Goal: Task Accomplishment & Management: Complete application form

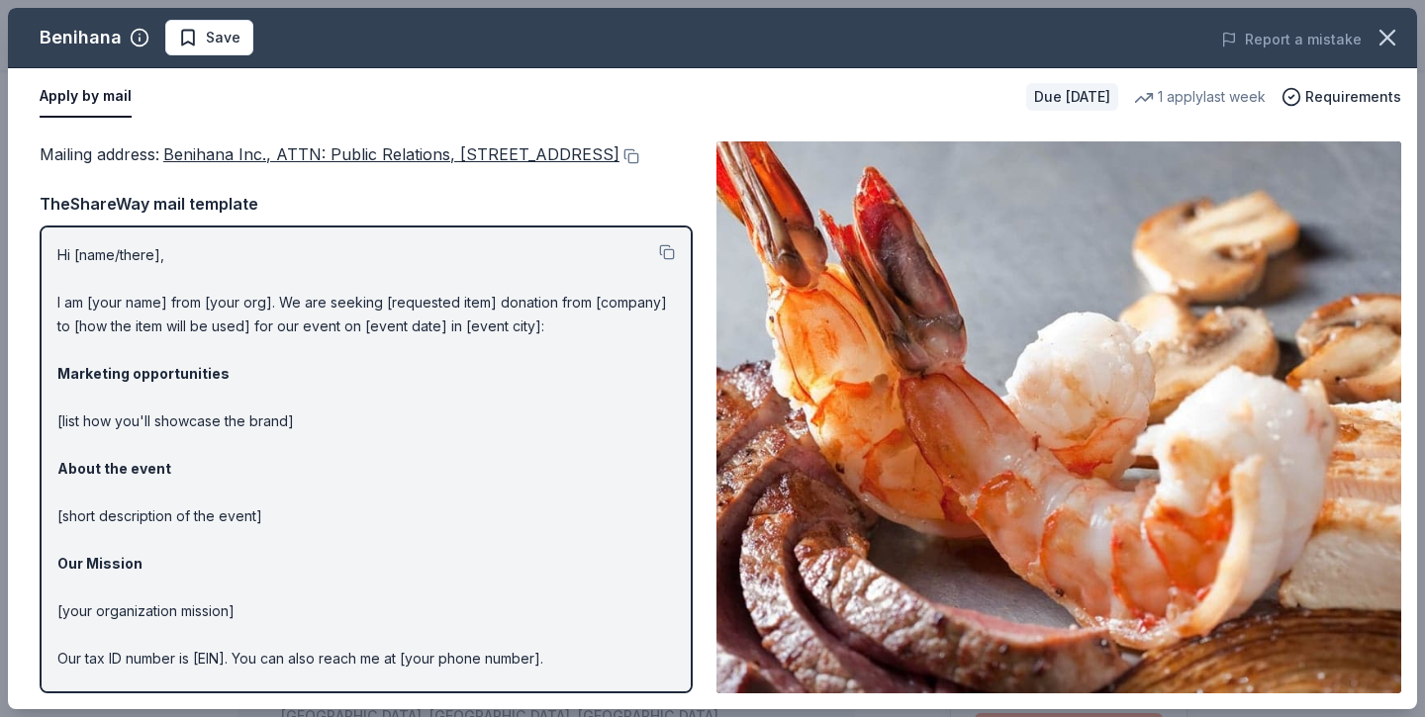
scroll to position [174, 0]
click at [995, 35] on div "Report a mistake" at bounding box center [1143, 39] width 548 height 55
click at [1392, 37] on icon "button" at bounding box center [1387, 38] width 28 height 28
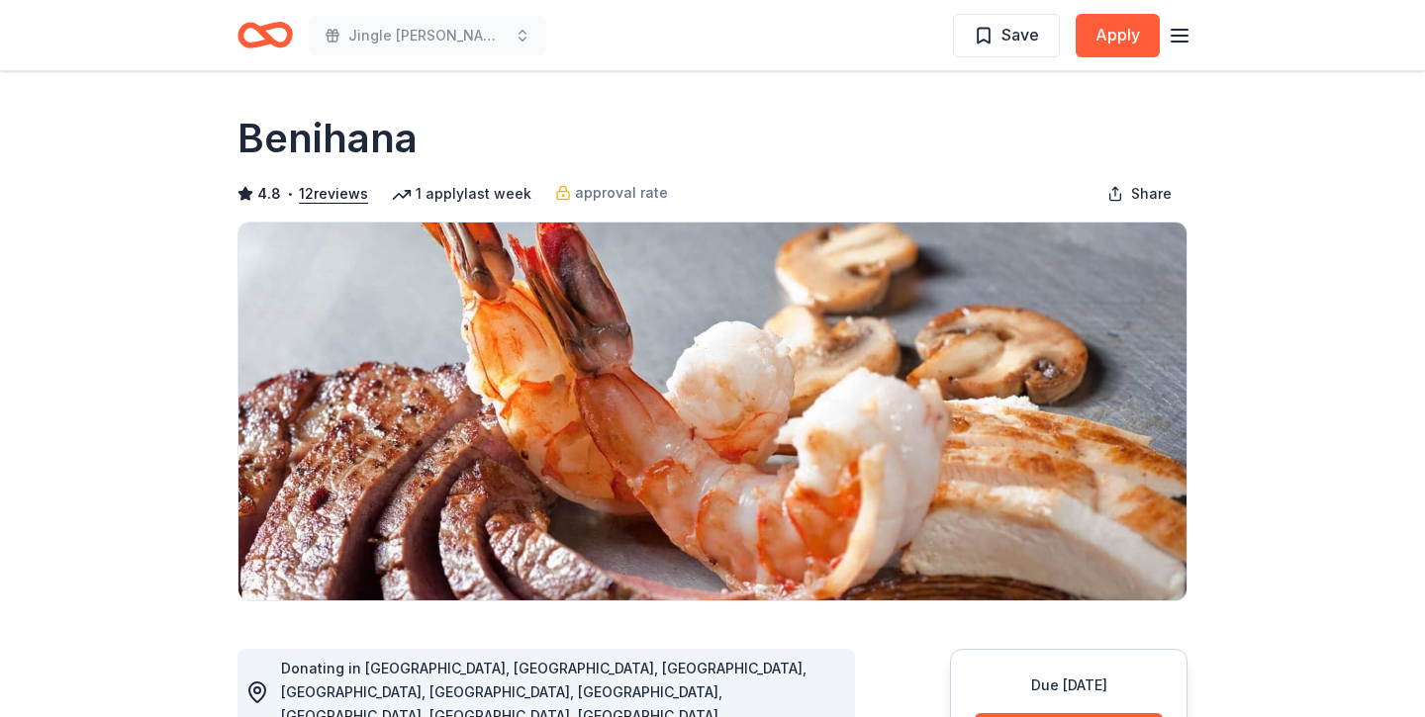
scroll to position [0, 0]
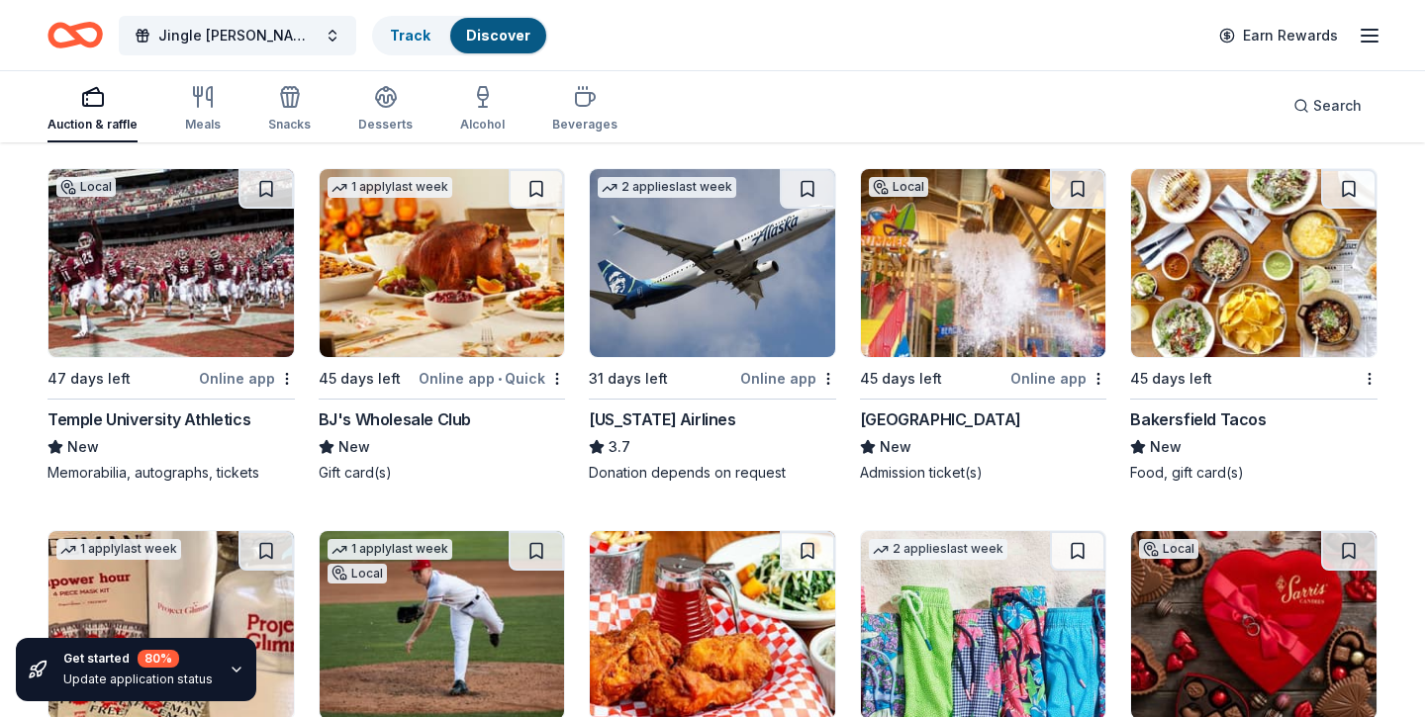
scroll to position [9316, 0]
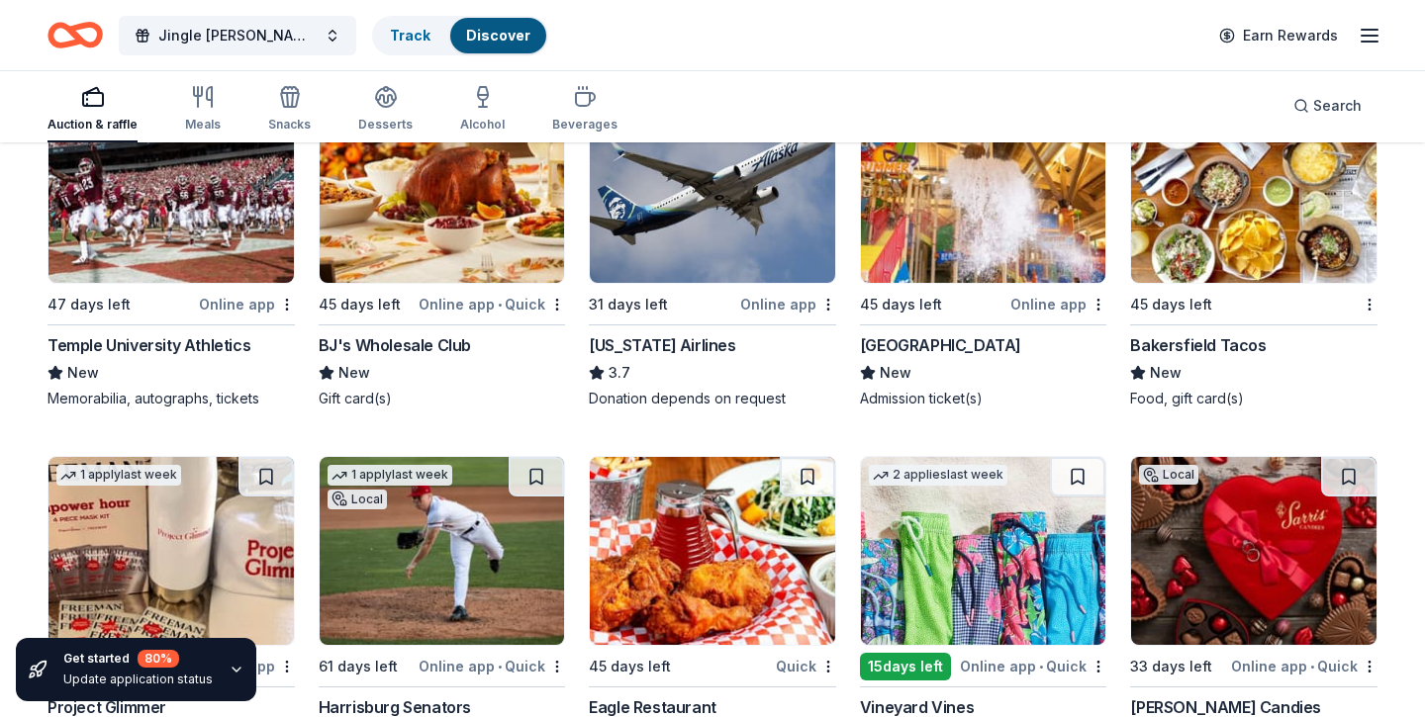
click at [1287, 222] on img at bounding box center [1253, 189] width 245 height 188
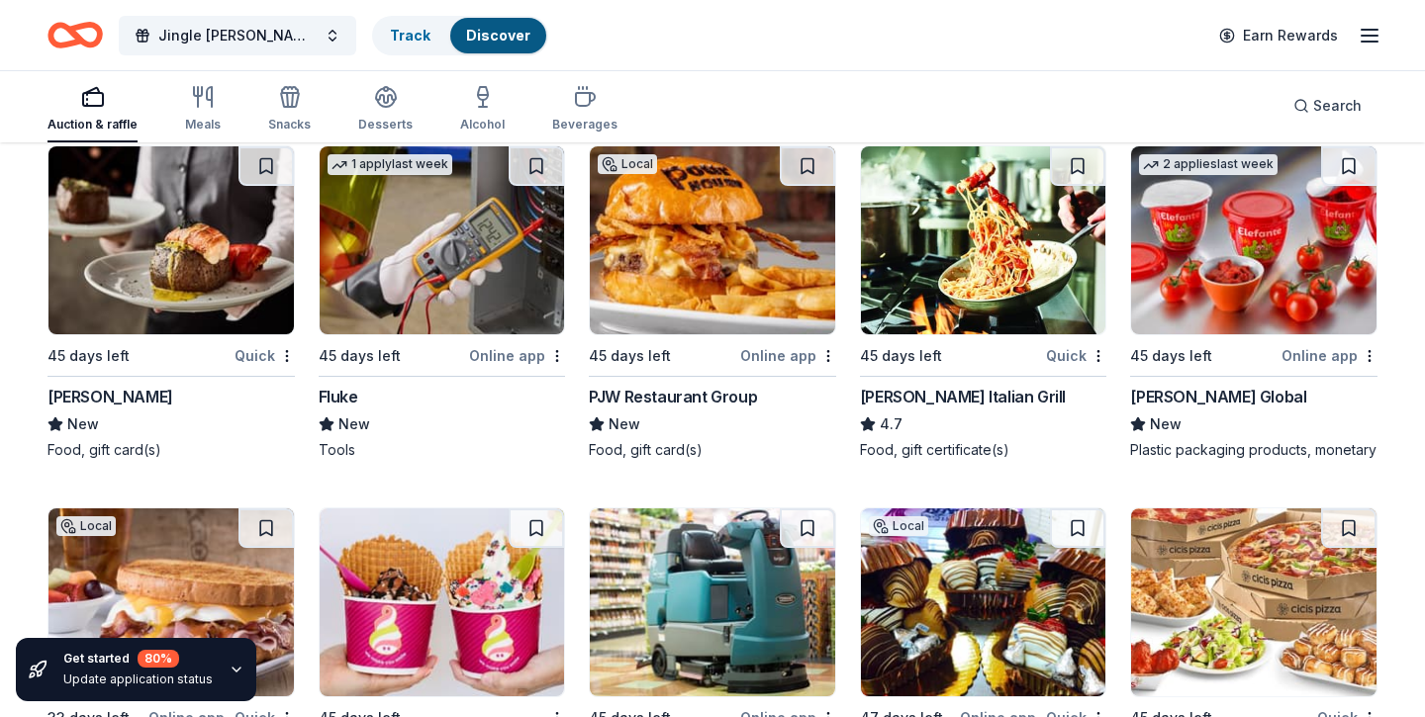
scroll to position [10018, 0]
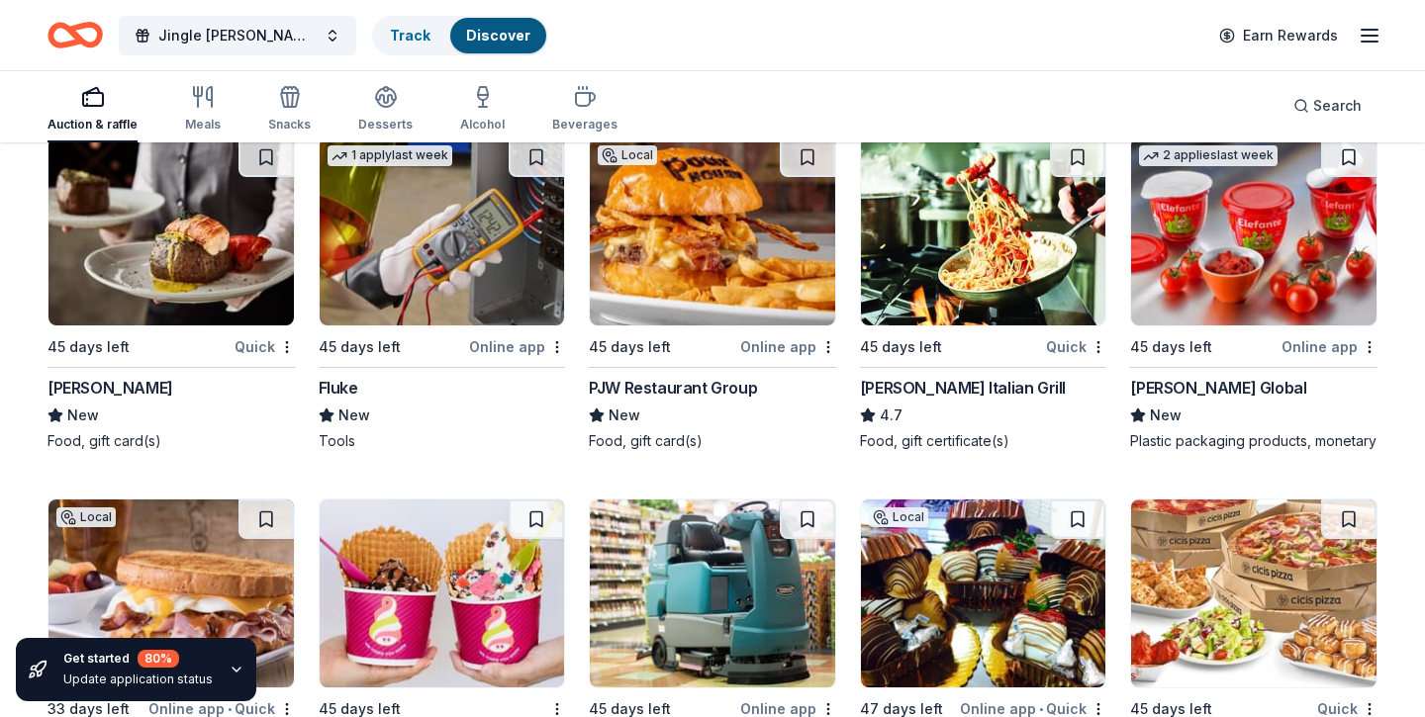
click at [936, 300] on img at bounding box center [983, 232] width 245 height 188
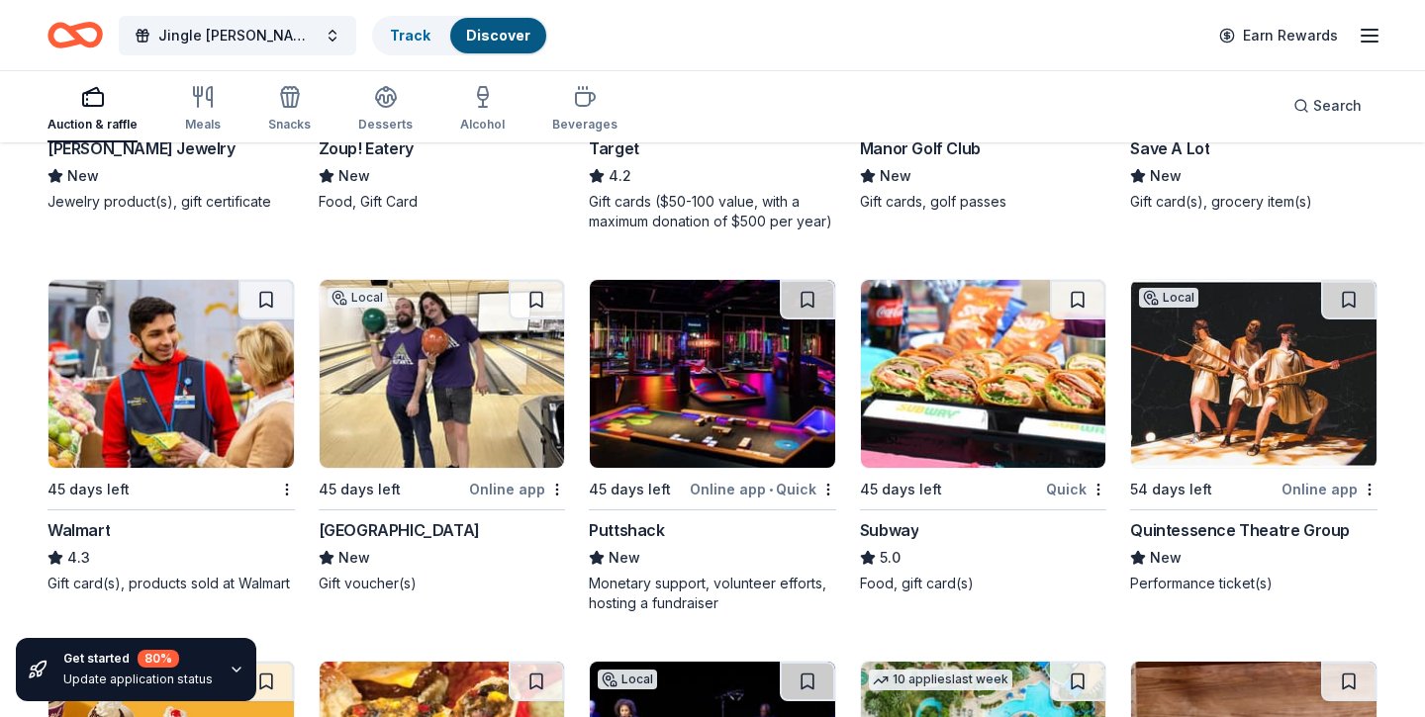
scroll to position [11467, 0]
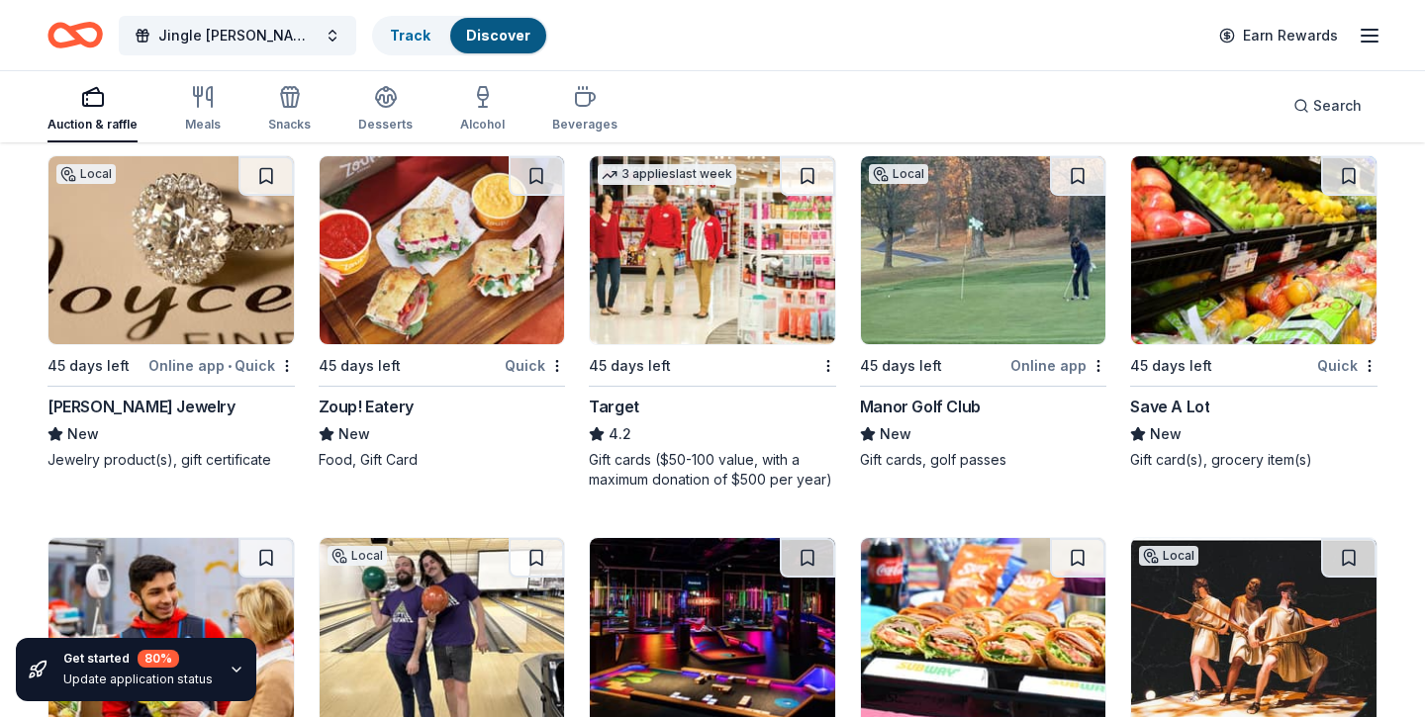
click at [379, 254] on img at bounding box center [442, 250] width 245 height 188
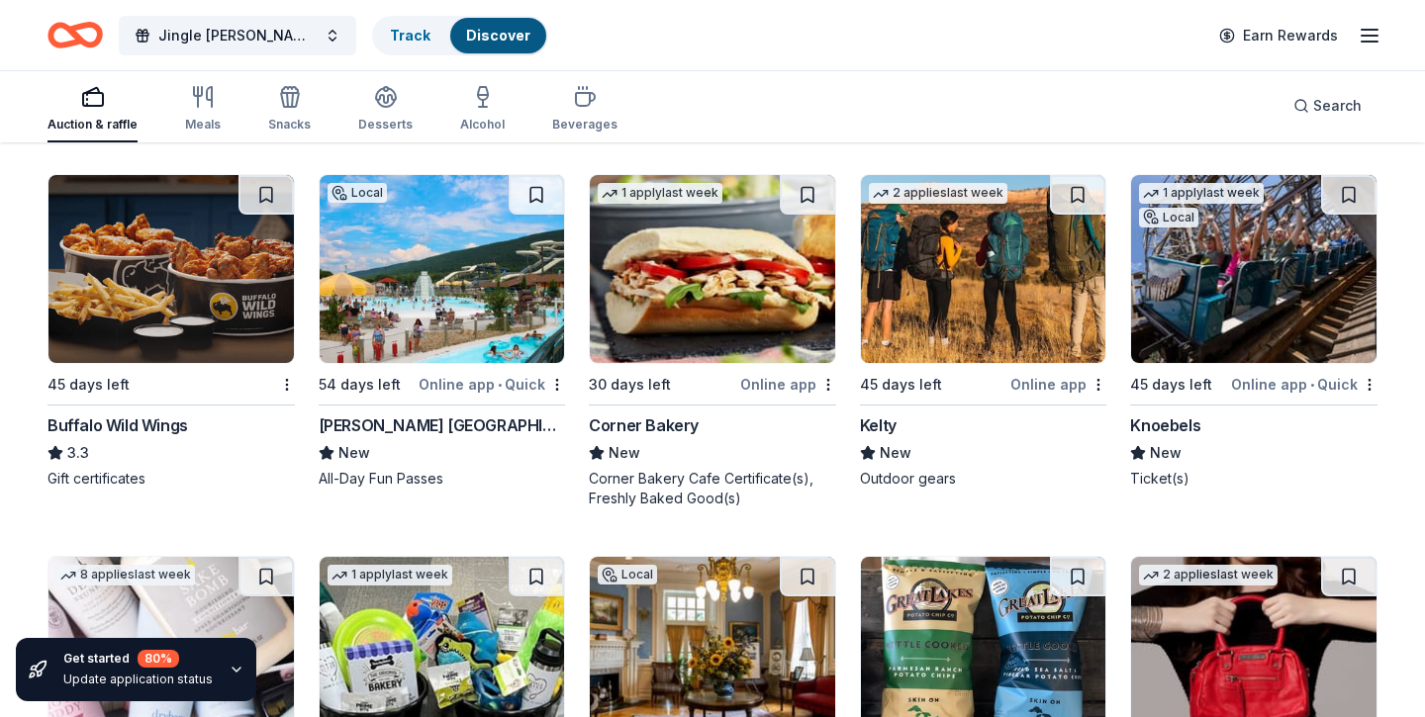
scroll to position [12968, 0]
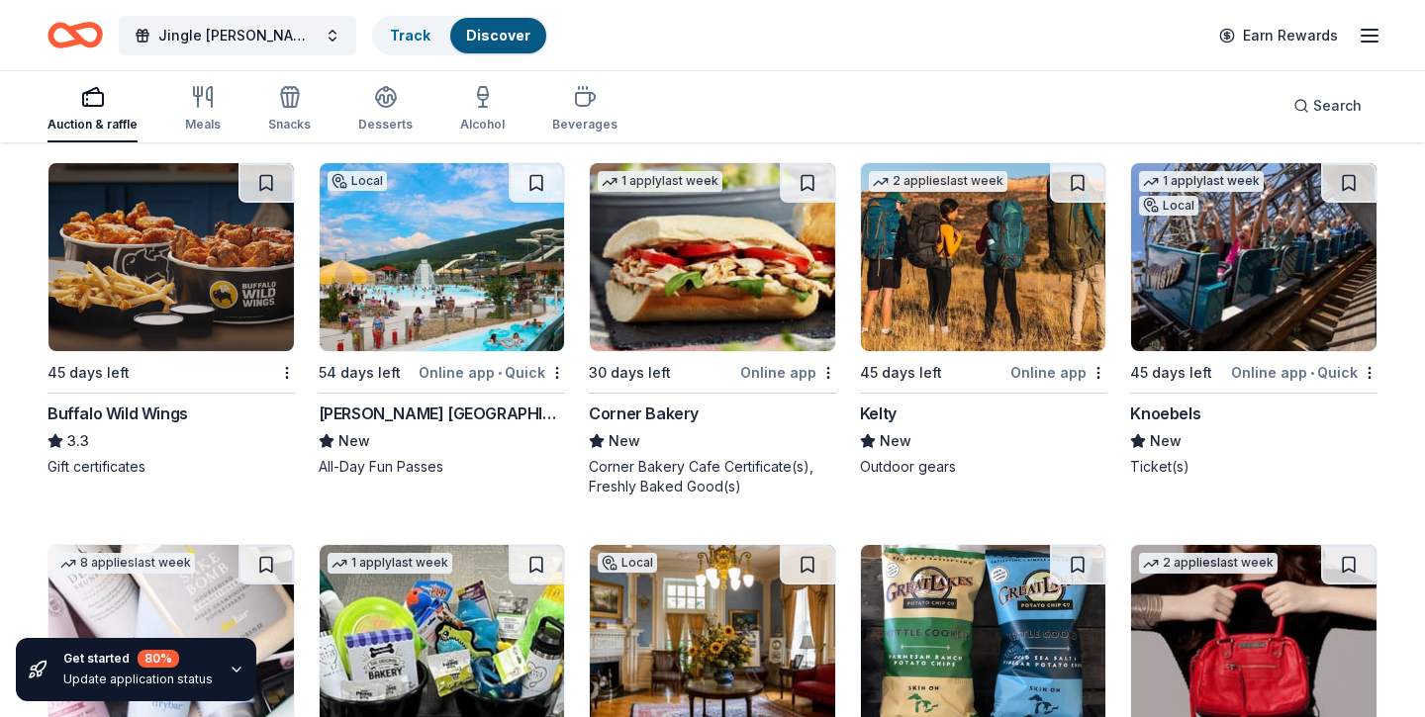
click at [463, 280] on img at bounding box center [442, 257] width 245 height 188
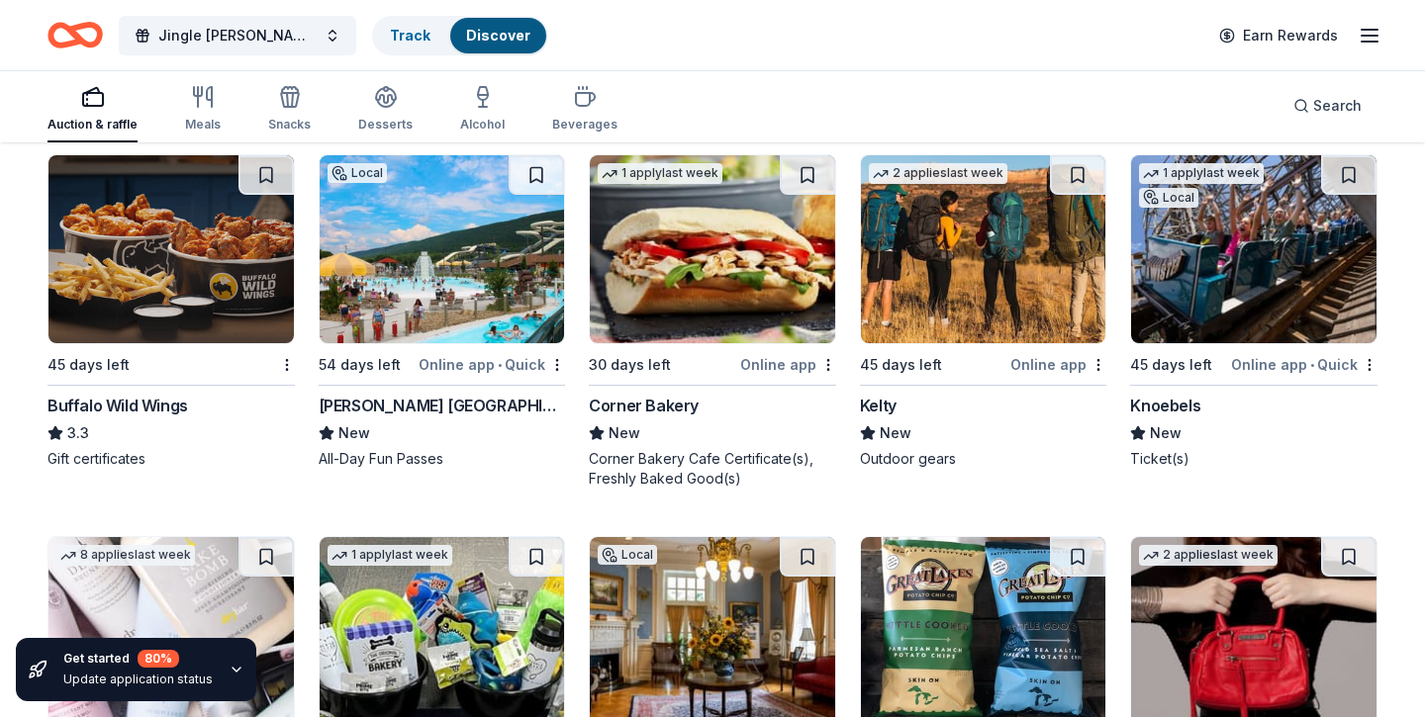
click at [1172, 321] on img at bounding box center [1253, 249] width 245 height 188
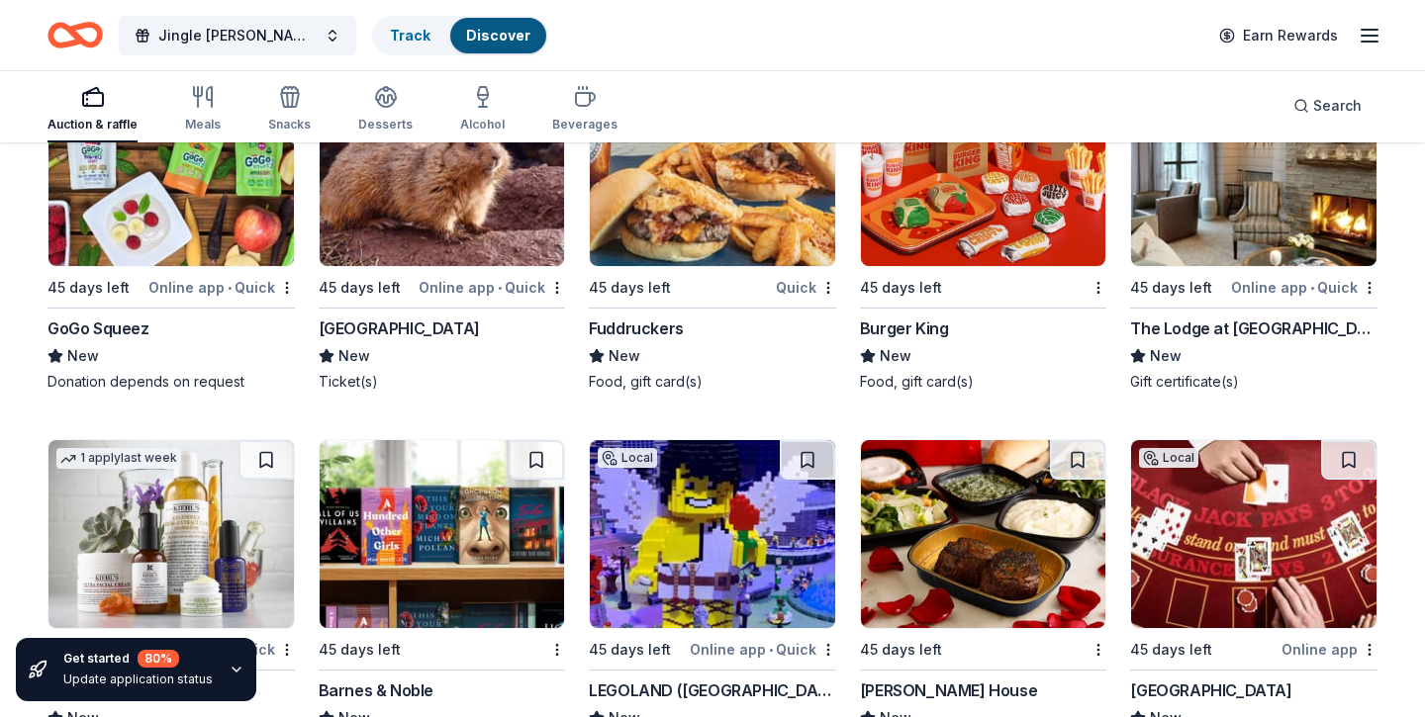
scroll to position [14201, 0]
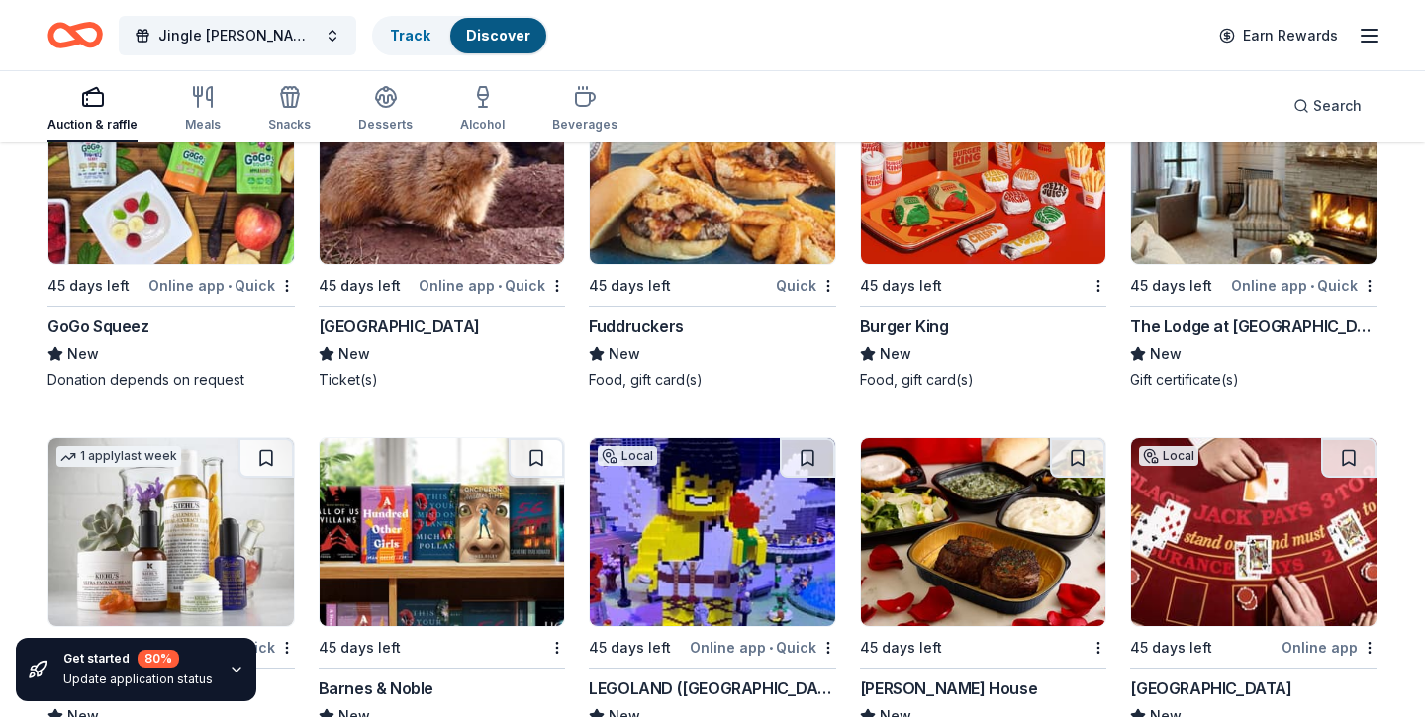
click at [1237, 338] on div "The Lodge at Woodloch" at bounding box center [1253, 327] width 247 height 24
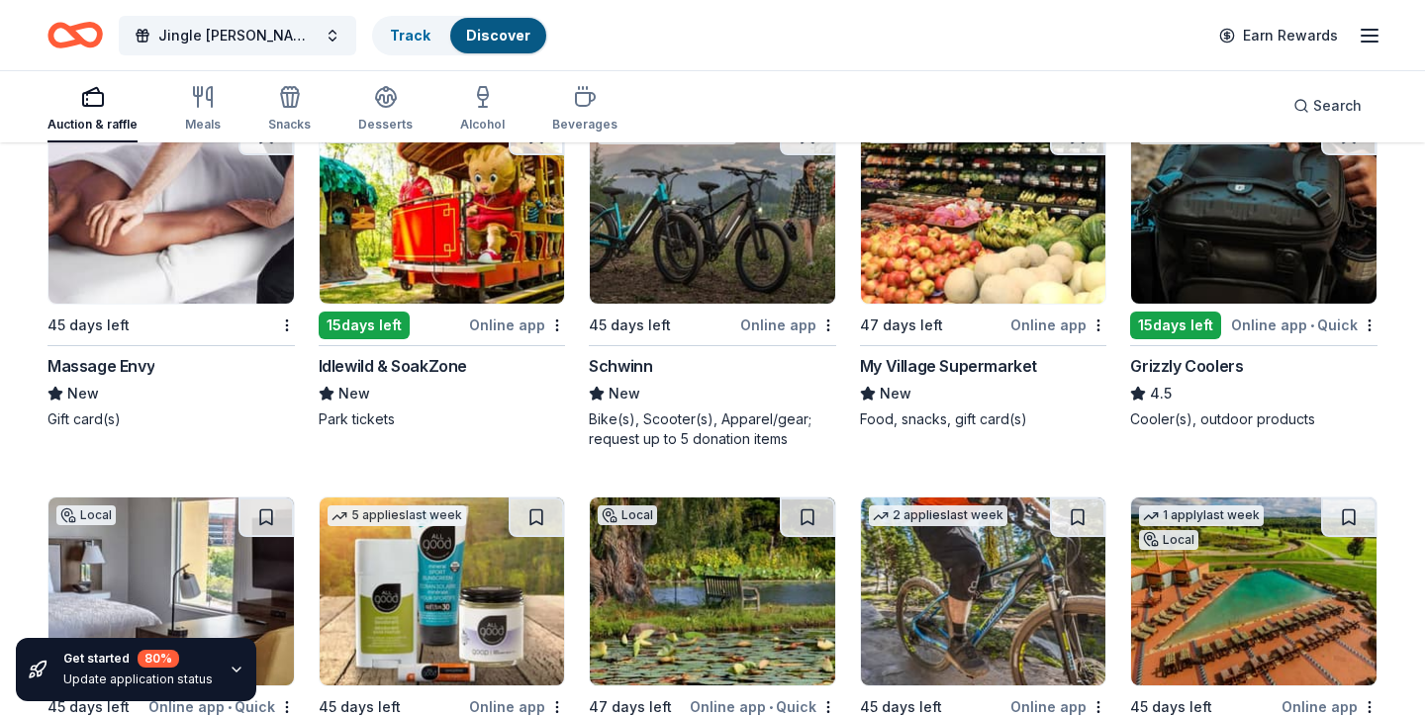
scroll to position [15236, 0]
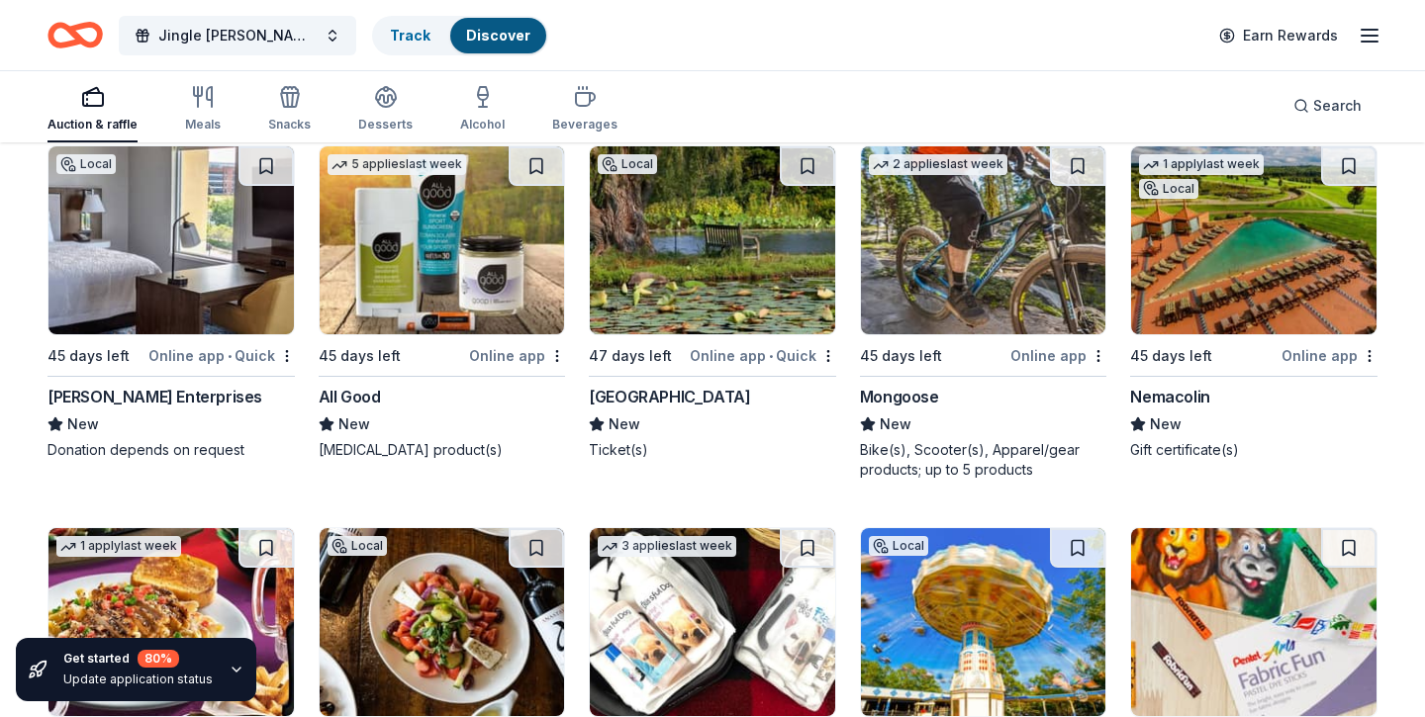
click at [1200, 318] on img at bounding box center [1253, 240] width 245 height 188
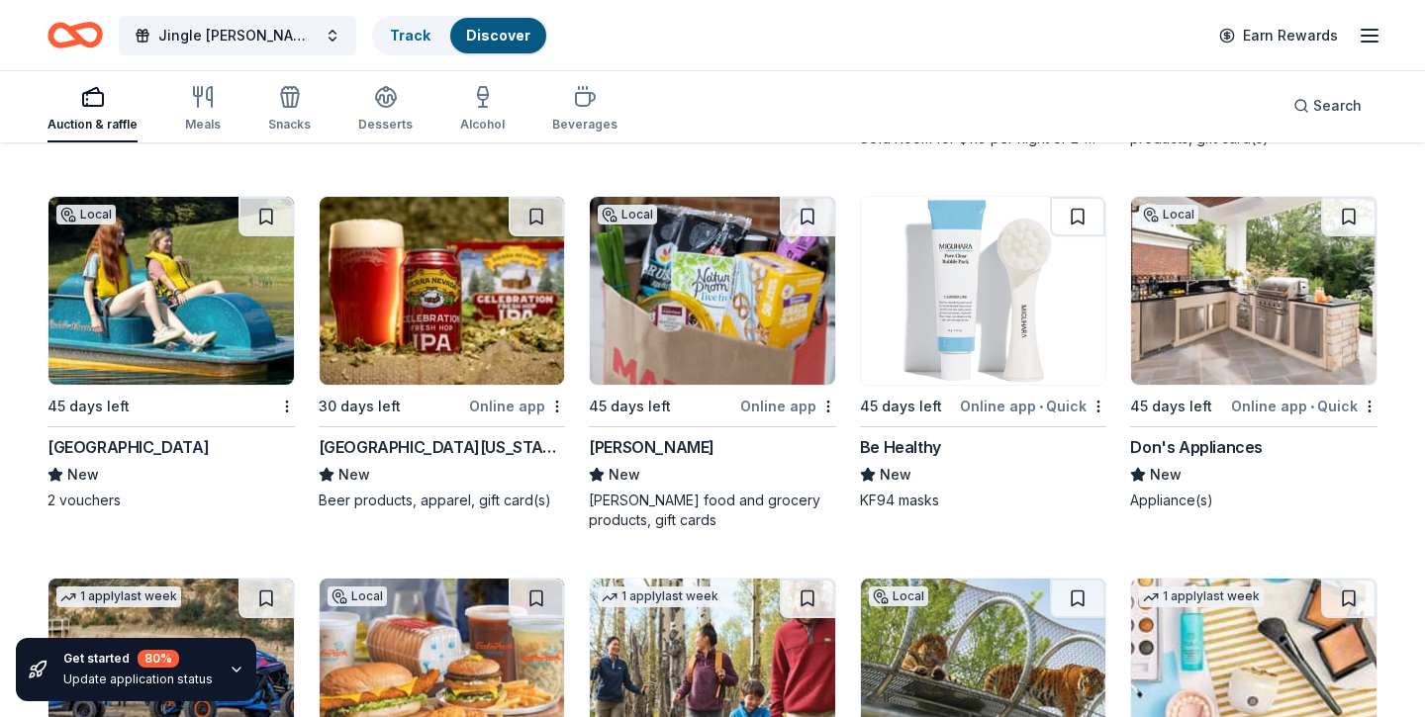
scroll to position [16734, 0]
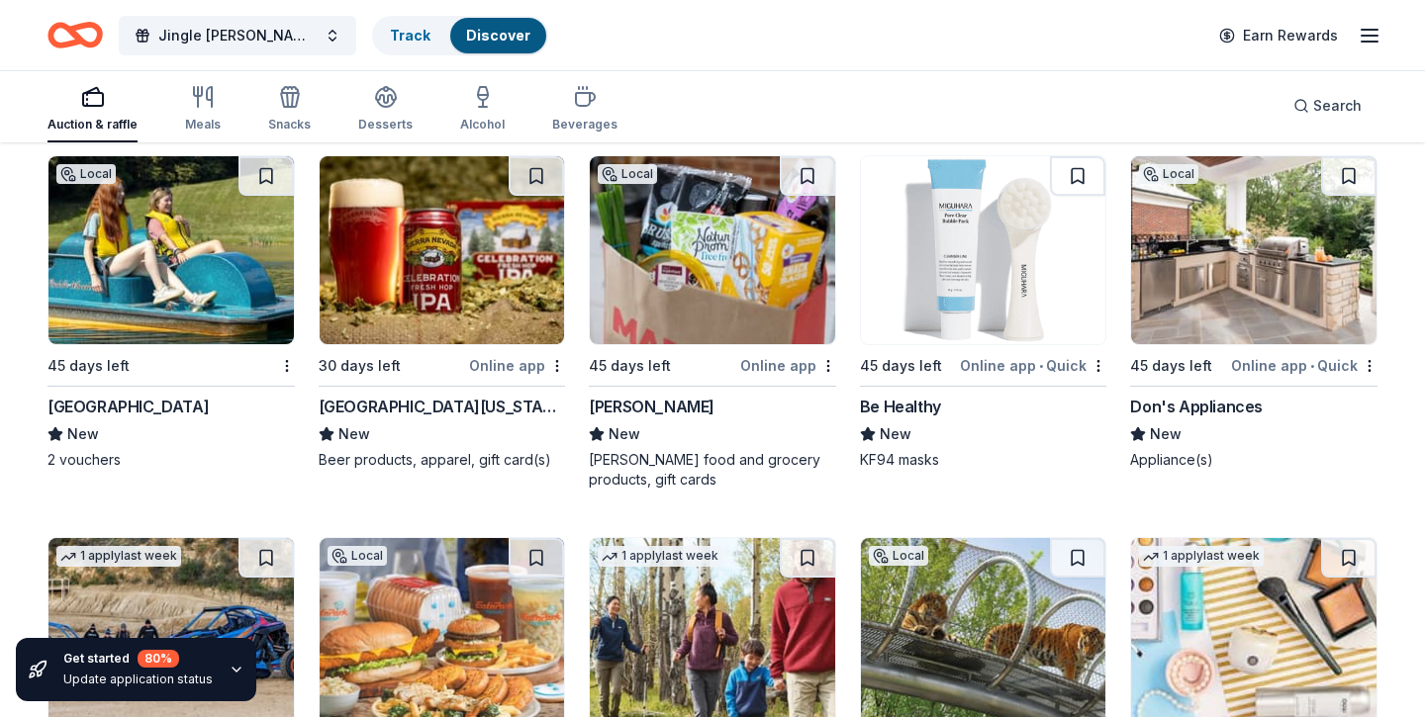
click at [215, 284] on img at bounding box center [170, 250] width 245 height 188
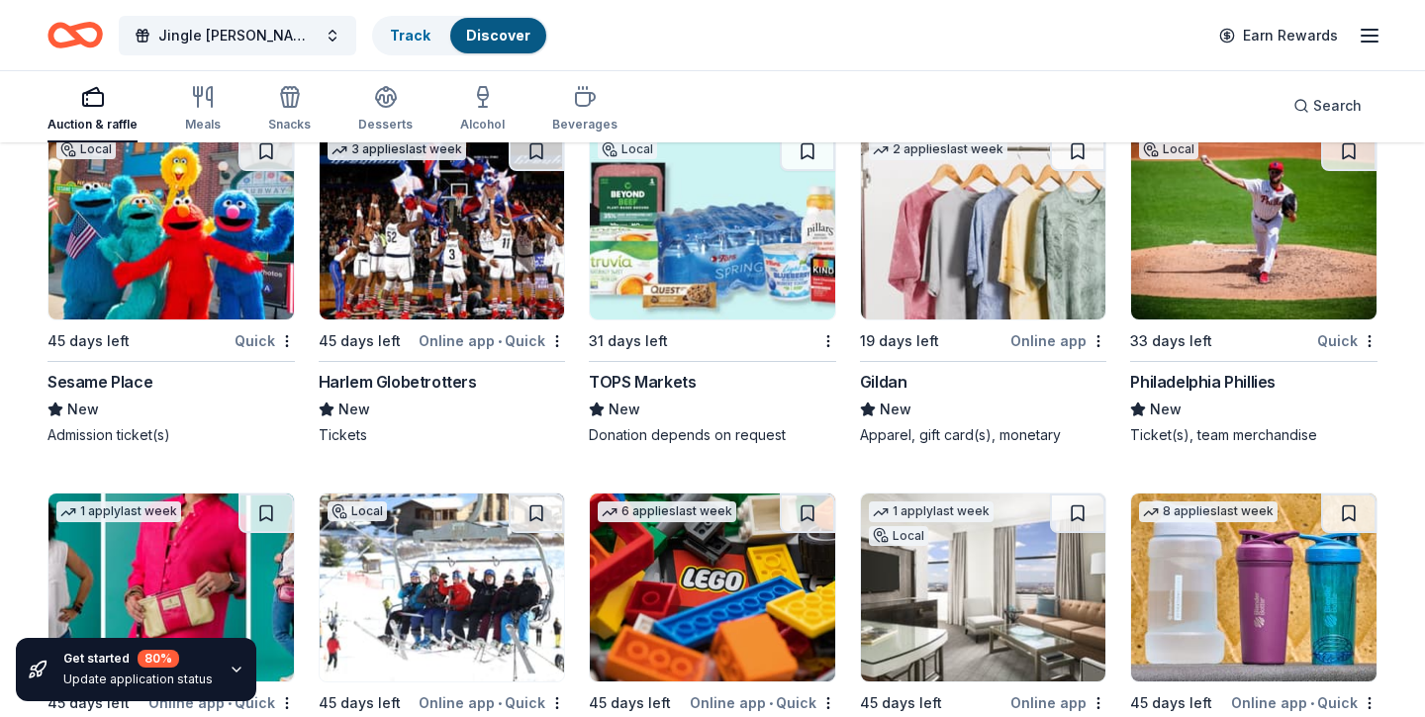
scroll to position [17523, 0]
click at [475, 305] on img at bounding box center [442, 226] width 245 height 188
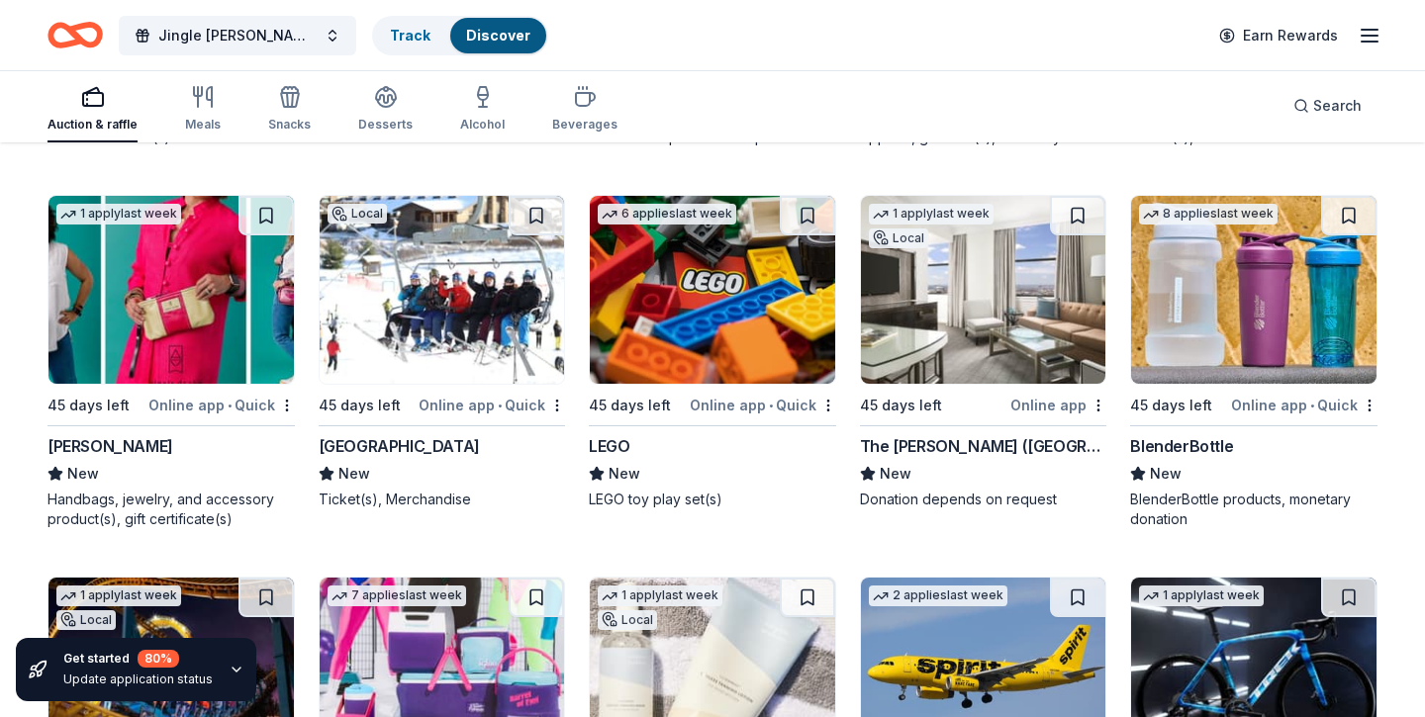
scroll to position [17946, 0]
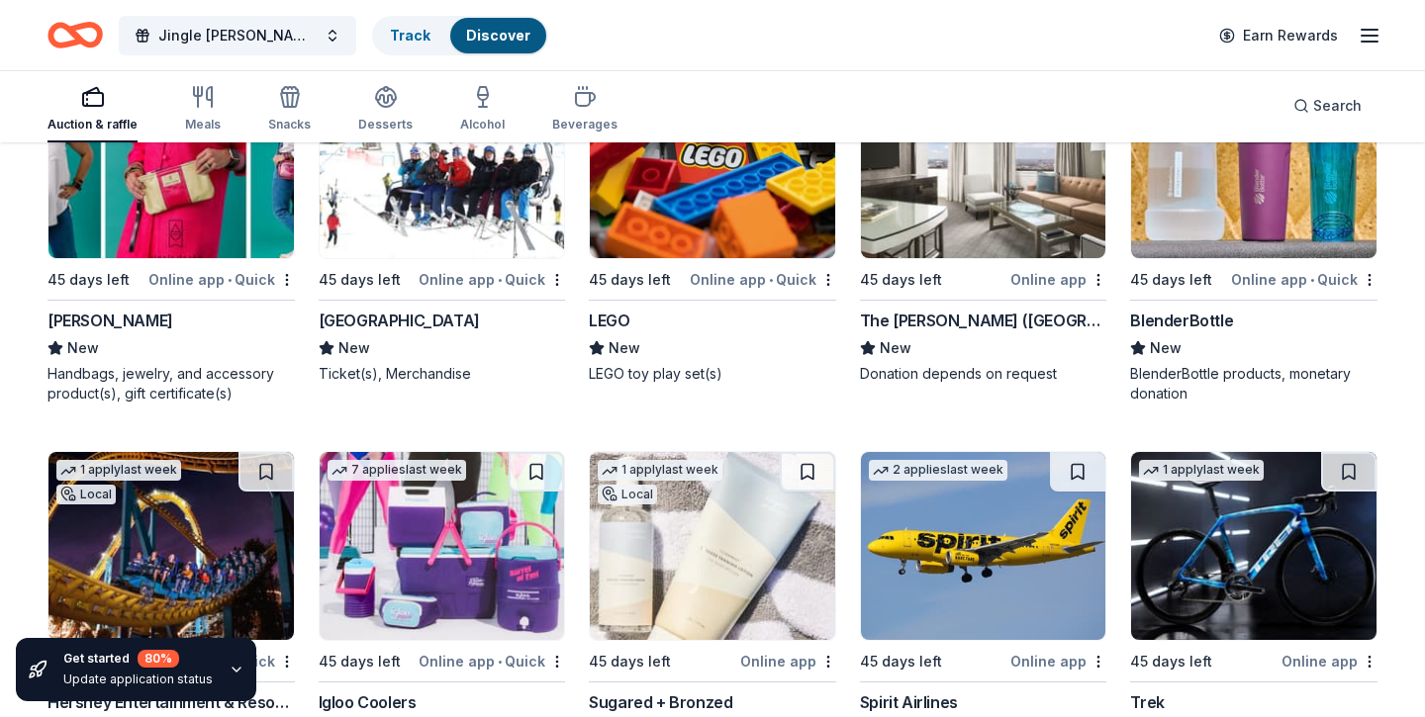
click at [485, 188] on img at bounding box center [442, 164] width 245 height 188
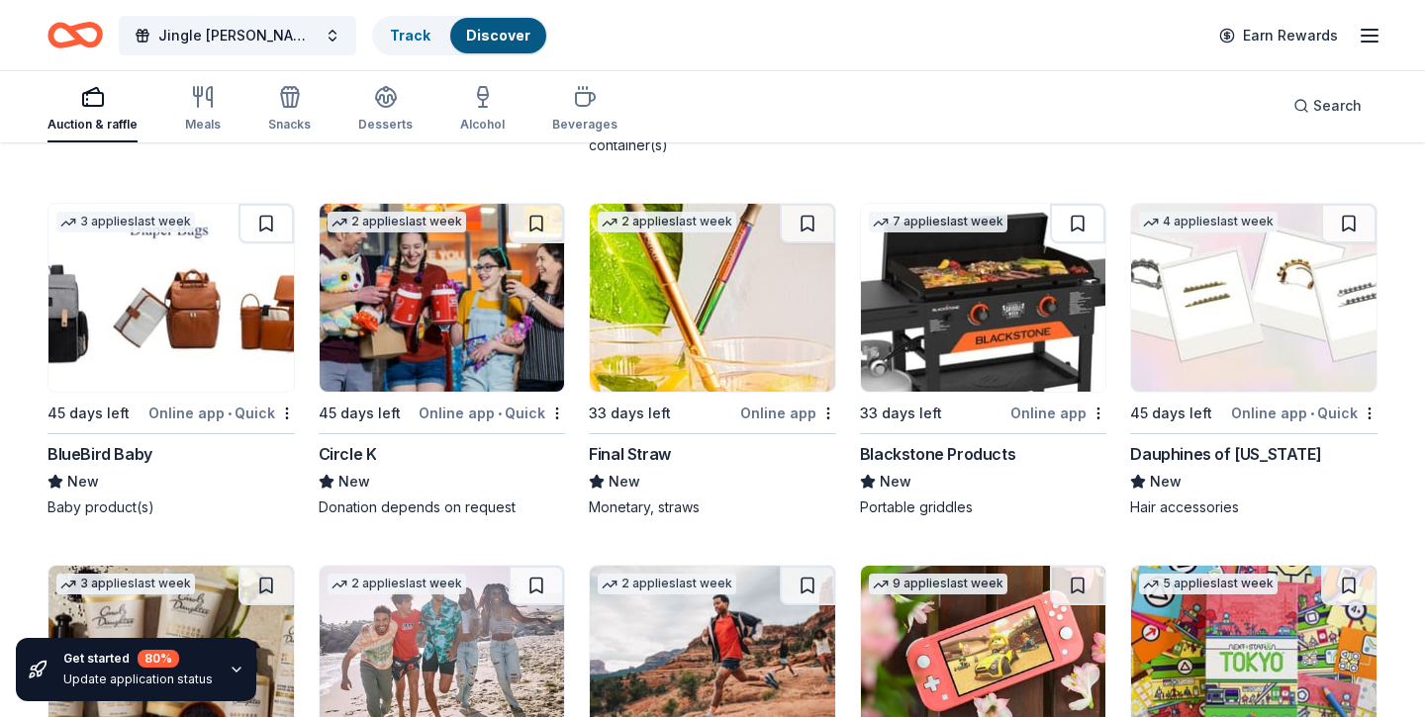
scroll to position [19740, 0]
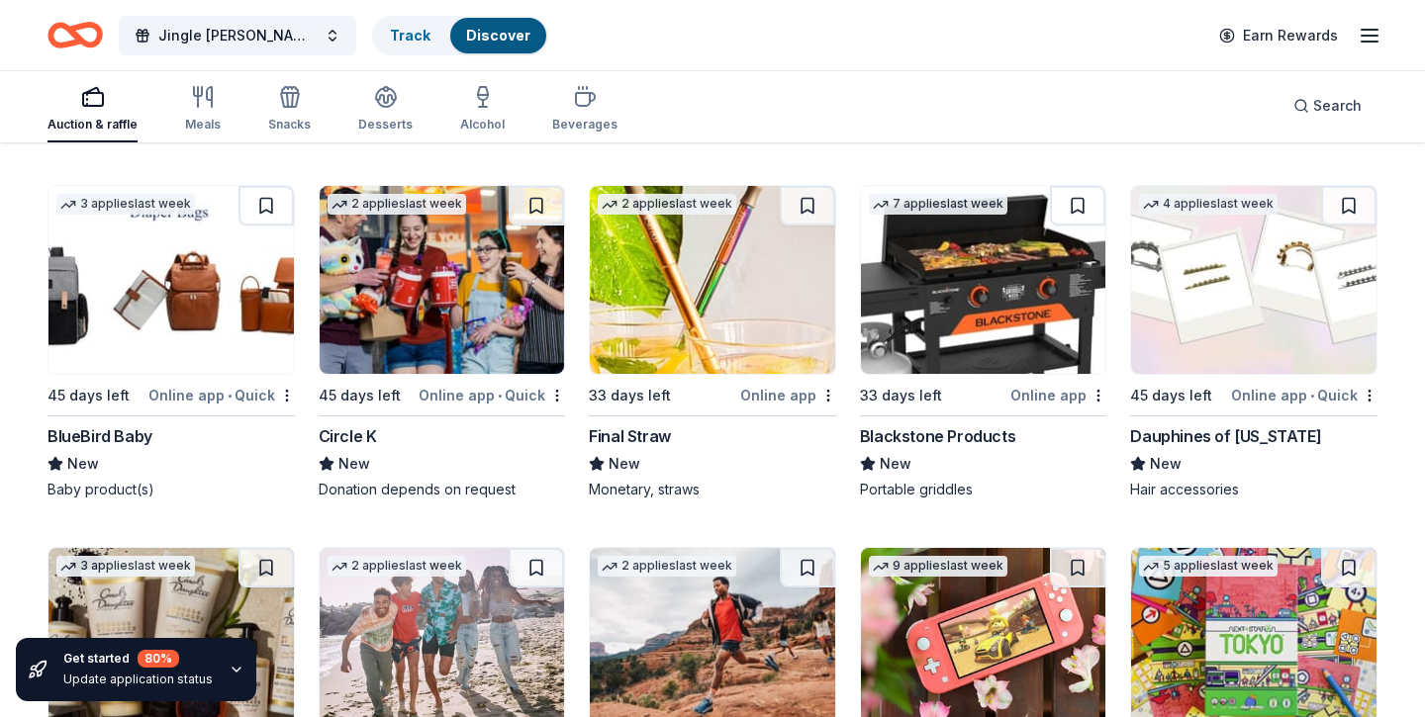
click at [946, 356] on img at bounding box center [983, 280] width 245 height 188
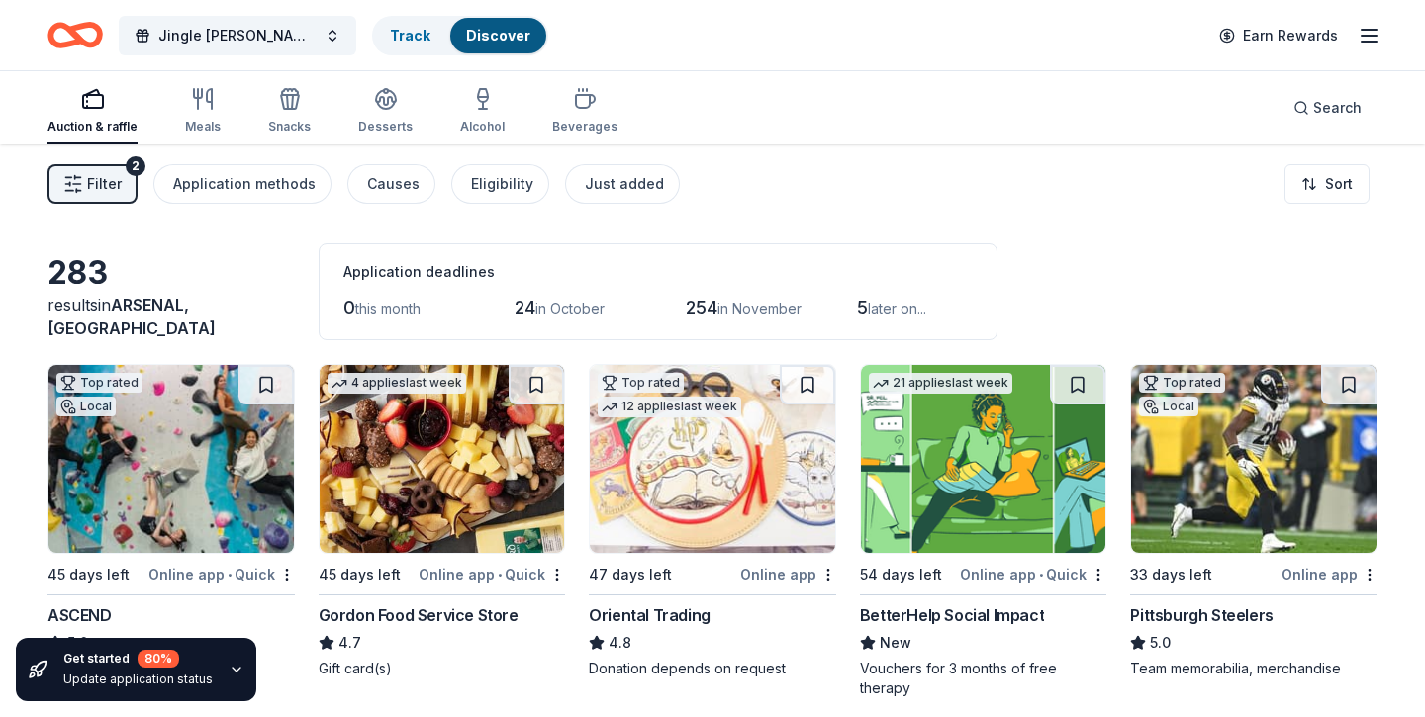
scroll to position [0, 0]
click at [374, 44] on div "Track" at bounding box center [410, 36] width 72 height 36
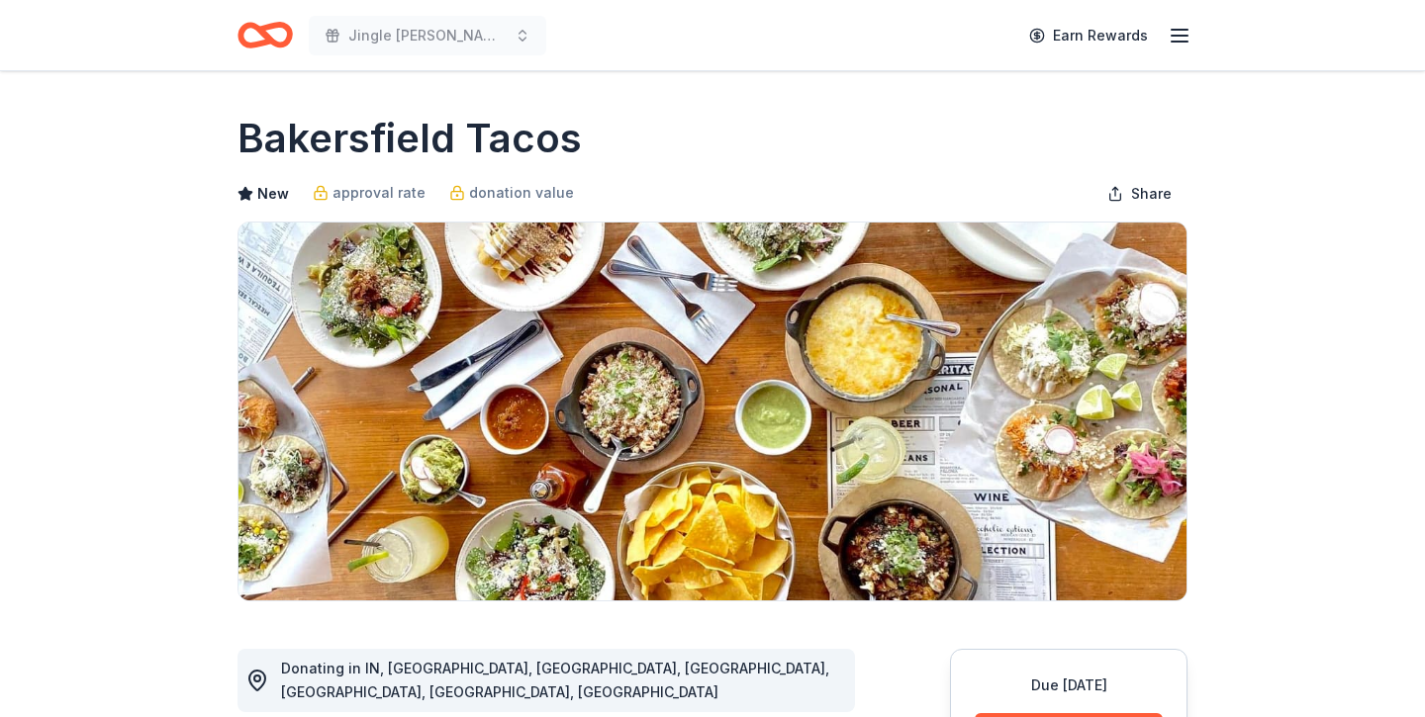
scroll to position [210, 0]
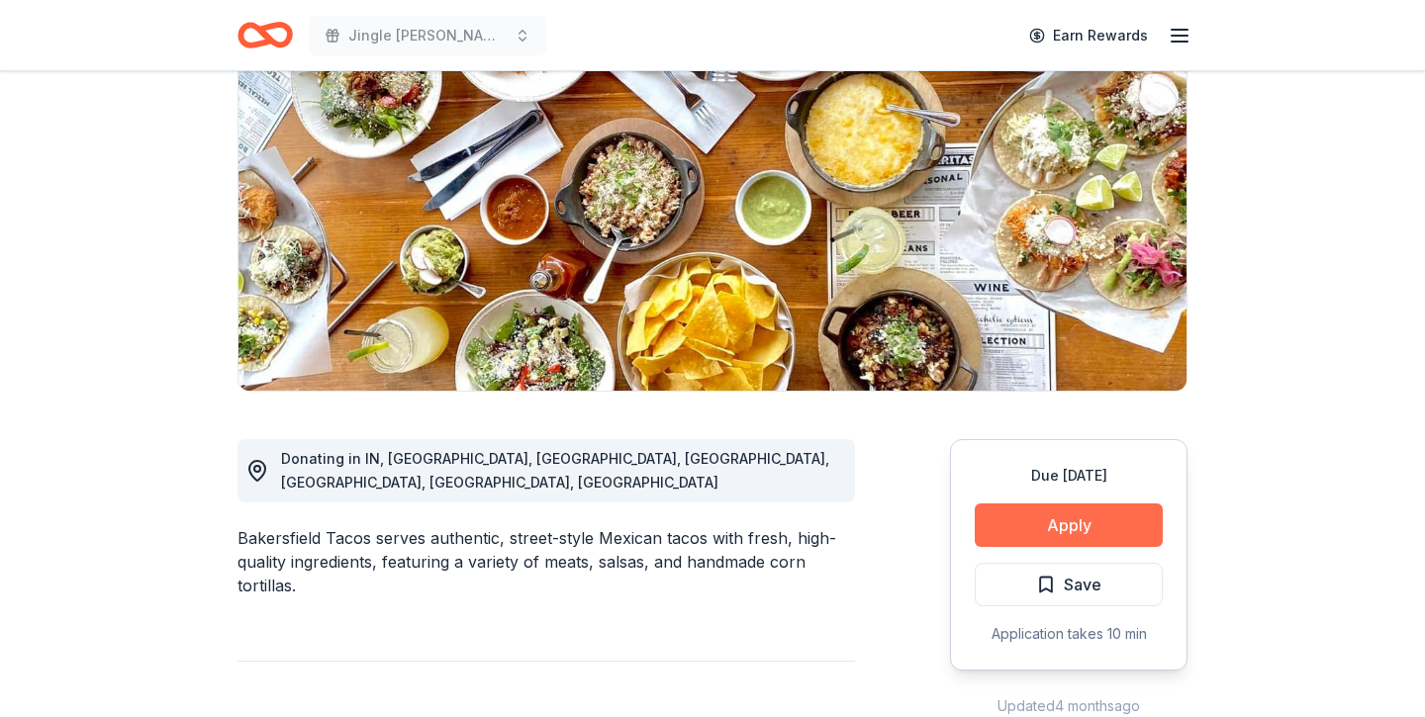
click at [1054, 521] on button "Apply" at bounding box center [1068, 526] width 188 height 44
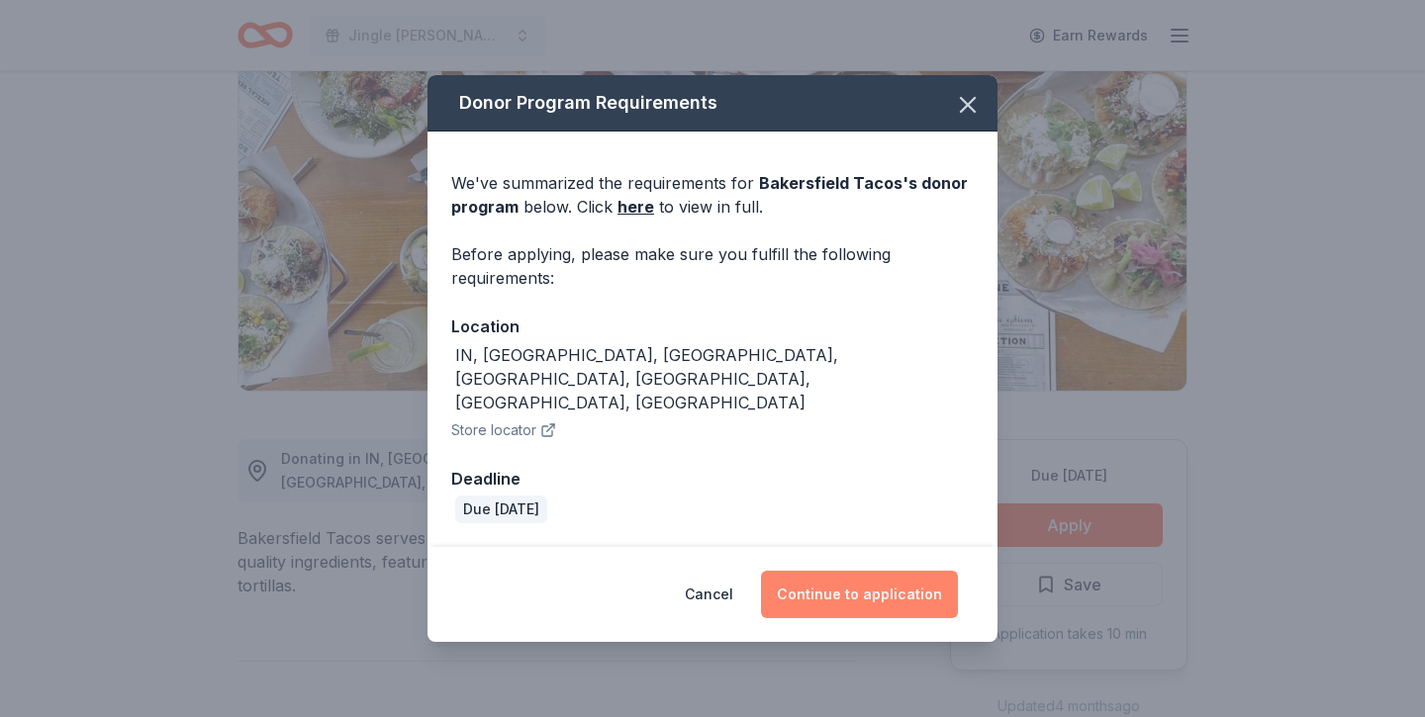
click at [833, 577] on button "Continue to application" at bounding box center [859, 594] width 197 height 47
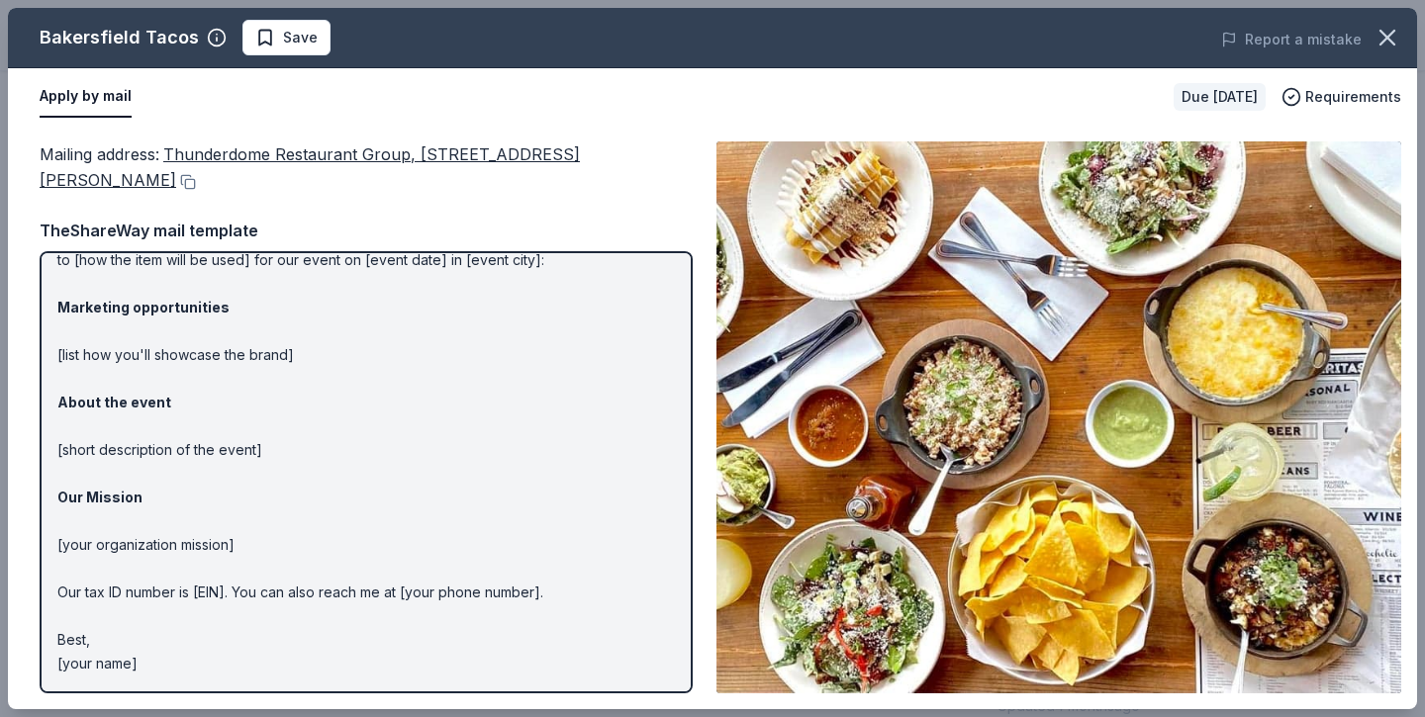
scroll to position [91, 0]
click at [1395, 40] on icon "button" at bounding box center [1387, 38] width 28 height 28
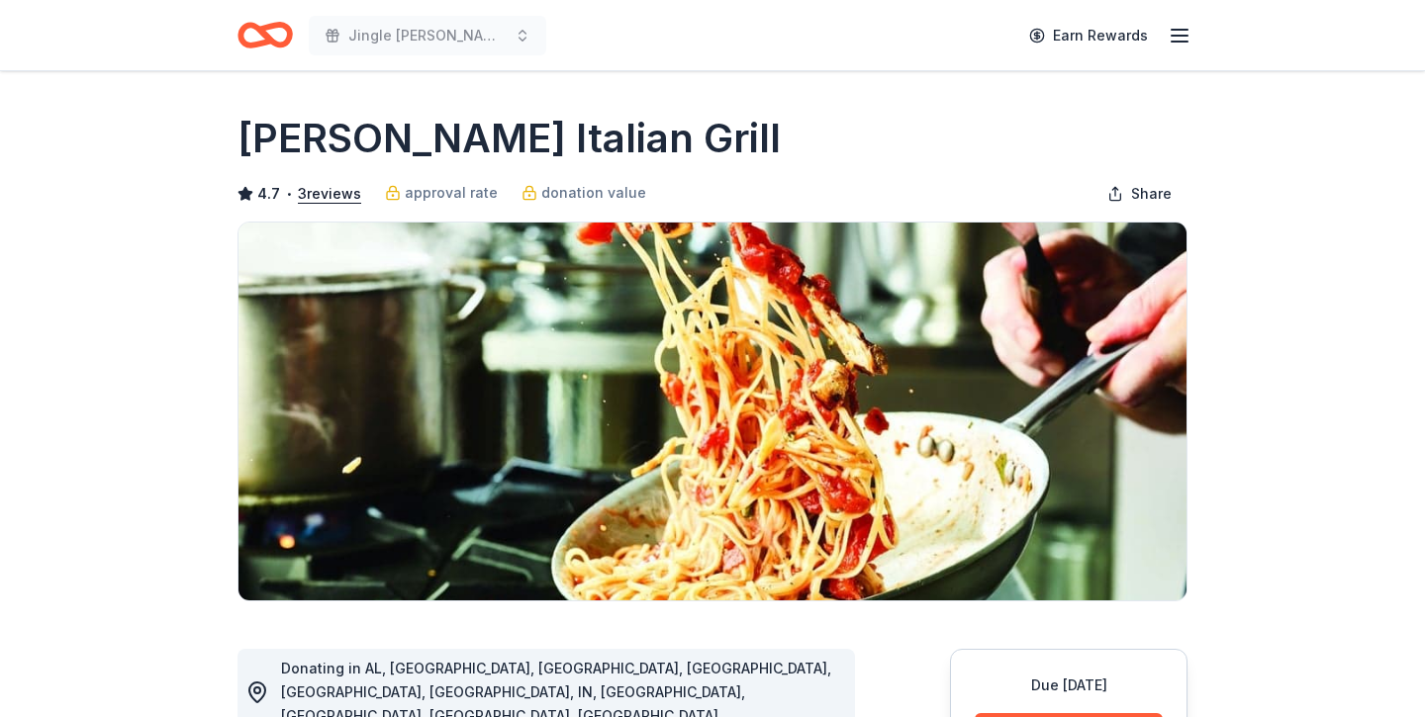
scroll to position [140, 0]
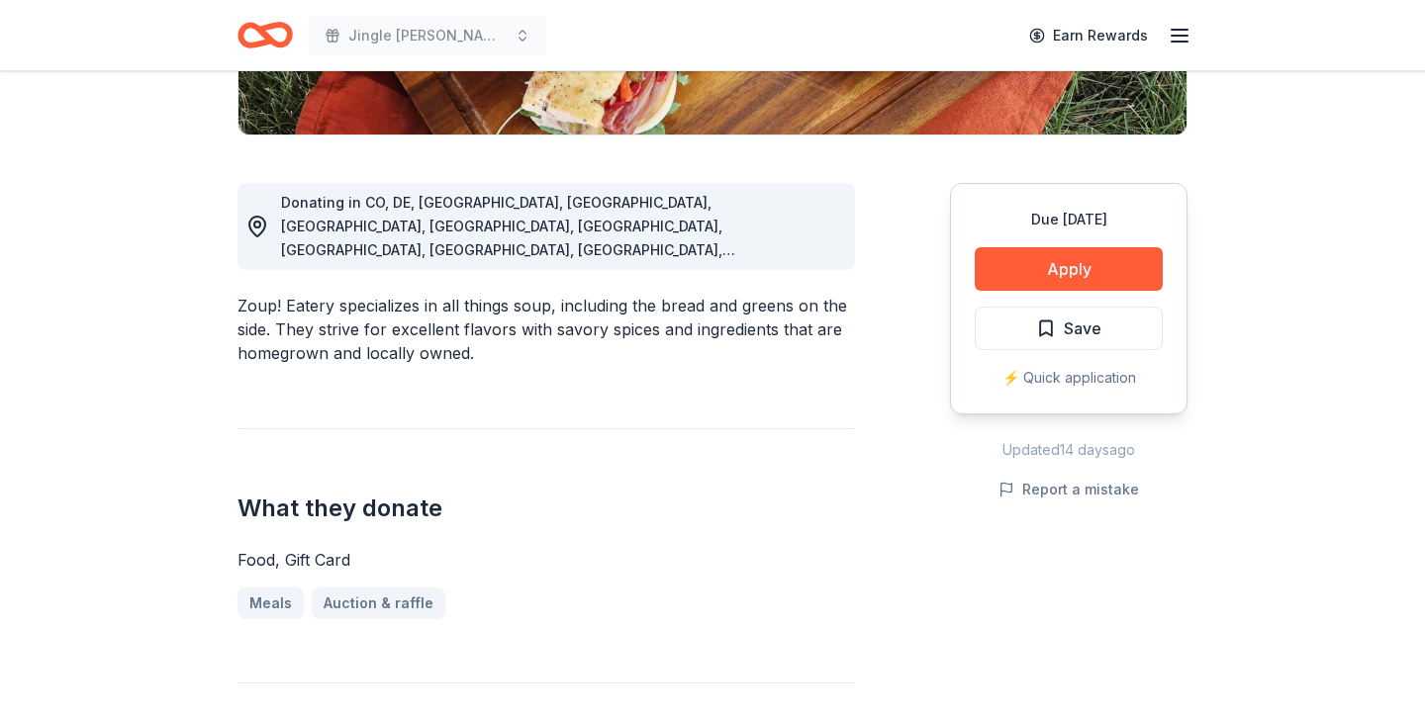
scroll to position [496, 0]
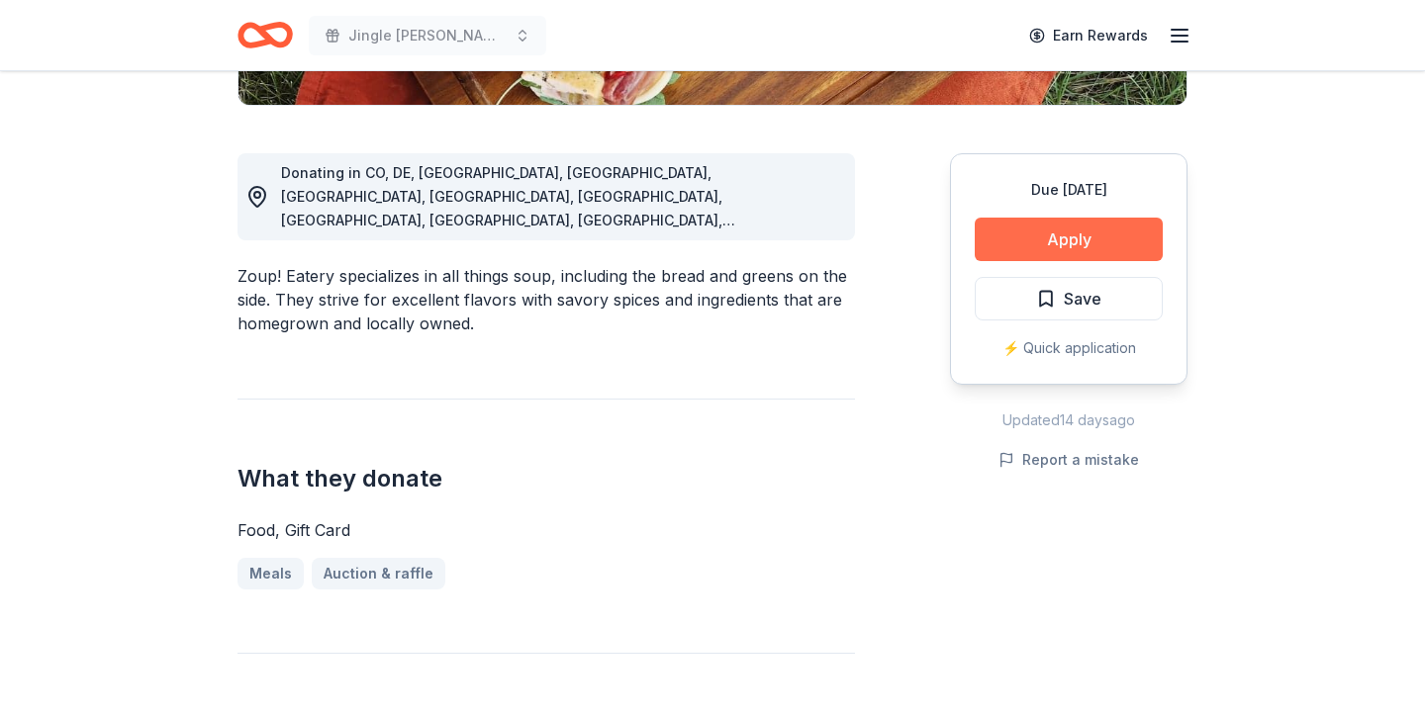
click at [1049, 228] on button "Apply" at bounding box center [1068, 240] width 188 height 44
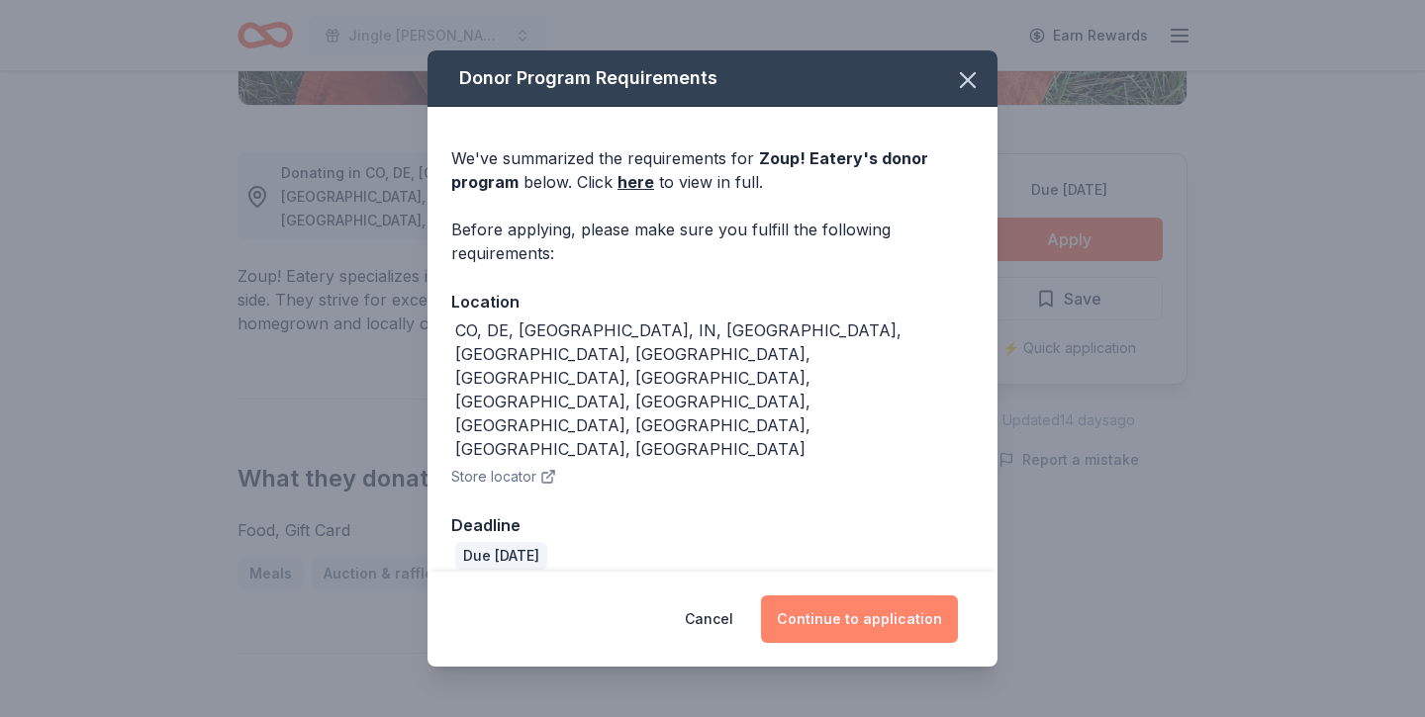
click at [848, 596] on button "Continue to application" at bounding box center [859, 619] width 197 height 47
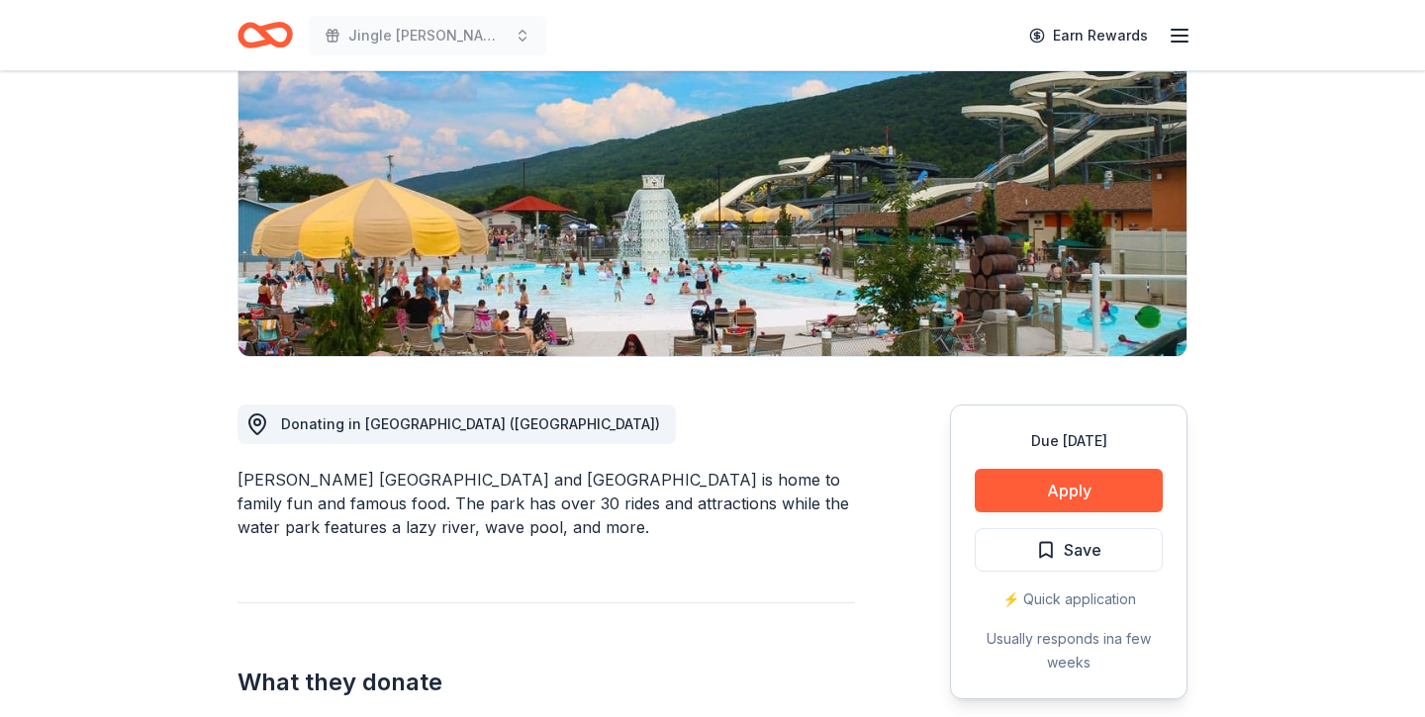
scroll to position [351, 0]
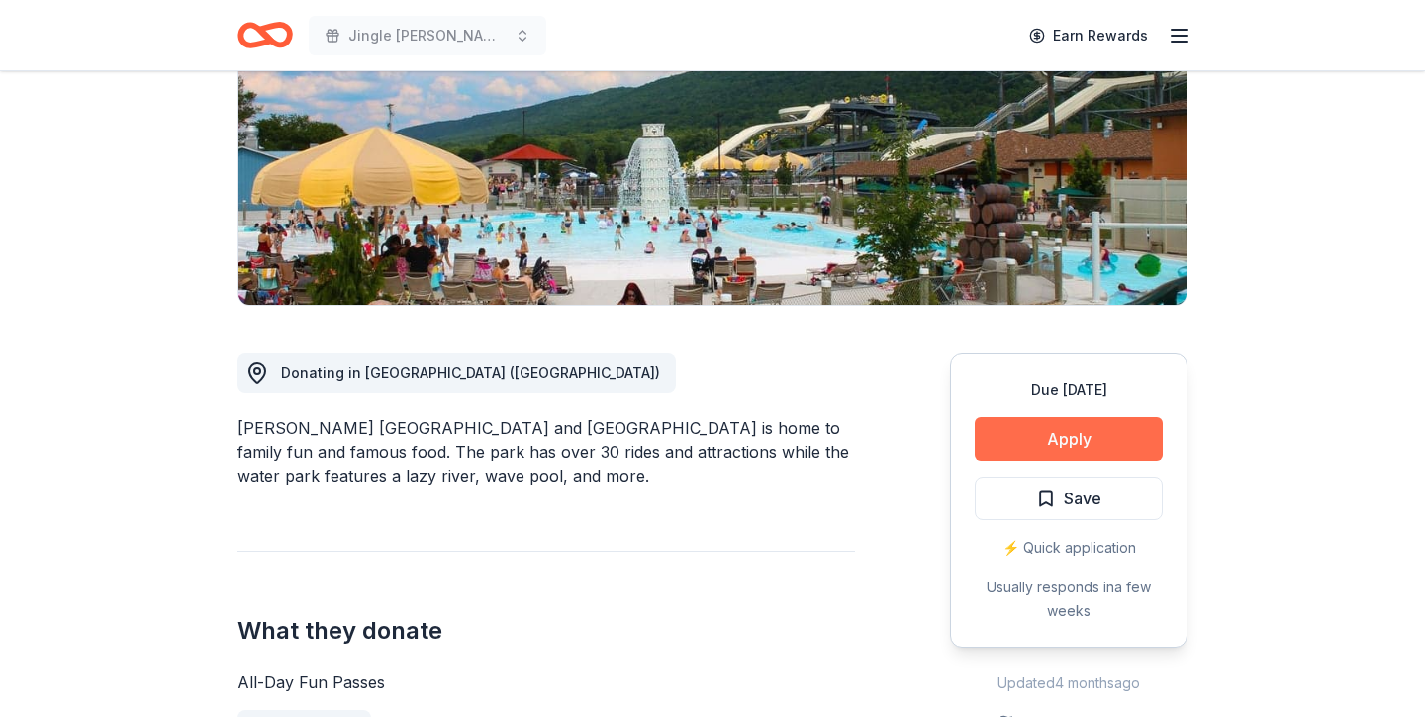
click at [1027, 437] on button "Apply" at bounding box center [1068, 439] width 188 height 44
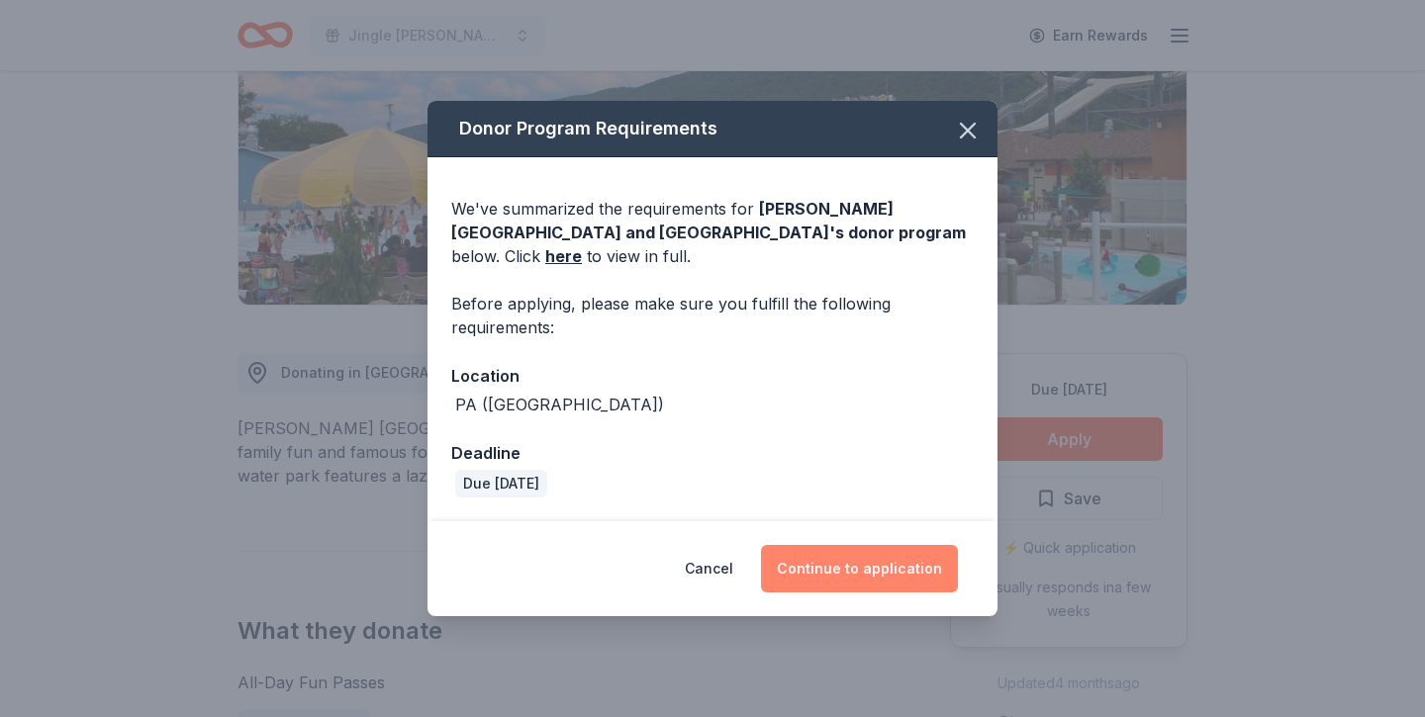
click at [862, 569] on button "Continue to application" at bounding box center [859, 568] width 197 height 47
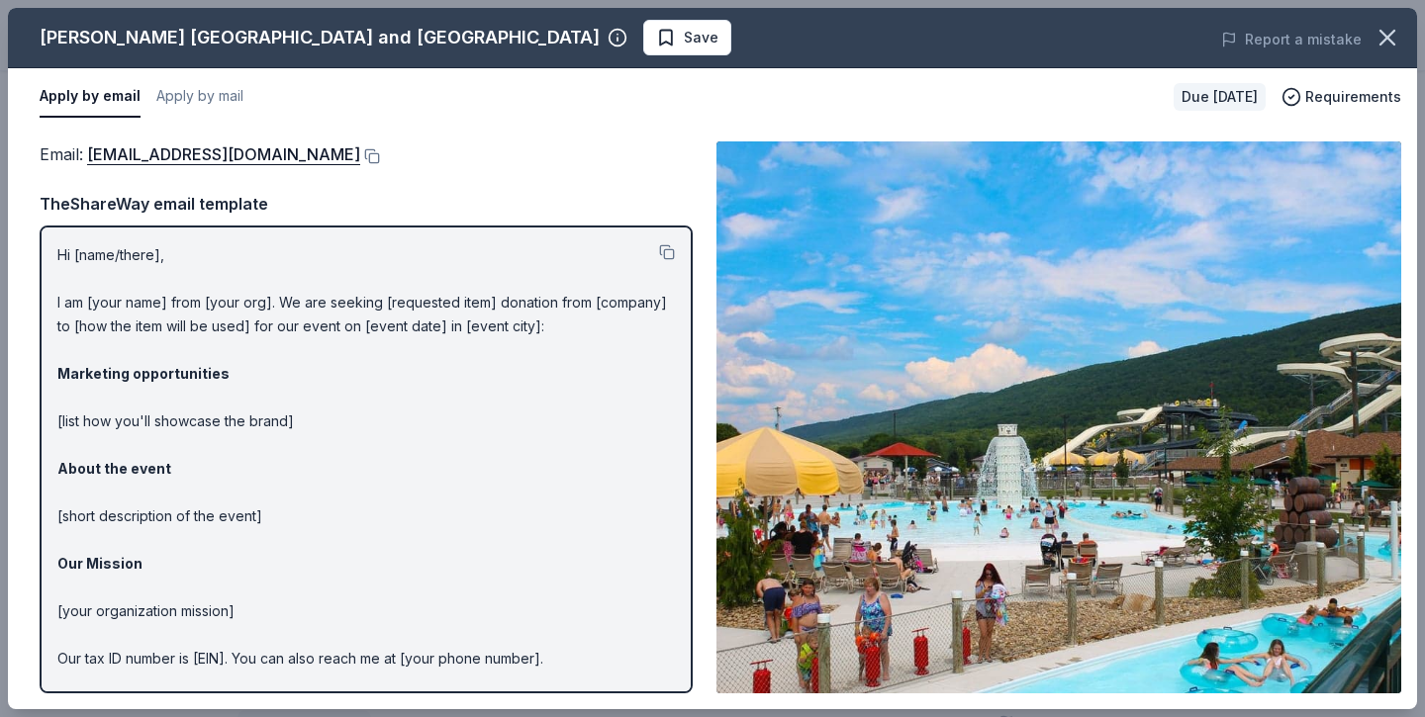
scroll to position [0, 0]
click at [1383, 50] on icon "button" at bounding box center [1387, 38] width 28 height 28
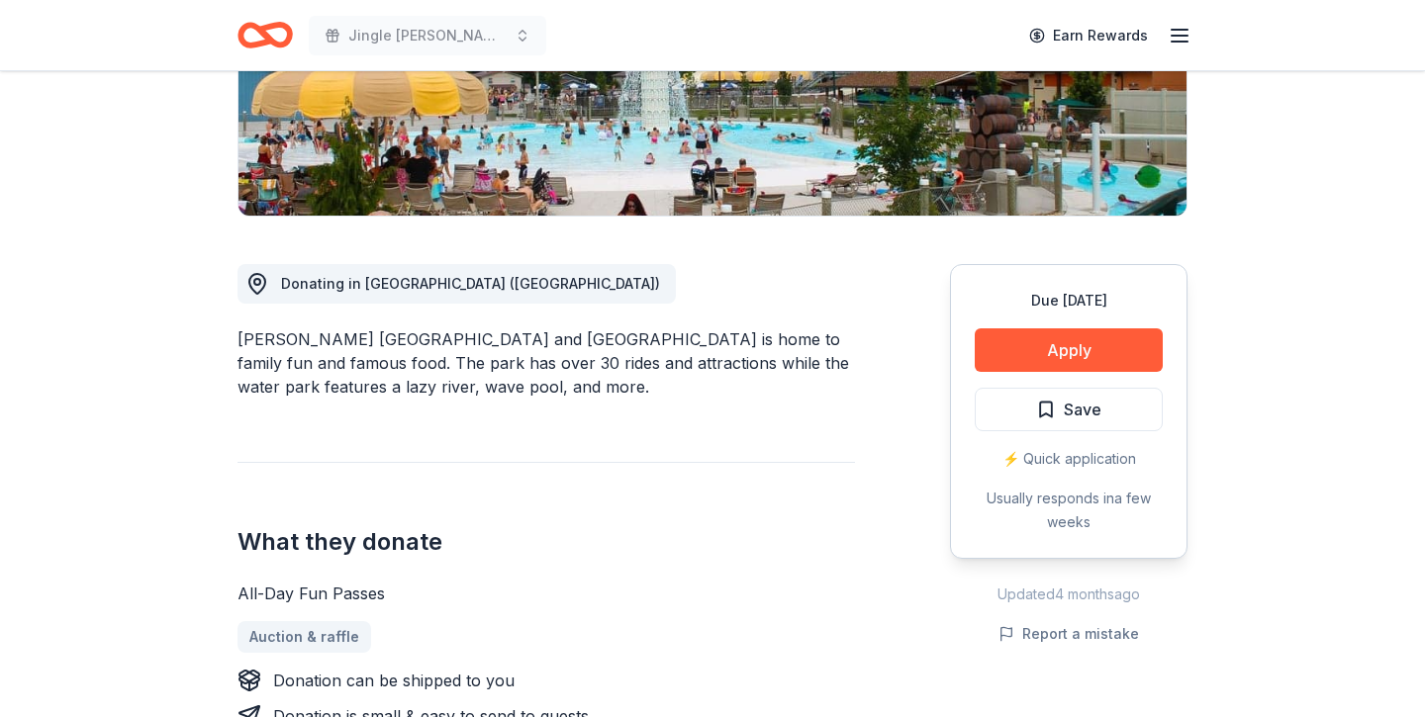
scroll to position [453, 0]
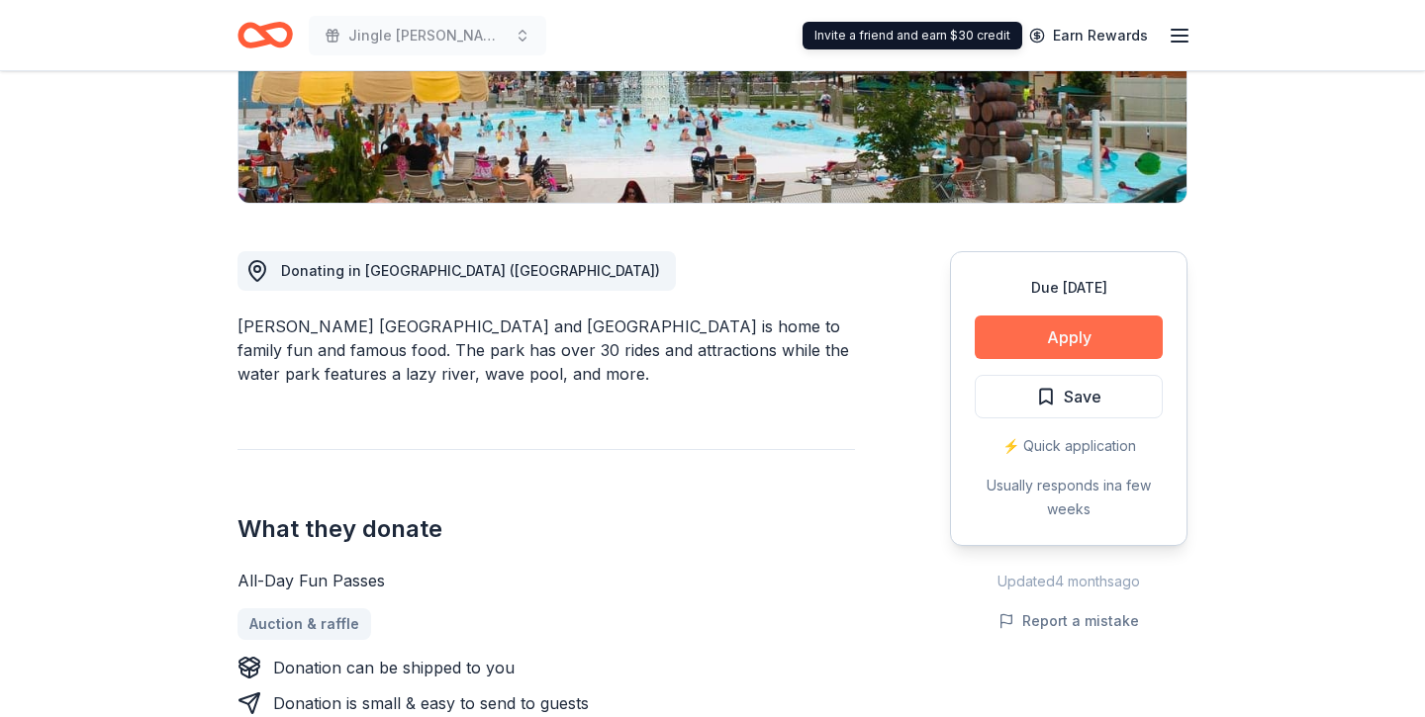
click at [1044, 349] on button "Apply" at bounding box center [1068, 338] width 188 height 44
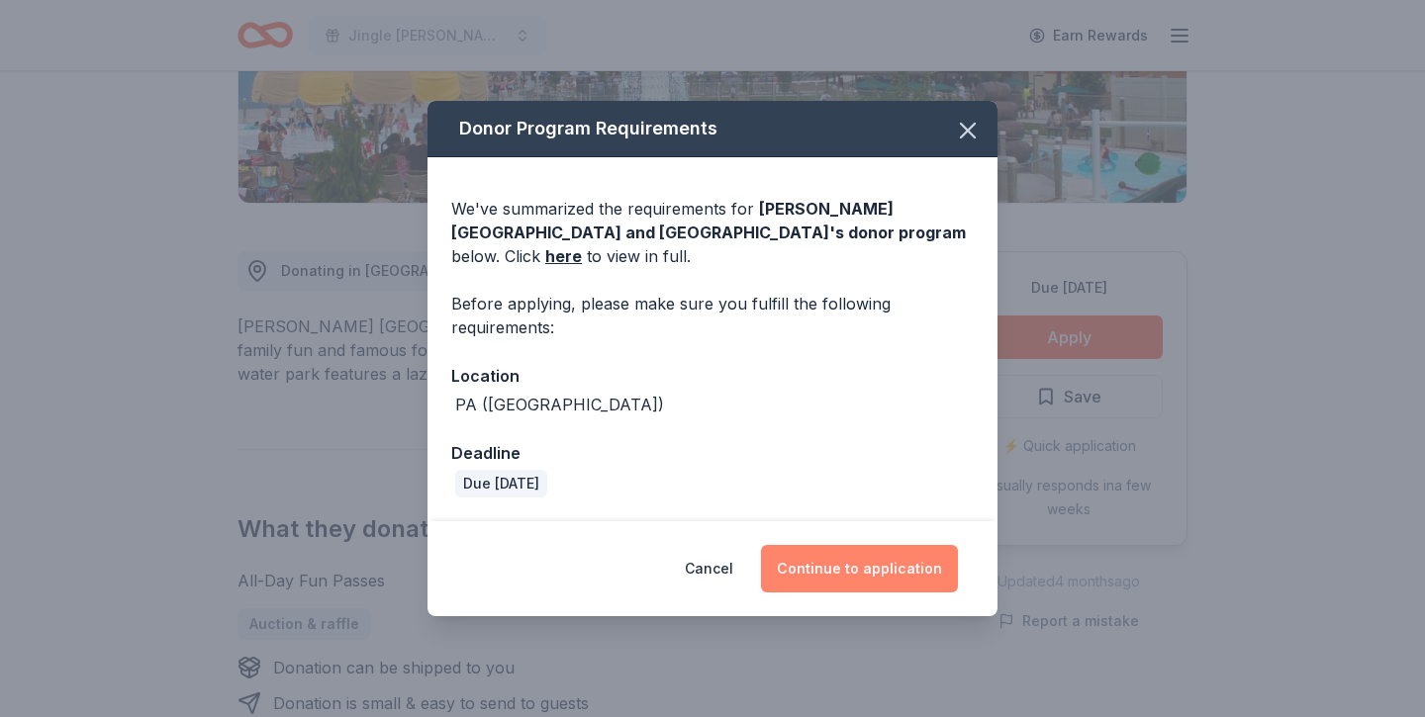
click at [845, 577] on button "Continue to application" at bounding box center [859, 568] width 197 height 47
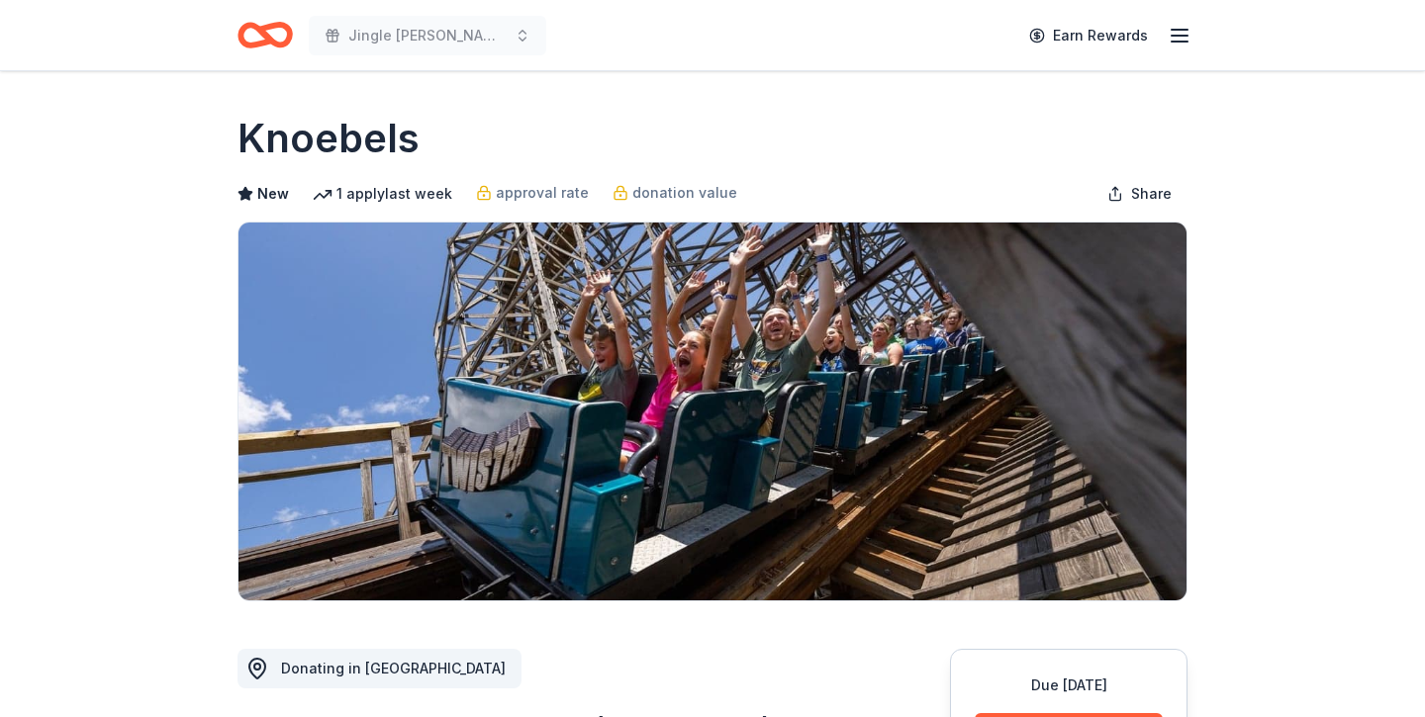
scroll to position [210, 0]
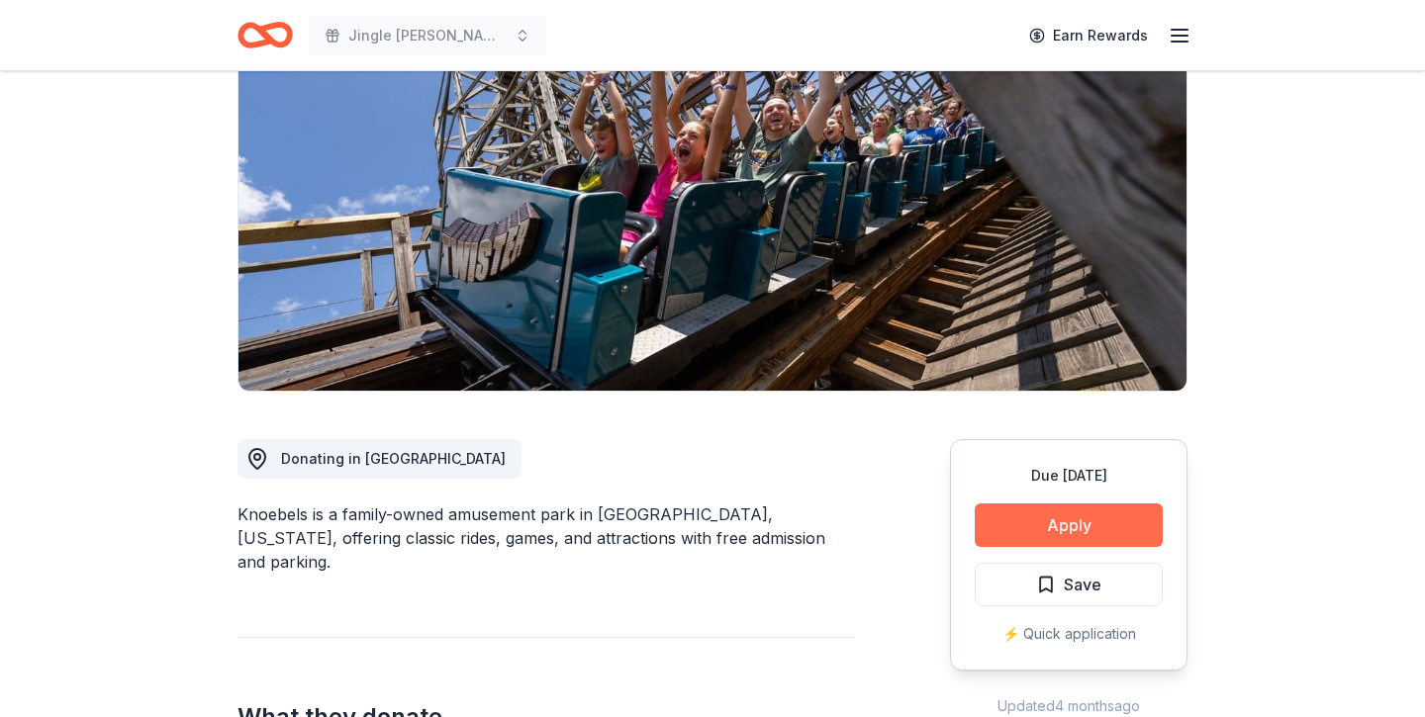
click at [1062, 522] on button "Apply" at bounding box center [1068, 526] width 188 height 44
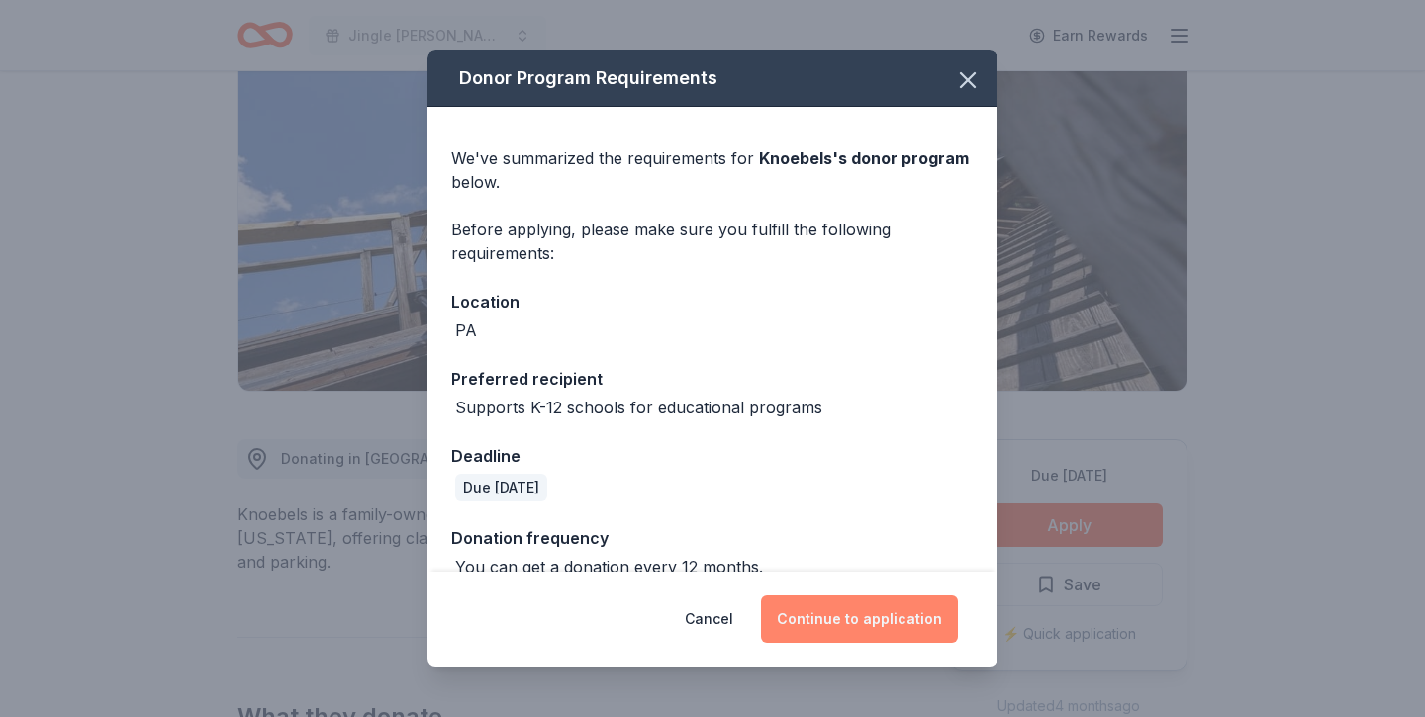
click at [870, 610] on button "Continue to application" at bounding box center [859, 619] width 197 height 47
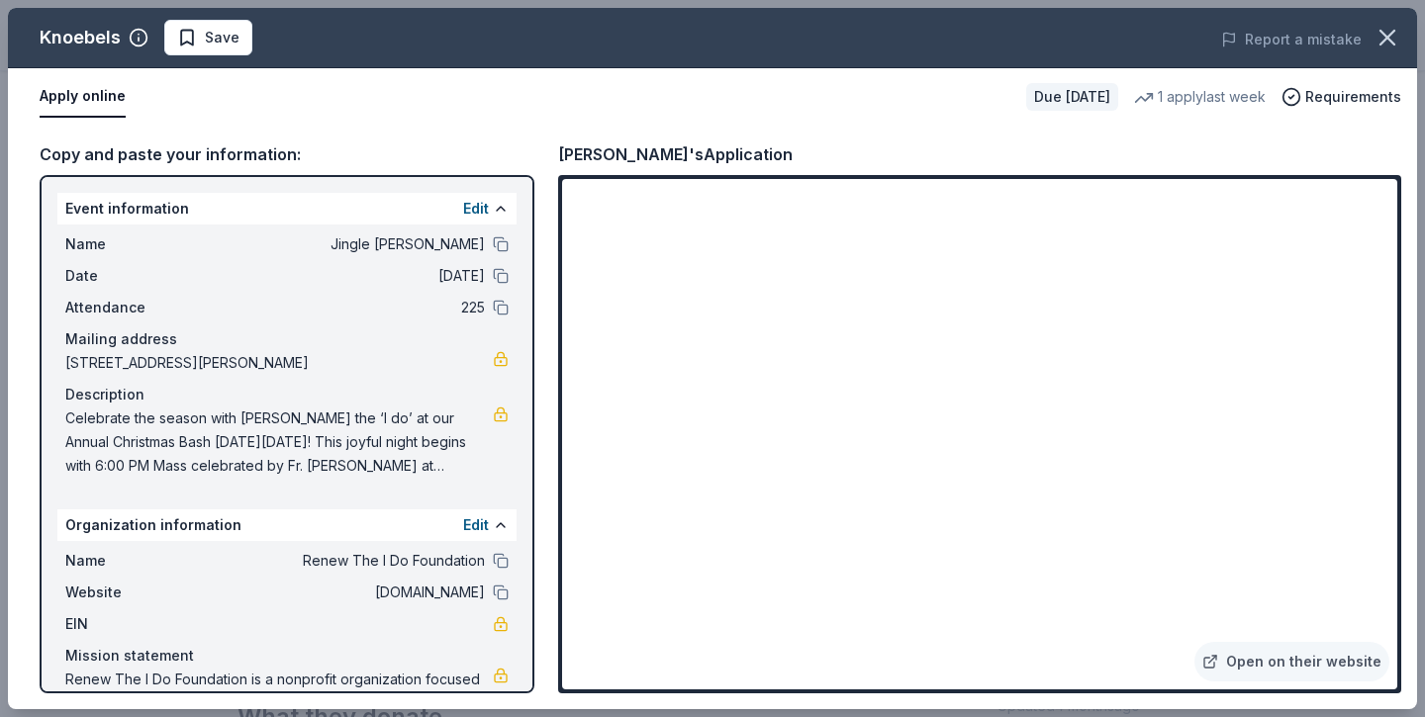
click at [904, 121] on div "Apply online Due in 45 days 1 apply last week Requirements" at bounding box center [712, 96] width 1409 height 57
click at [1393, 31] on icon "button" at bounding box center [1387, 38] width 14 height 14
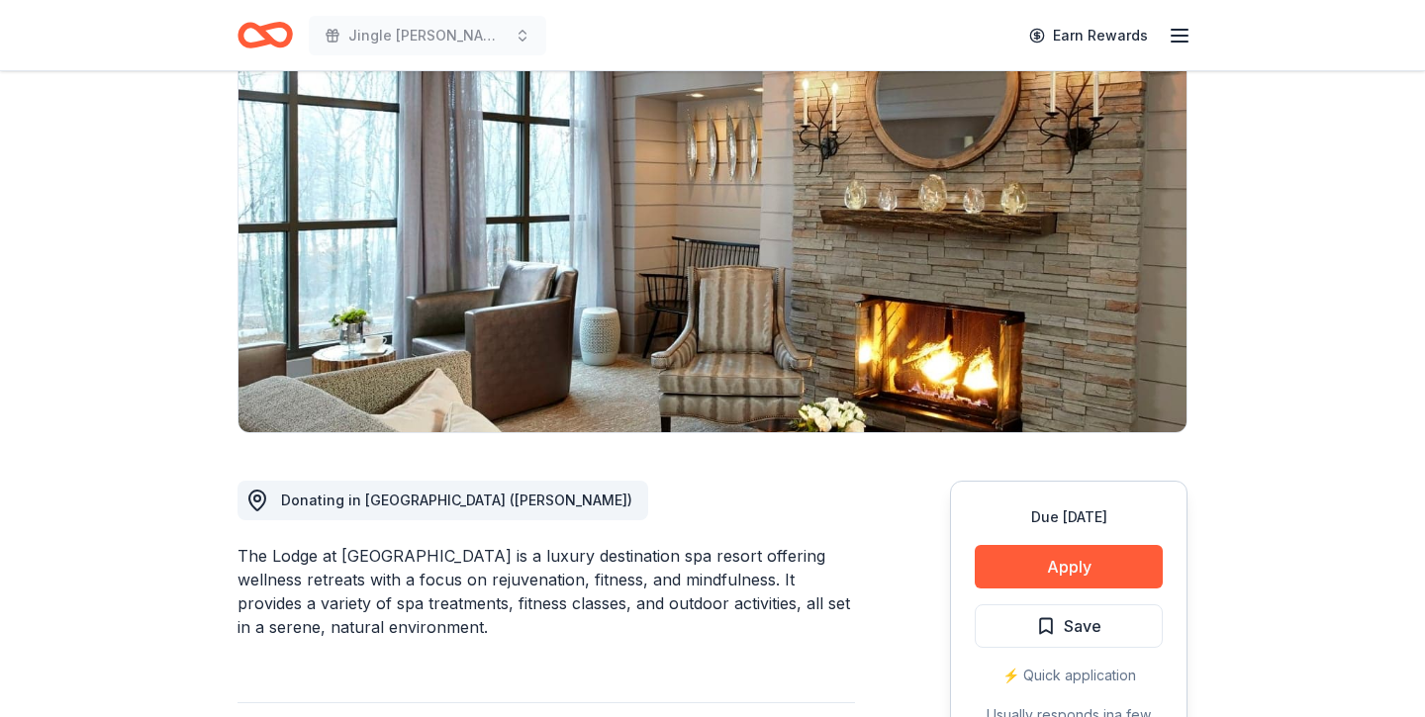
scroll to position [168, 0]
click at [1004, 568] on button "Apply" at bounding box center [1068, 567] width 188 height 44
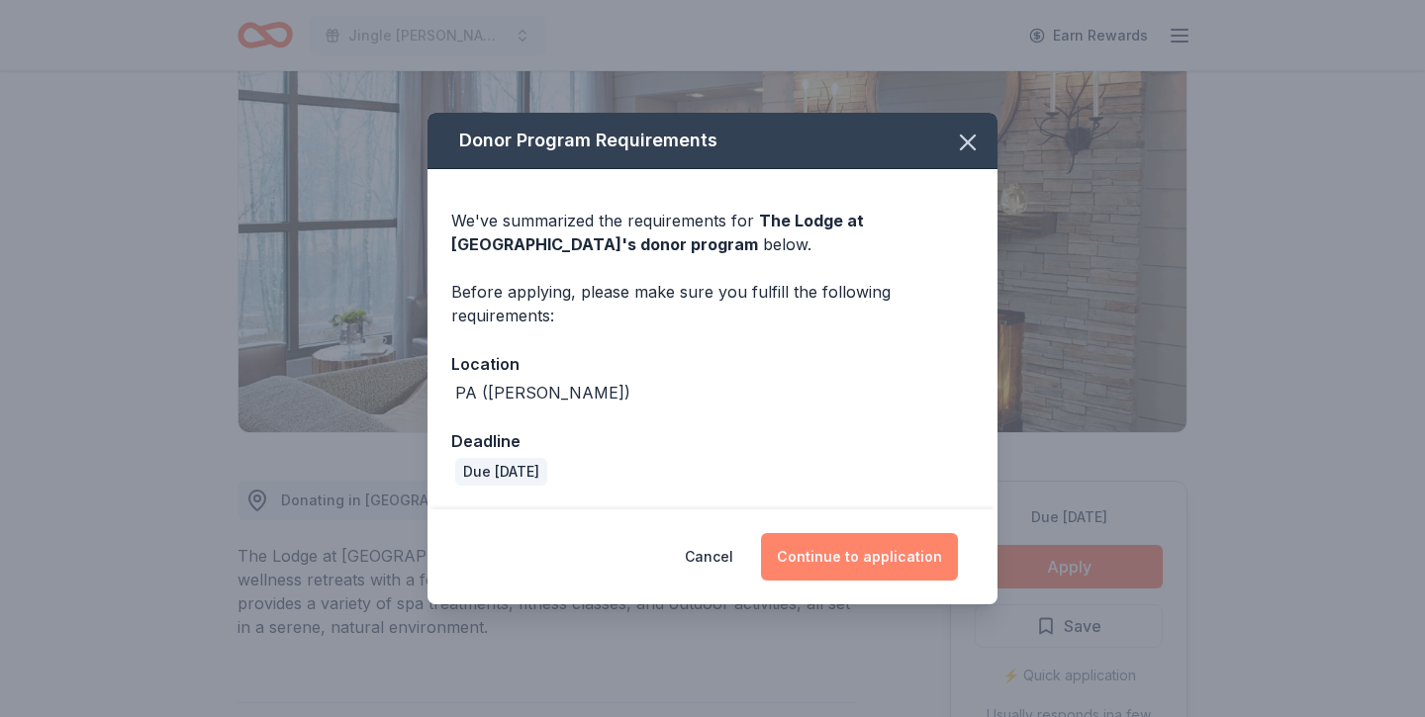
click at [823, 559] on button "Continue to application" at bounding box center [859, 556] width 197 height 47
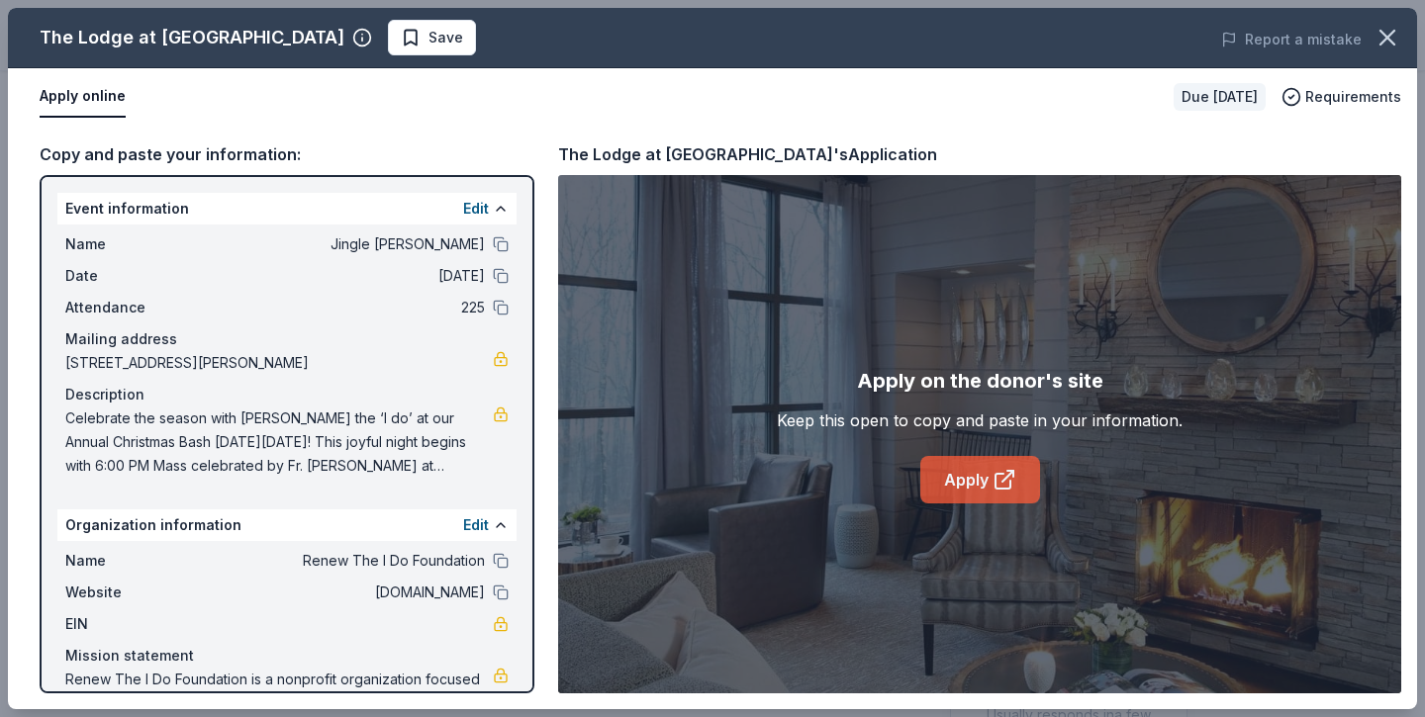
click at [967, 476] on link "Apply" at bounding box center [980, 479] width 120 height 47
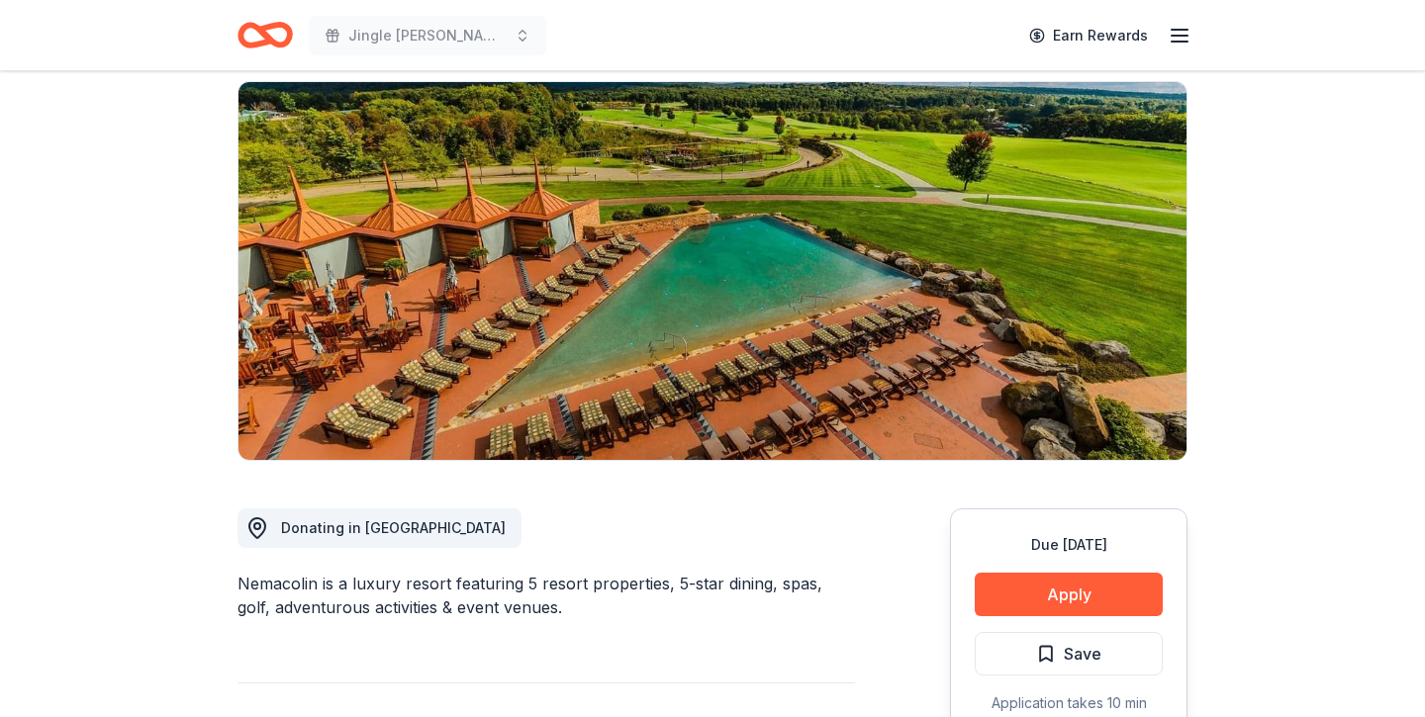
scroll to position [263, 0]
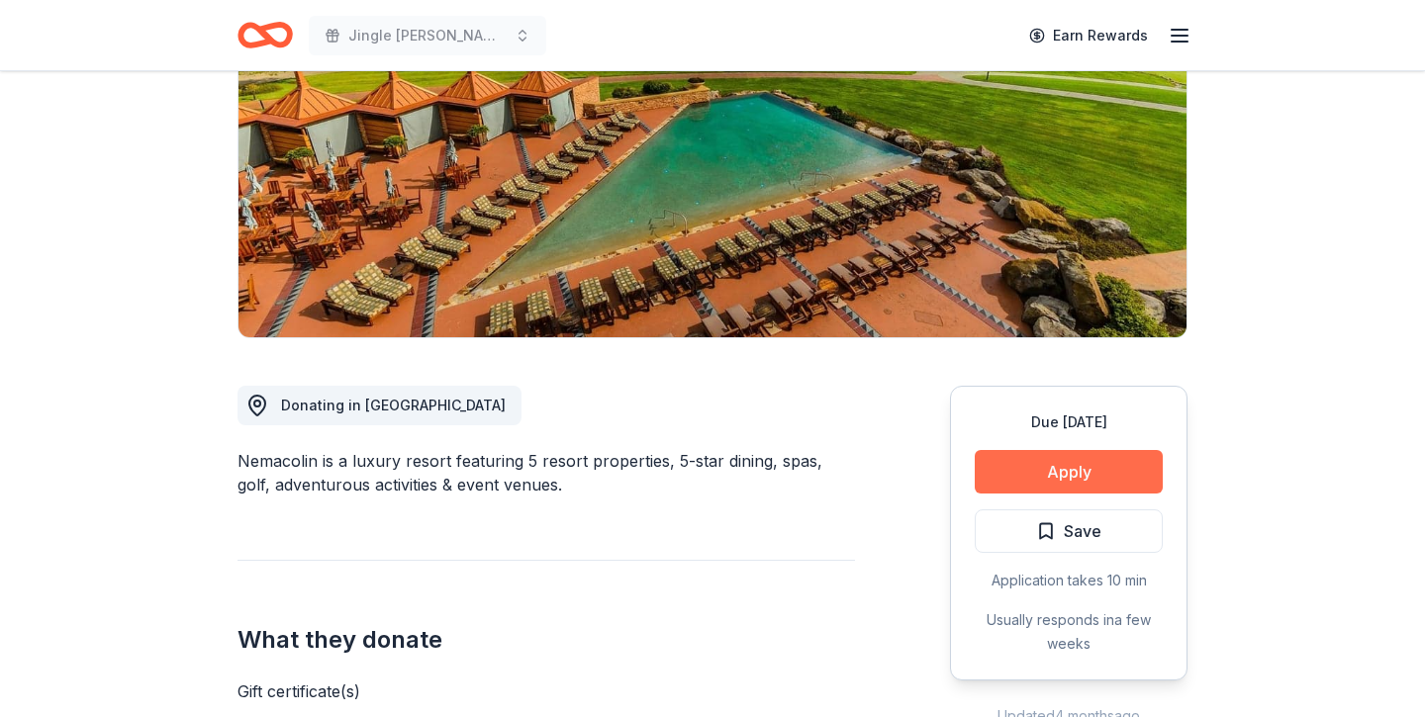
click at [1039, 477] on button "Apply" at bounding box center [1068, 472] width 188 height 44
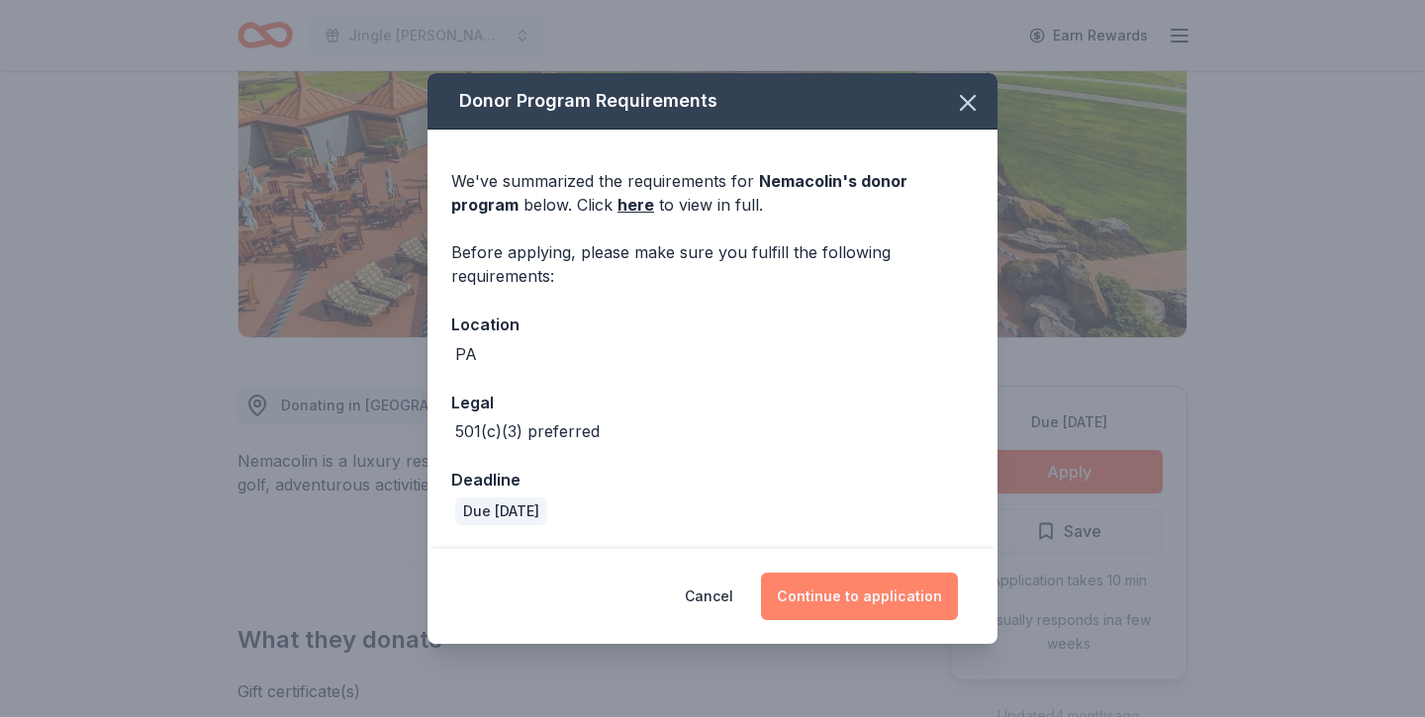
click at [878, 589] on button "Continue to application" at bounding box center [859, 596] width 197 height 47
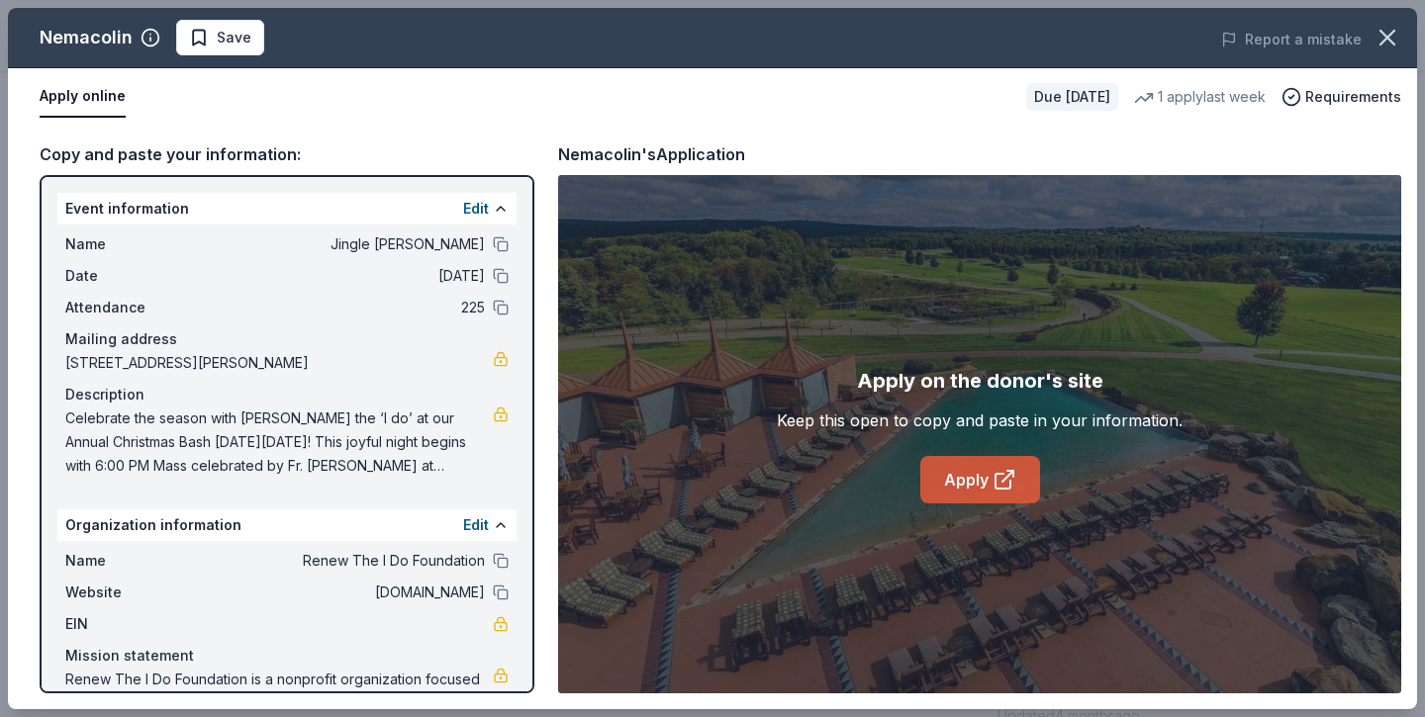
click at [1007, 471] on icon at bounding box center [1010, 474] width 6 height 6
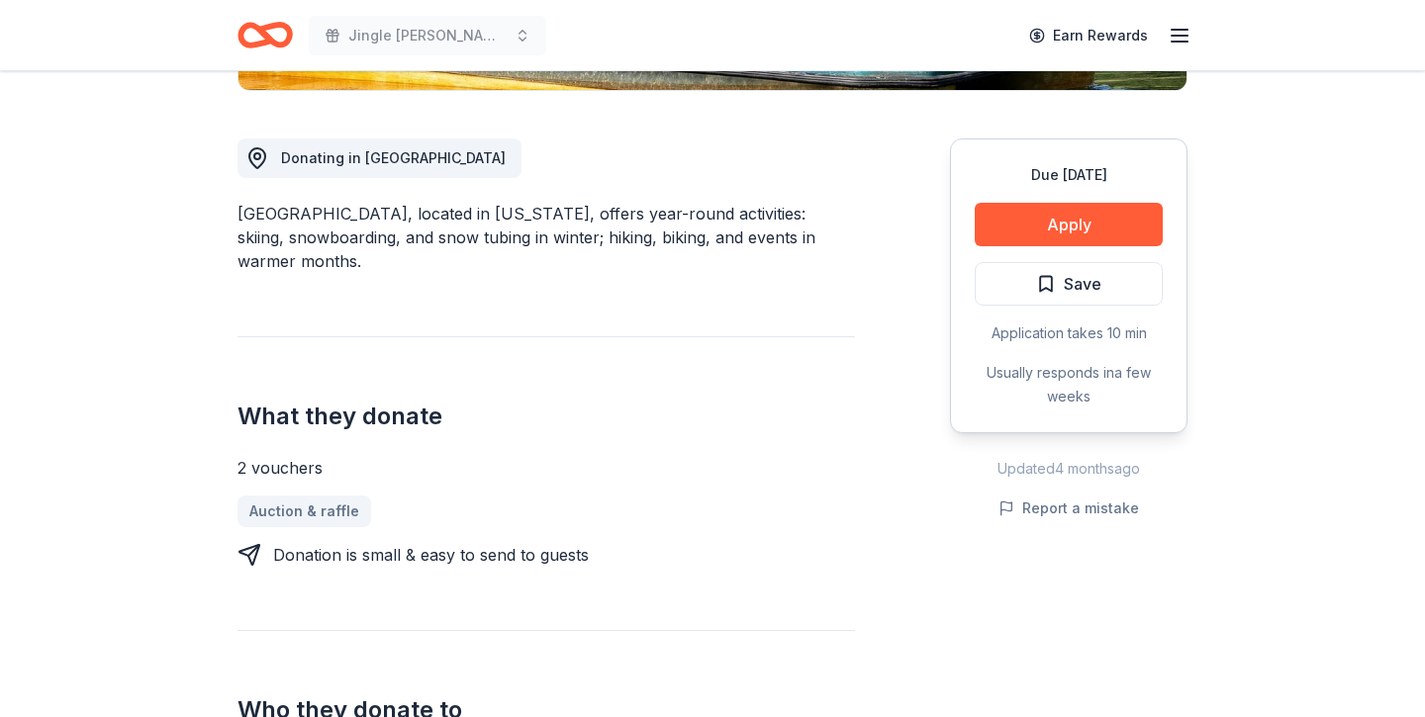
scroll to position [397, 0]
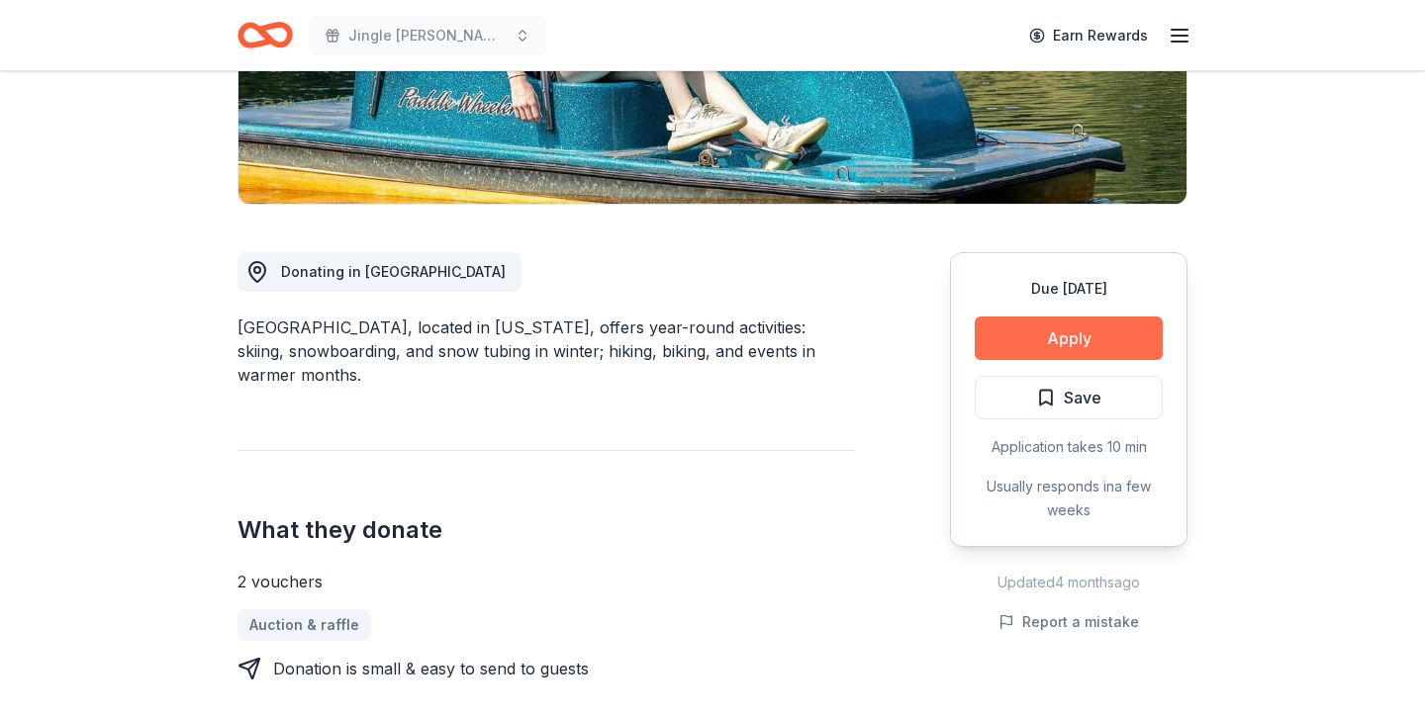
click at [1027, 336] on button "Apply" at bounding box center [1068, 339] width 188 height 44
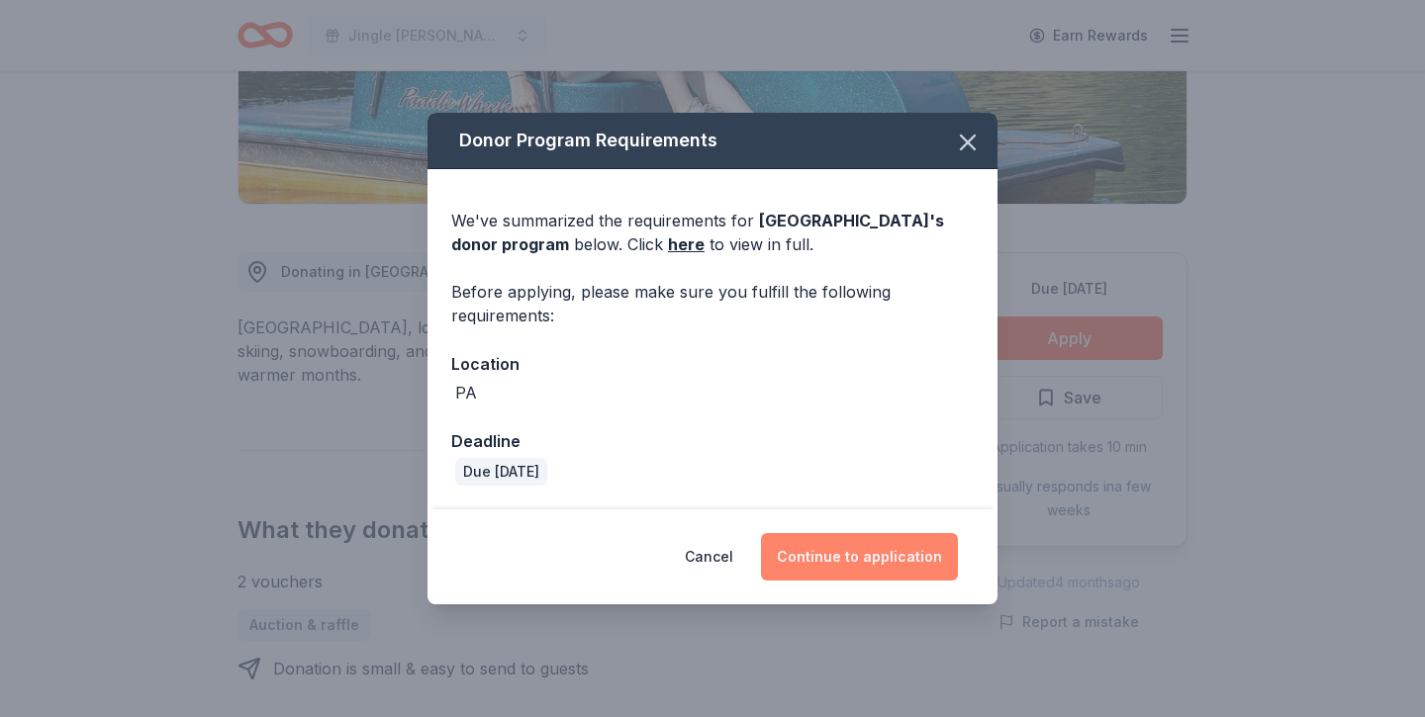
click at [908, 557] on button "Continue to application" at bounding box center [859, 556] width 197 height 47
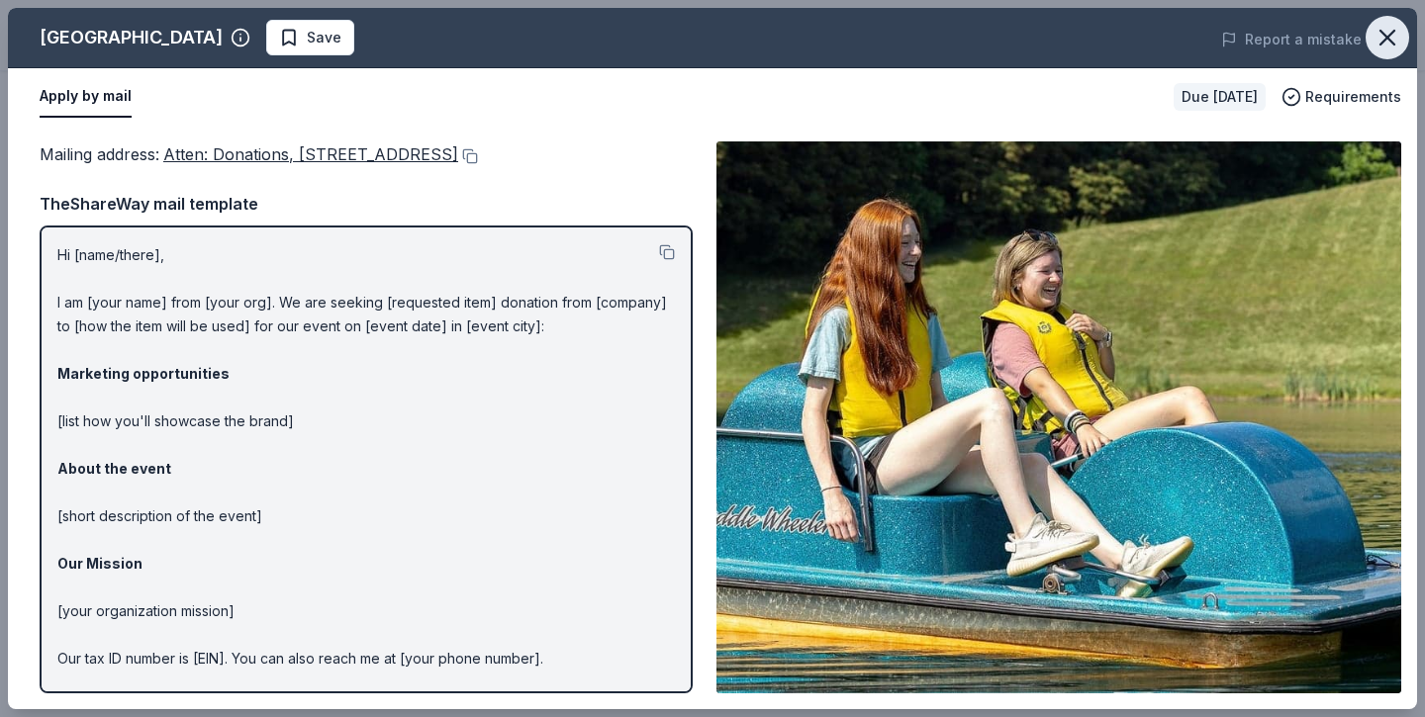
click at [1389, 43] on icon "button" at bounding box center [1387, 38] width 28 height 28
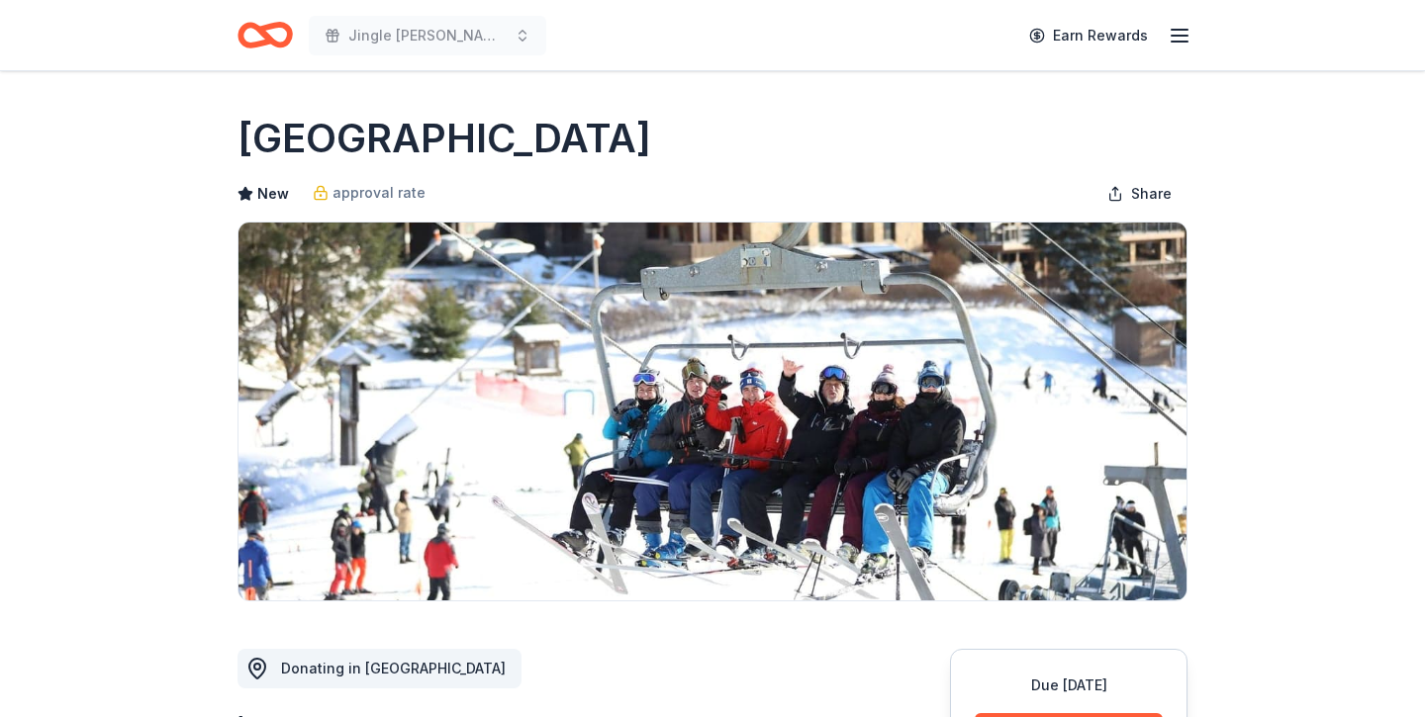
scroll to position [407, 0]
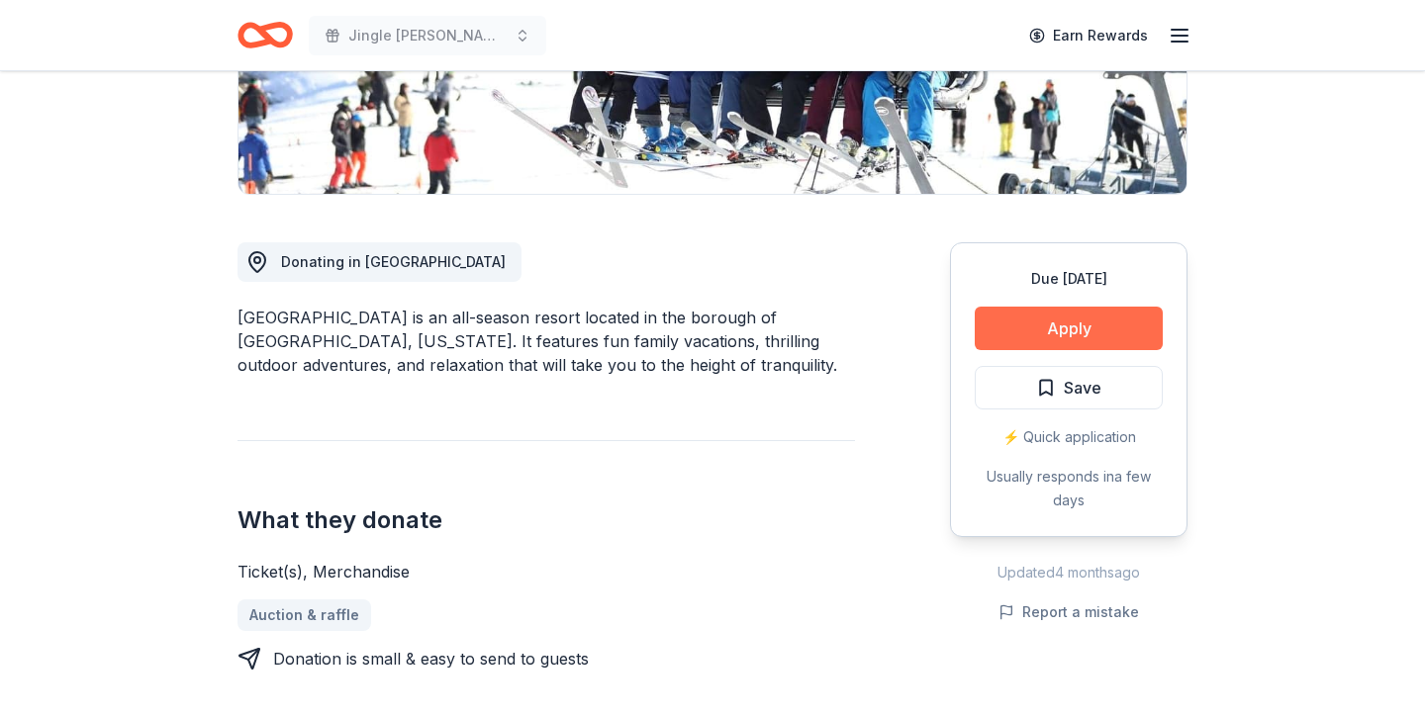
click at [1075, 327] on button "Apply" at bounding box center [1068, 329] width 188 height 44
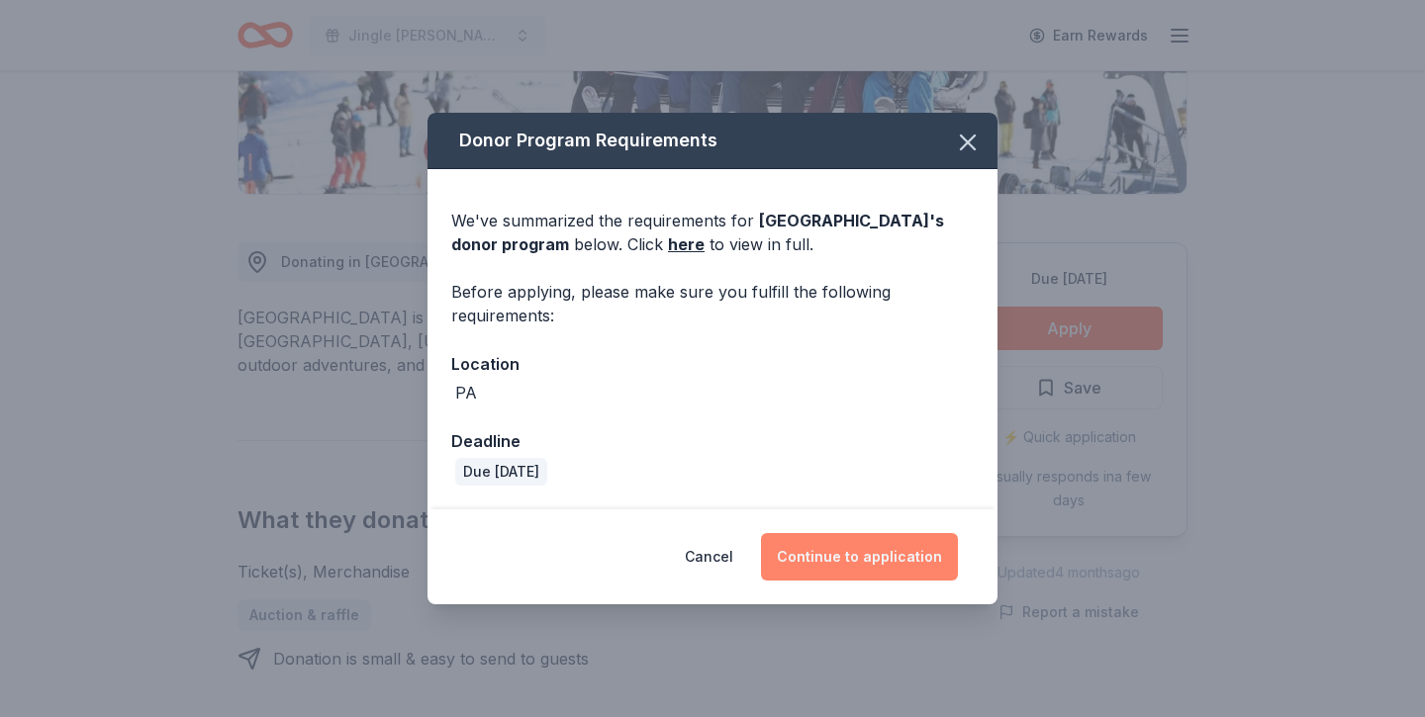
click at [815, 555] on button "Continue to application" at bounding box center [859, 556] width 197 height 47
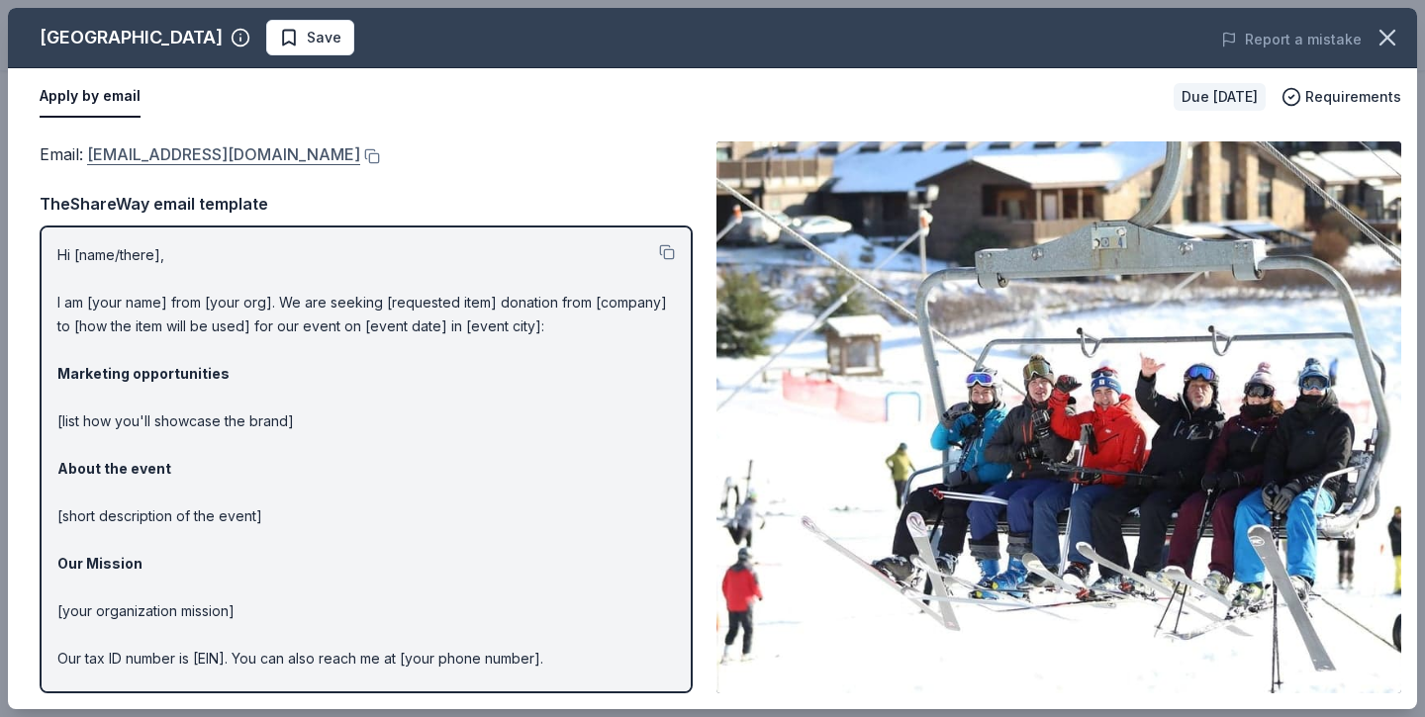
click at [280, 159] on link "epicpromise@vailresorts.com" at bounding box center [223, 154] width 273 height 26
click at [1394, 45] on icon "button" at bounding box center [1387, 38] width 14 height 14
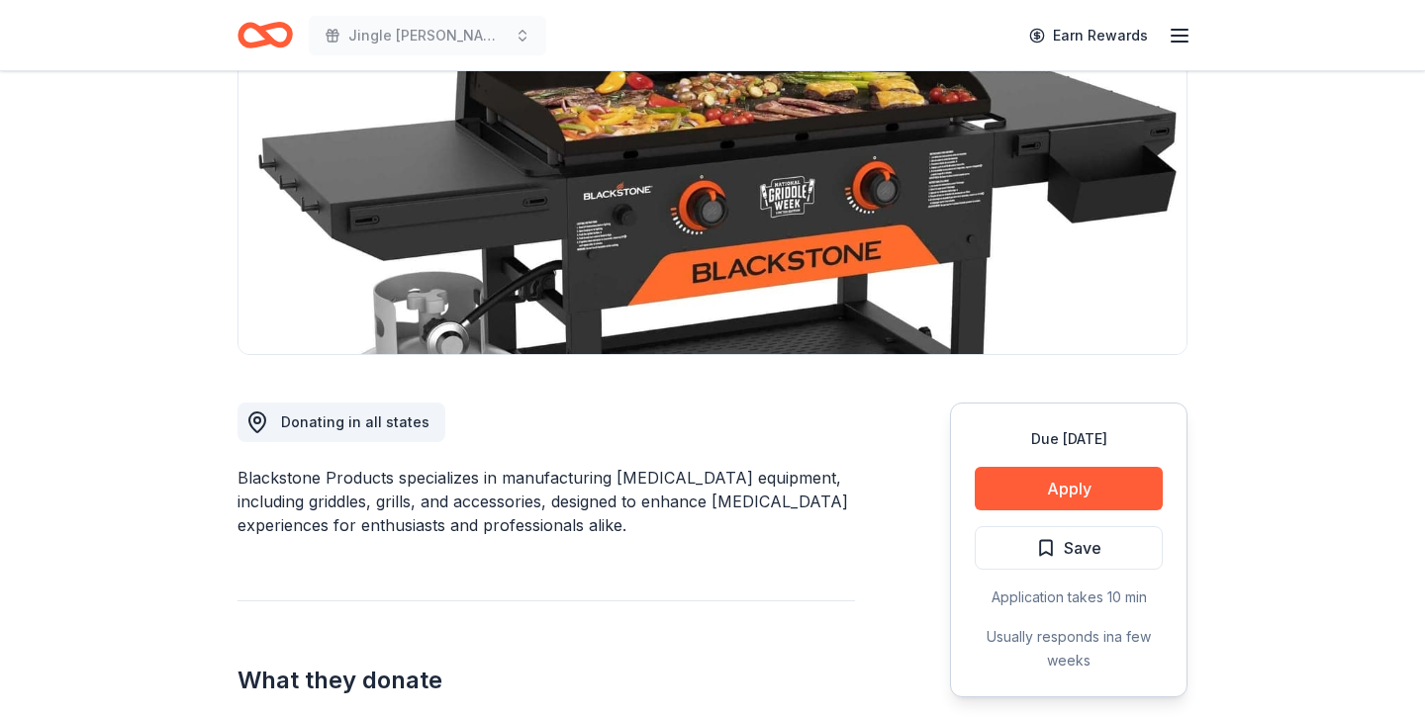
scroll to position [242, 0]
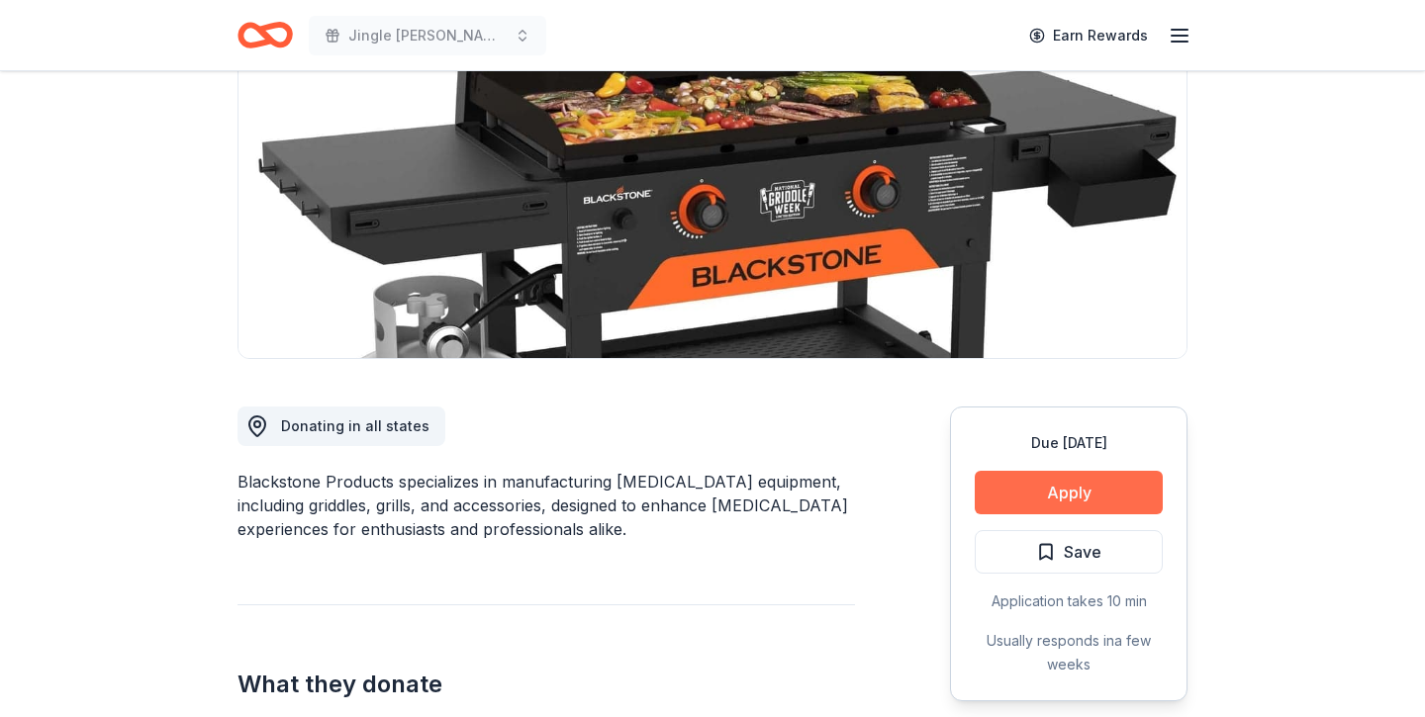
click at [1091, 493] on button "Apply" at bounding box center [1068, 493] width 188 height 44
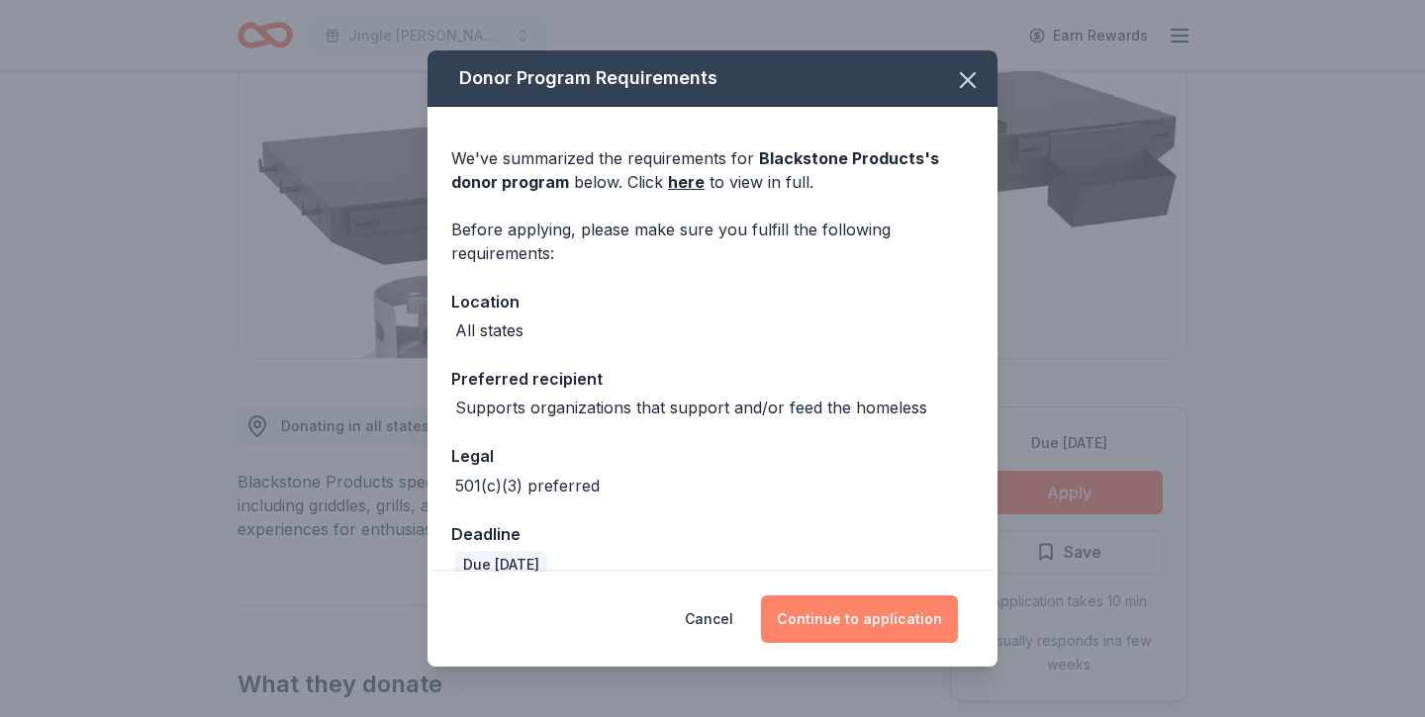
click at [866, 623] on button "Continue to application" at bounding box center [859, 619] width 197 height 47
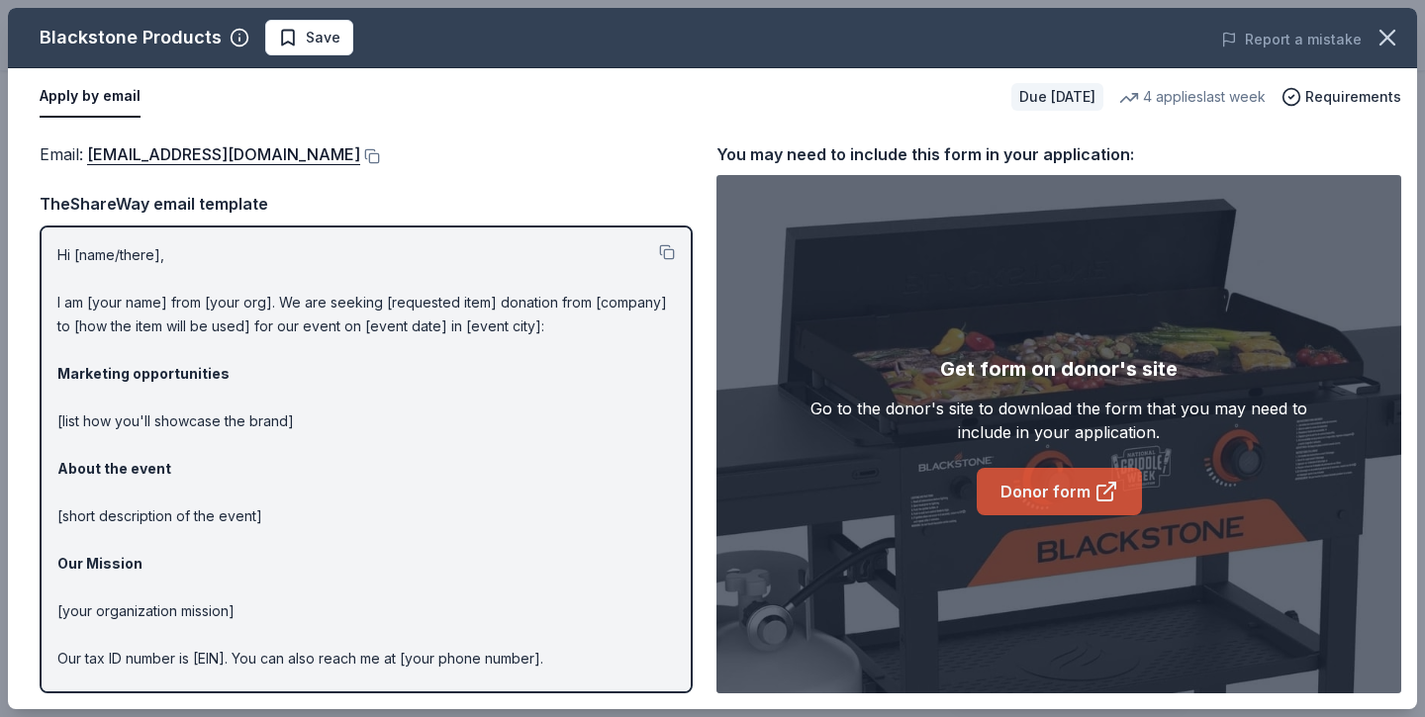
click at [1020, 494] on link "Donor form" at bounding box center [1058, 491] width 165 height 47
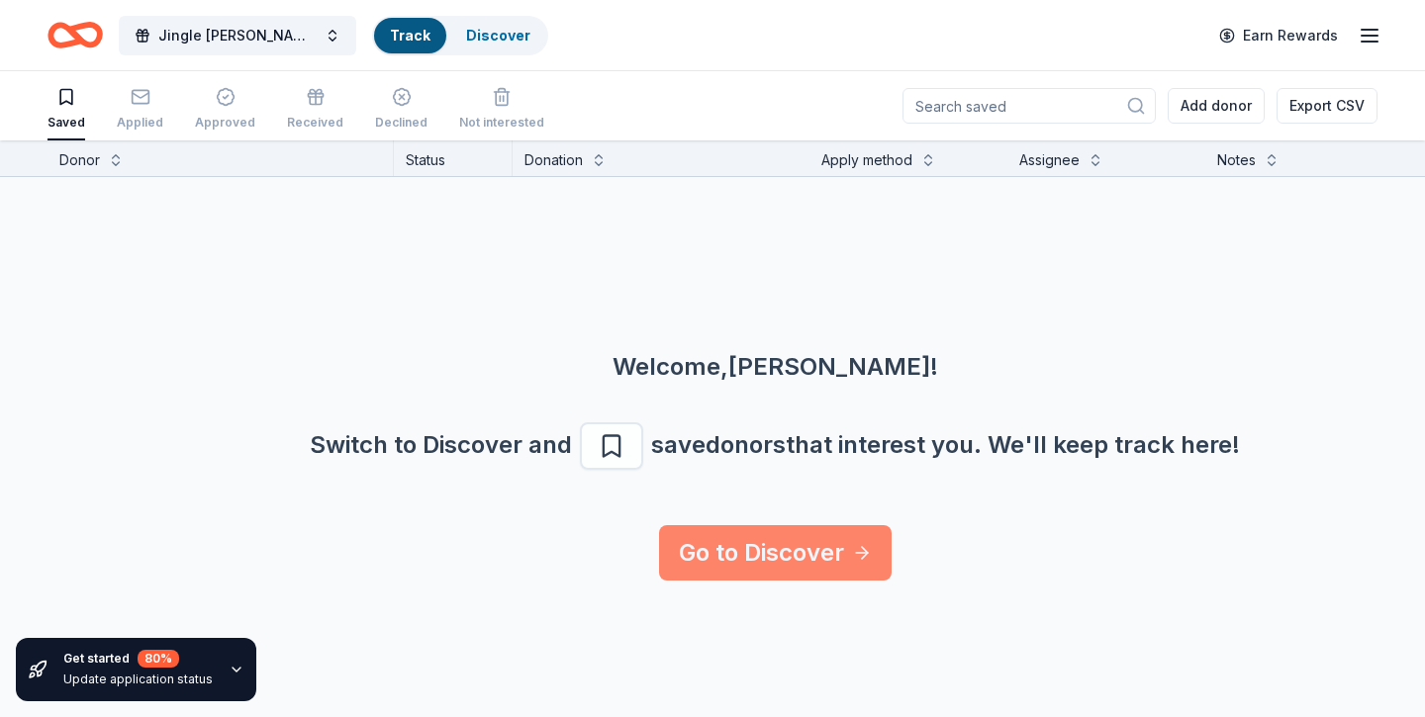
click at [783, 539] on link "Go to Discover" at bounding box center [775, 552] width 232 height 55
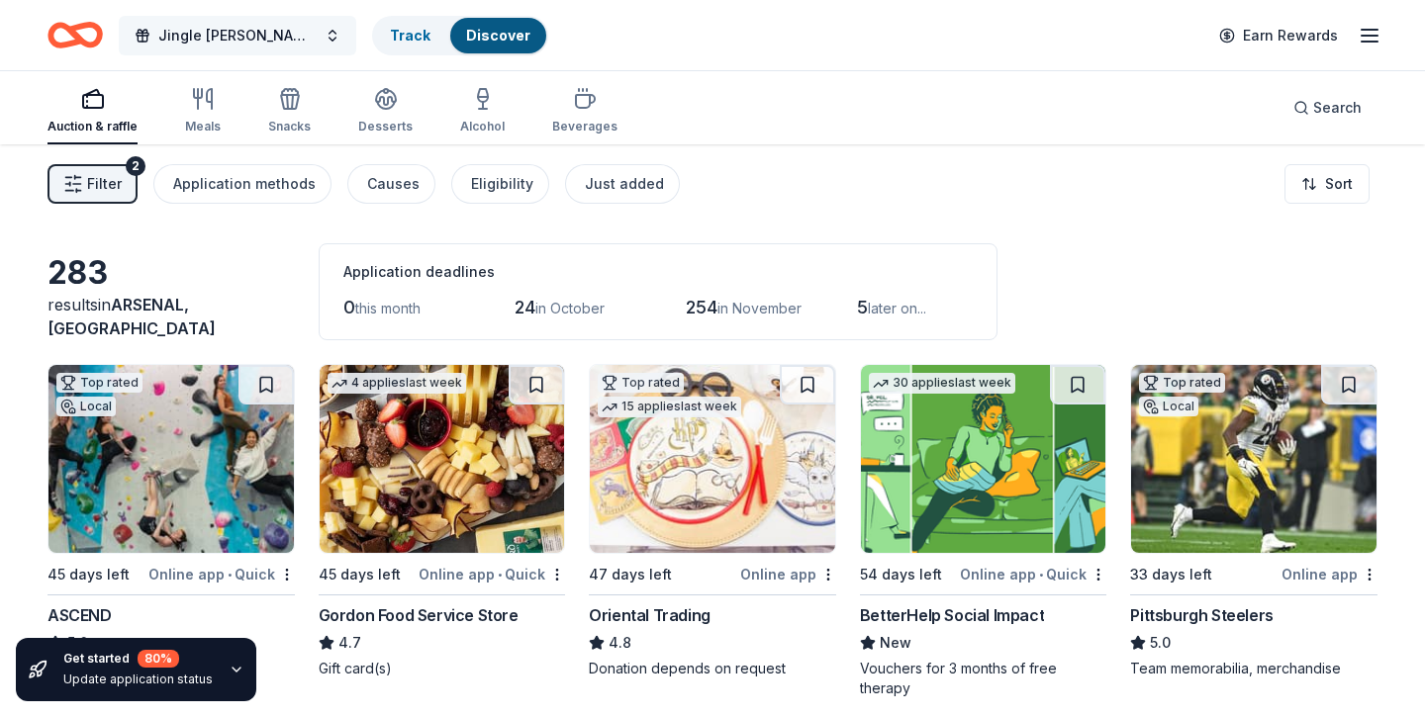
click at [242, 45] on span "Jingle [PERSON_NAME]" at bounding box center [237, 36] width 158 height 24
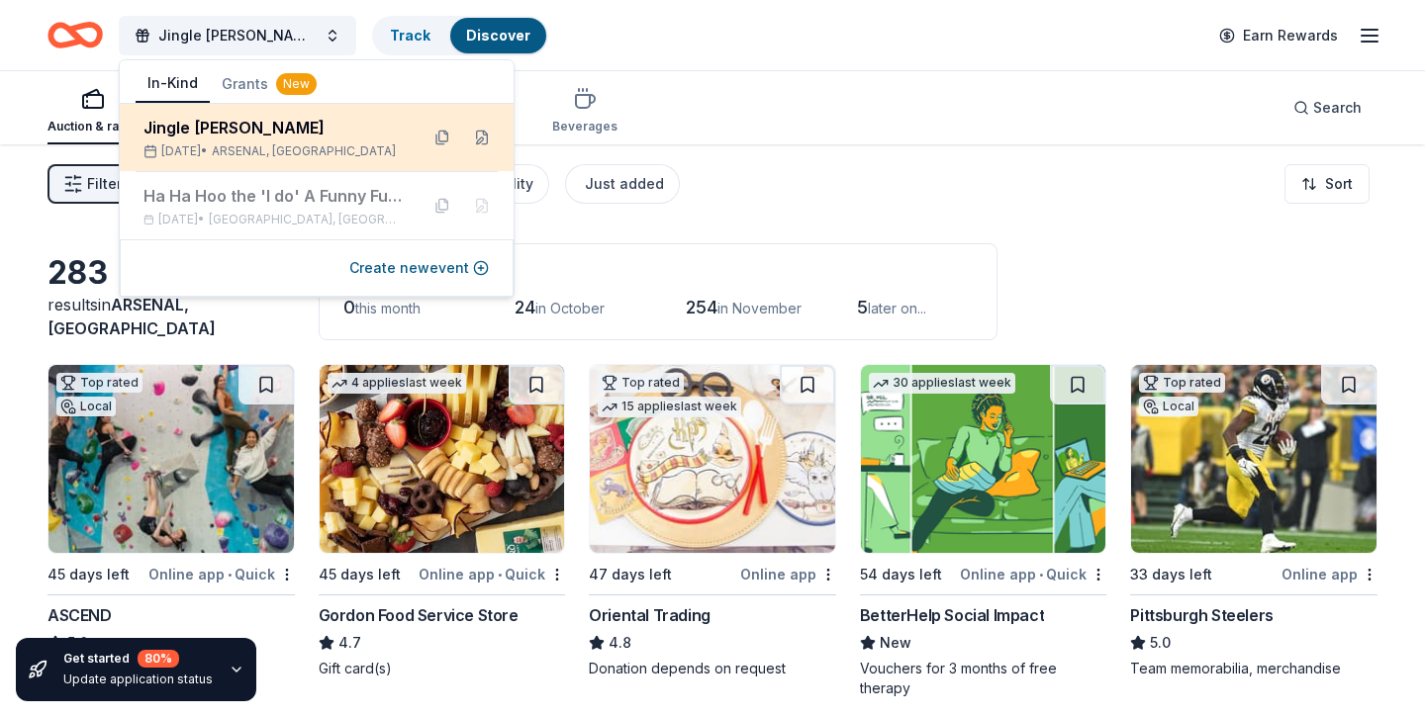
click at [253, 144] on span "ARSENAL, PA" at bounding box center [304, 151] width 184 height 16
click at [251, 139] on div "Jingle Bingo Bash Dec 13, 2025 • ARSENAL, PA" at bounding box center [272, 138] width 259 height 44
click at [444, 140] on button at bounding box center [442, 138] width 32 height 32
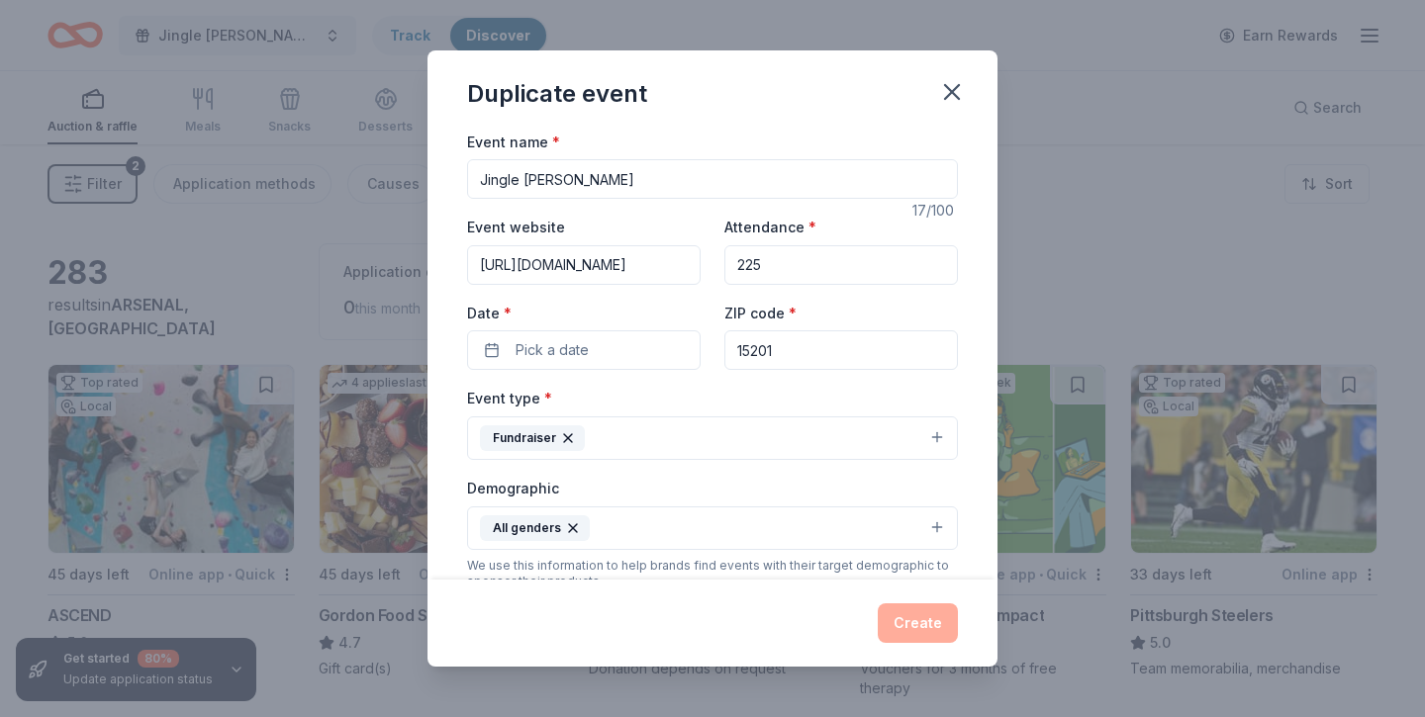
click at [743, 267] on input "225" at bounding box center [840, 265] width 233 height 40
type input "325"
click at [601, 356] on button "Pick a date" at bounding box center [583, 350] width 233 height 40
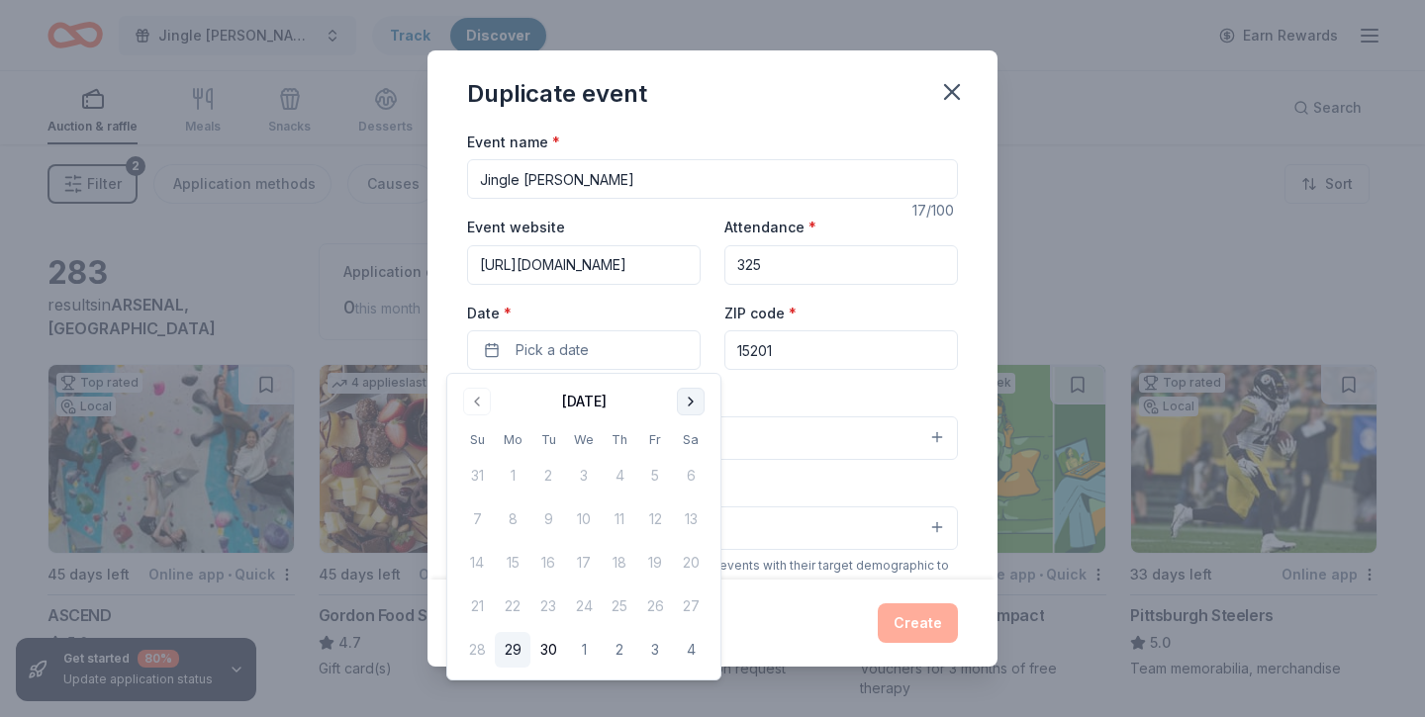
click at [690, 405] on button "Go to next month" at bounding box center [691, 402] width 28 height 28
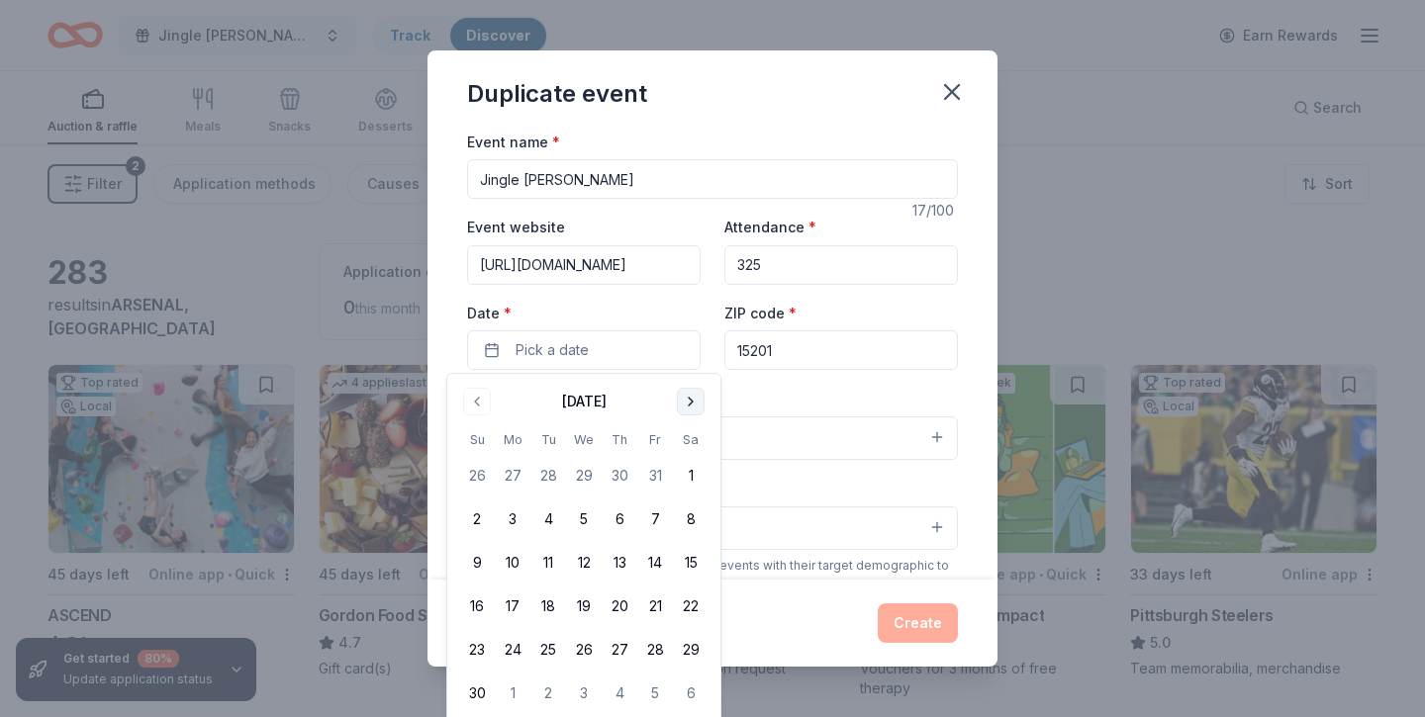
click at [690, 405] on button "Go to next month" at bounding box center [691, 402] width 28 height 28
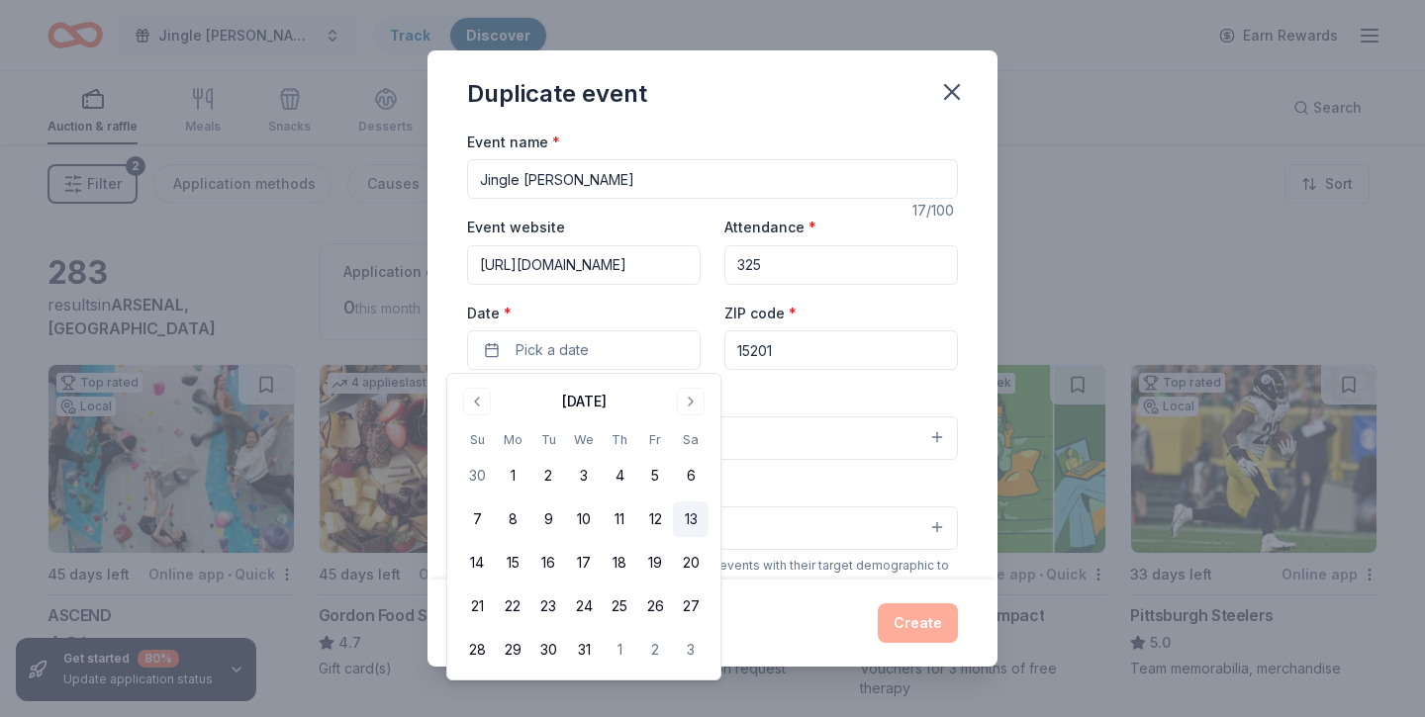
click at [693, 515] on button "13" at bounding box center [691, 520] width 36 height 36
click at [795, 448] on button "Fundraiser" at bounding box center [712, 439] width 491 height 44
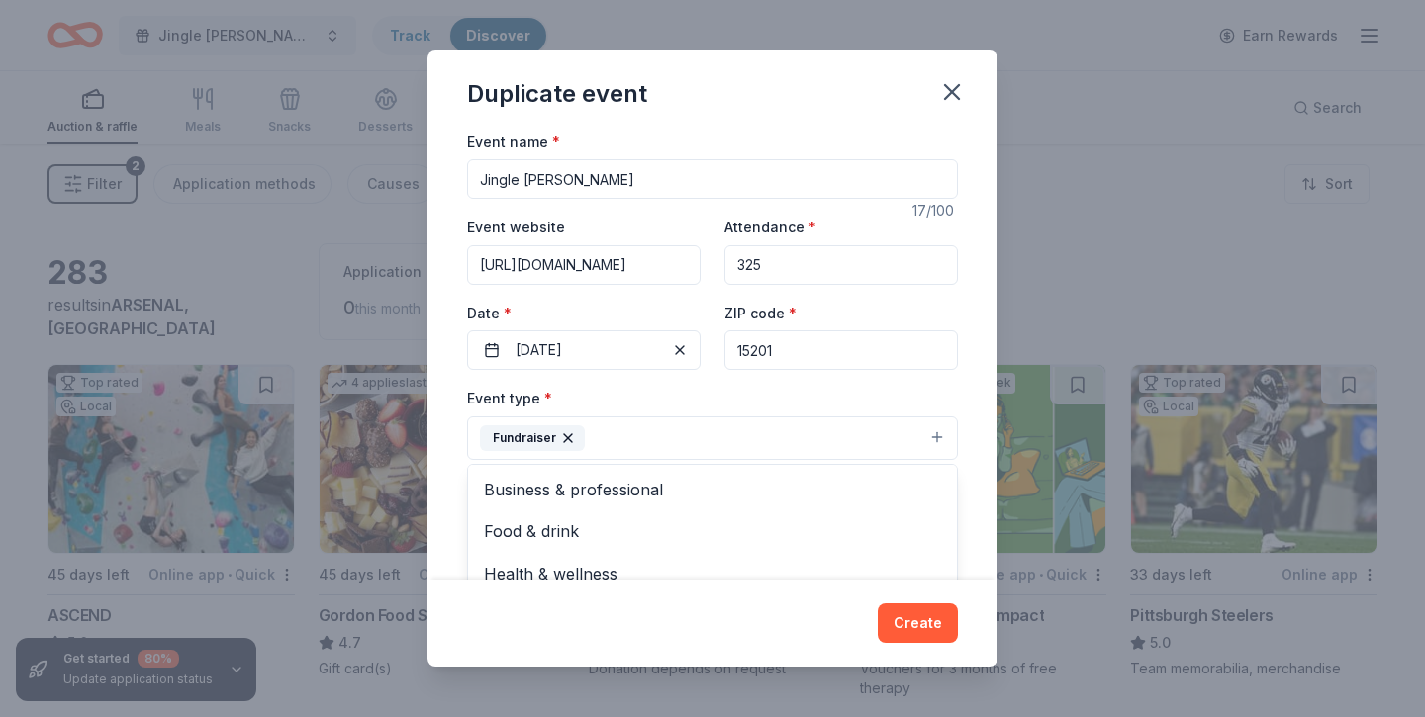
click at [759, 421] on button "Fundraiser" at bounding box center [712, 439] width 491 height 44
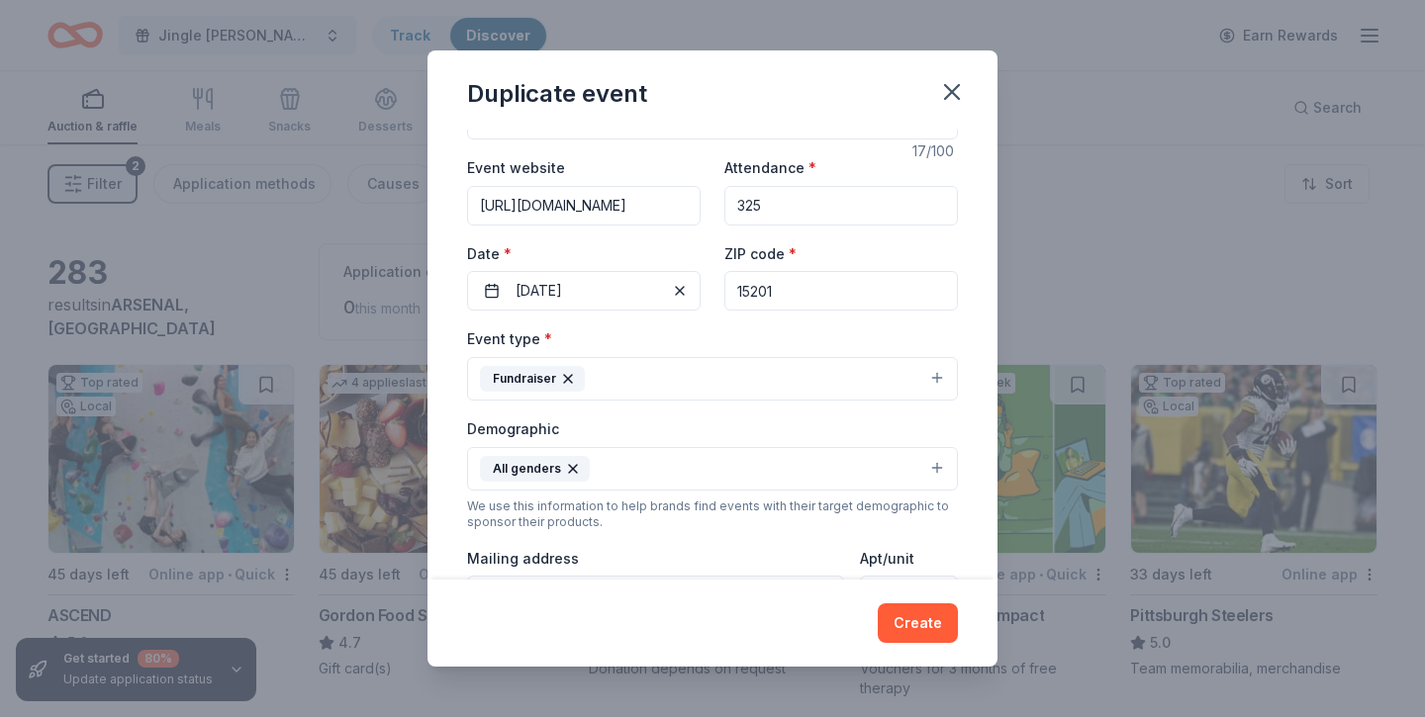
scroll to position [237, 0]
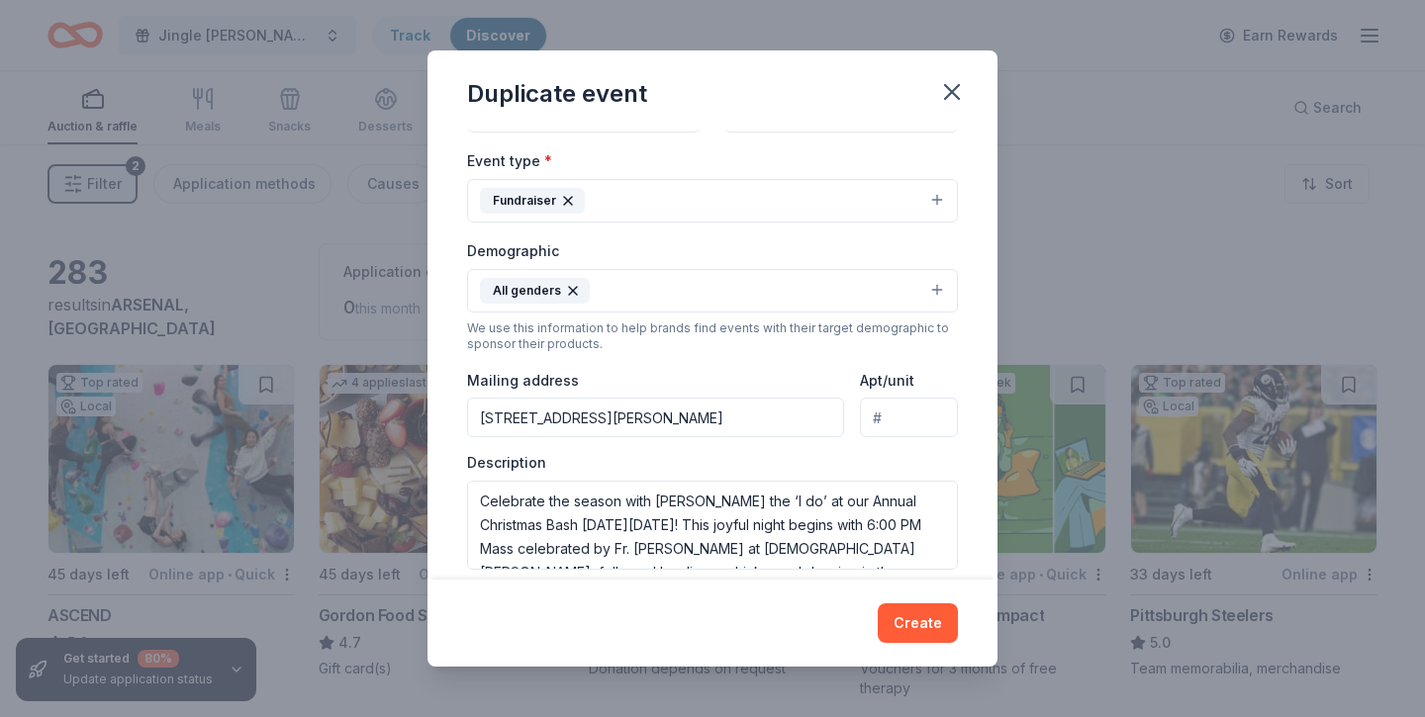
click at [744, 294] on button "All genders" at bounding box center [712, 291] width 491 height 44
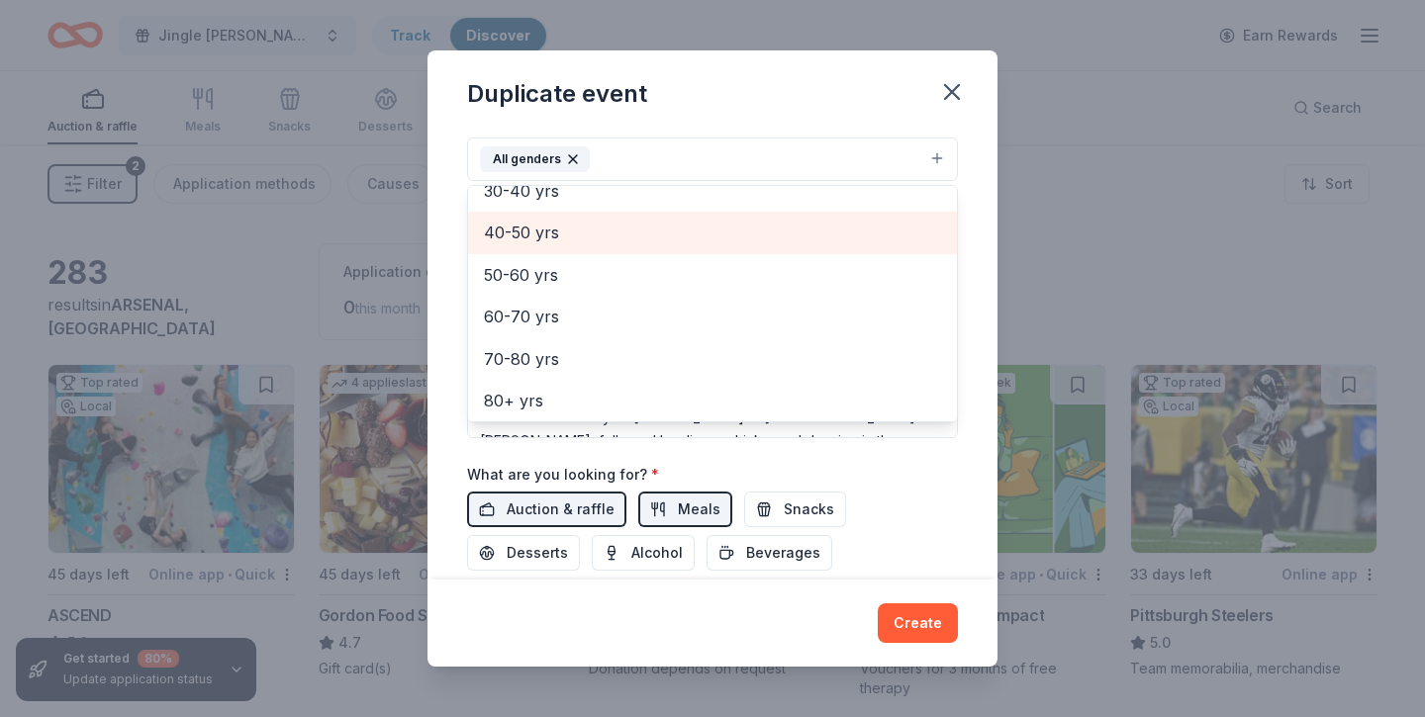
scroll to position [367, 0]
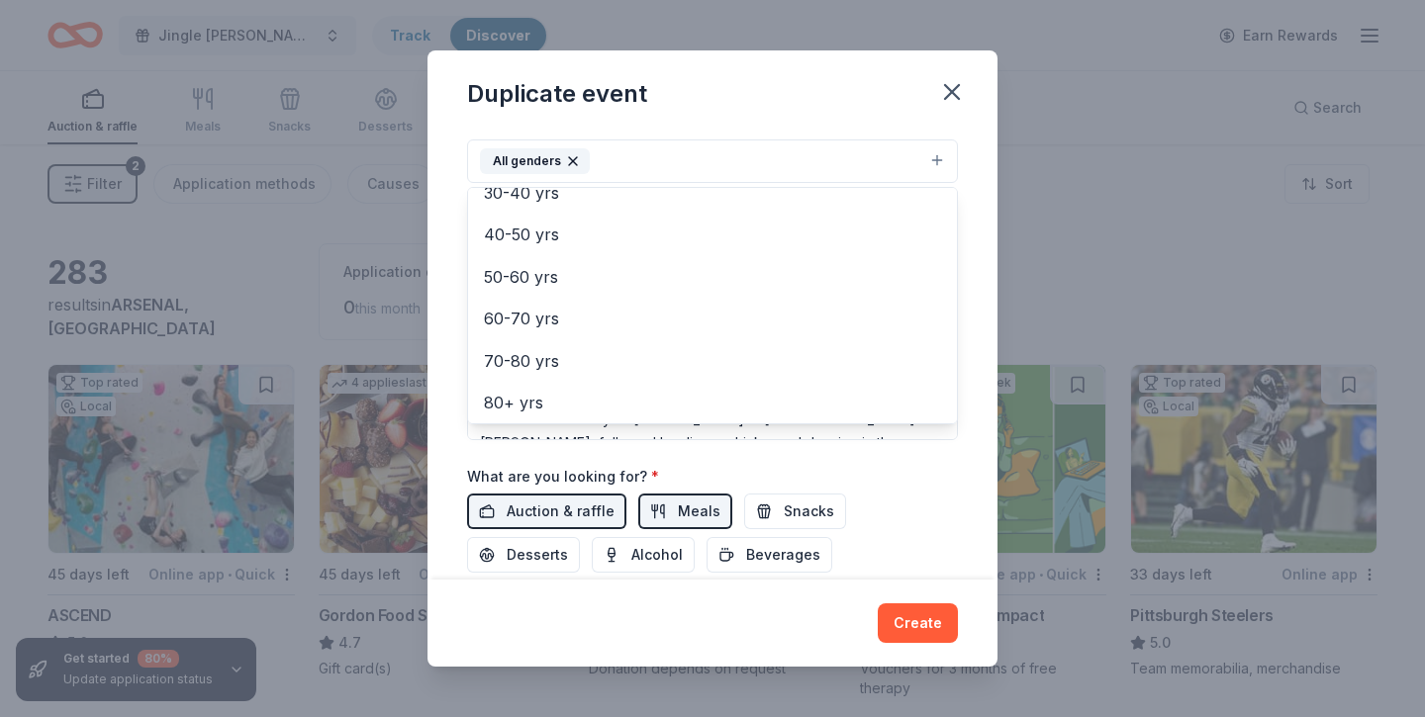
click at [762, 459] on div "Event name * Jingle Bingo Bash 17 /100 Event website https://renewtheido.salsal…" at bounding box center [712, 222] width 491 height 918
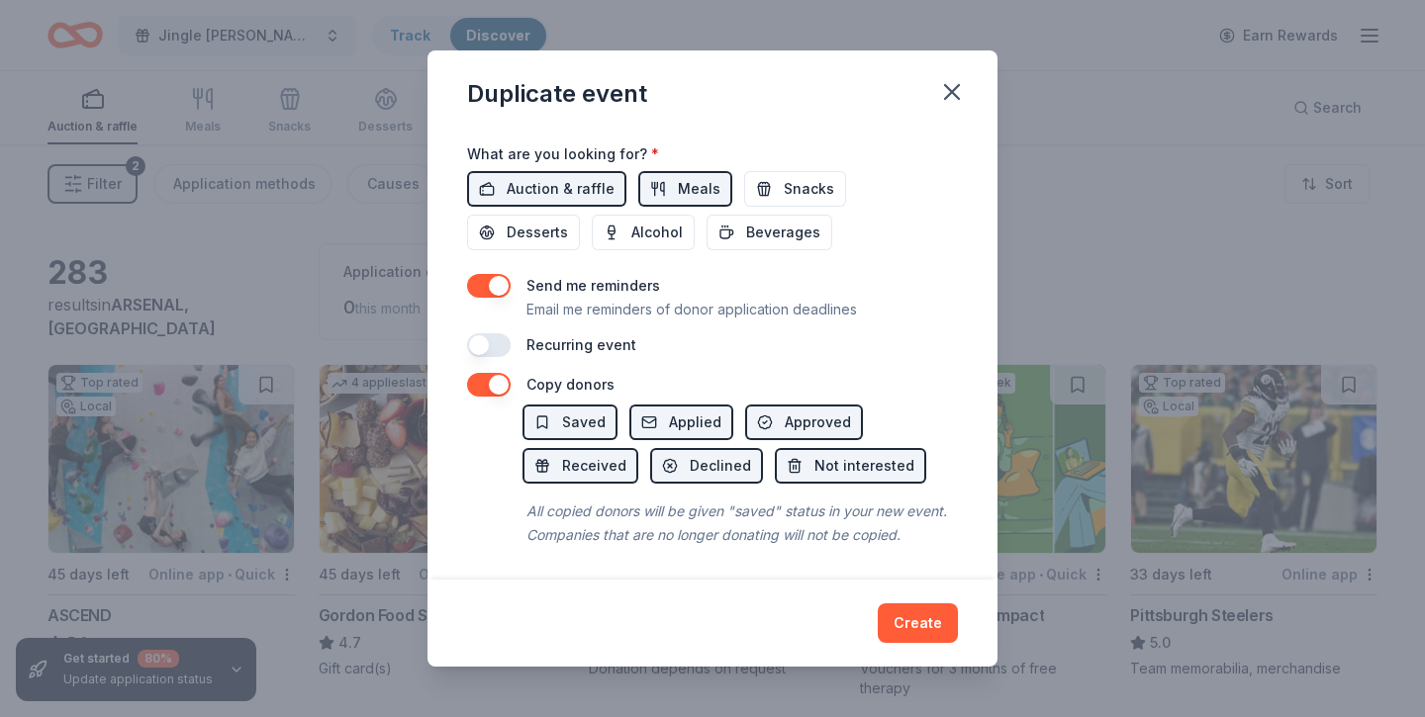
scroll to position [688, 0]
click at [953, 104] on icon "button" at bounding box center [952, 92] width 28 height 28
click at [922, 613] on button "Create" at bounding box center [918, 623] width 80 height 40
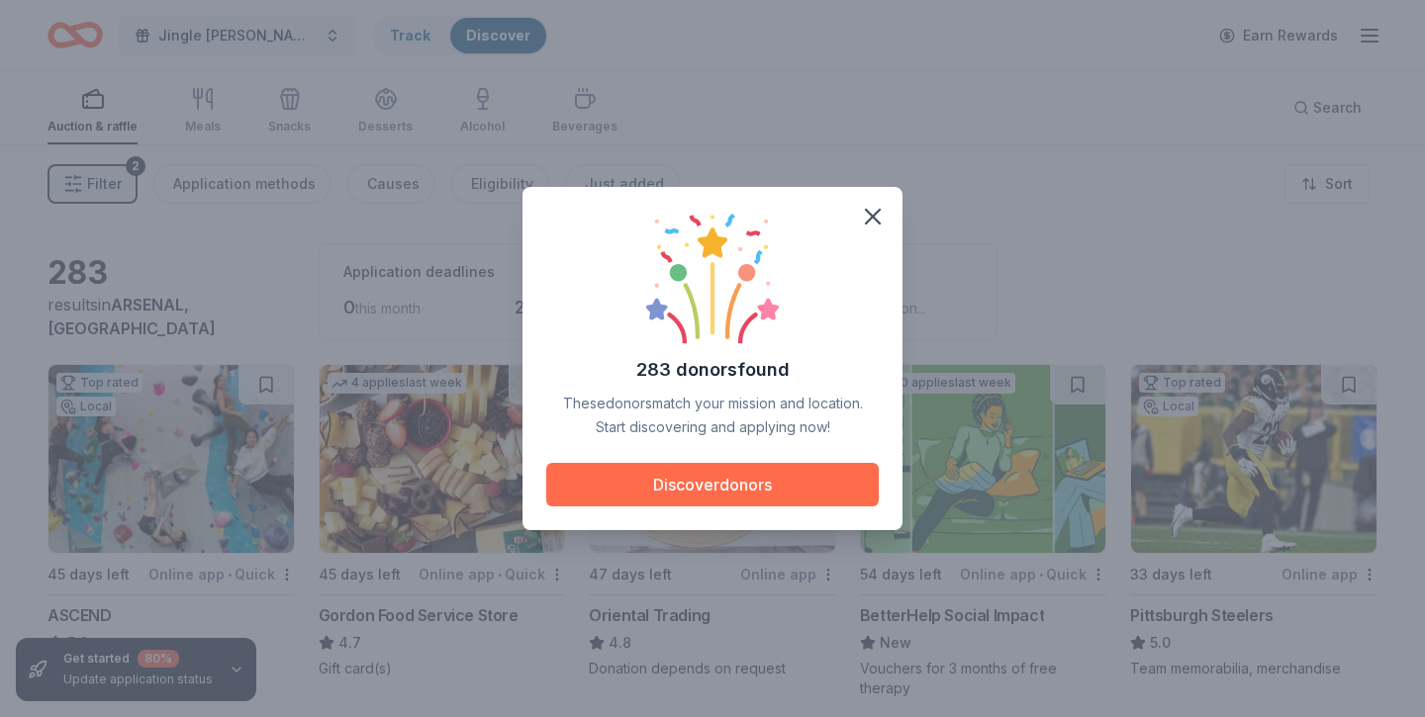
click at [803, 476] on button "Discover donors" at bounding box center [712, 485] width 332 height 44
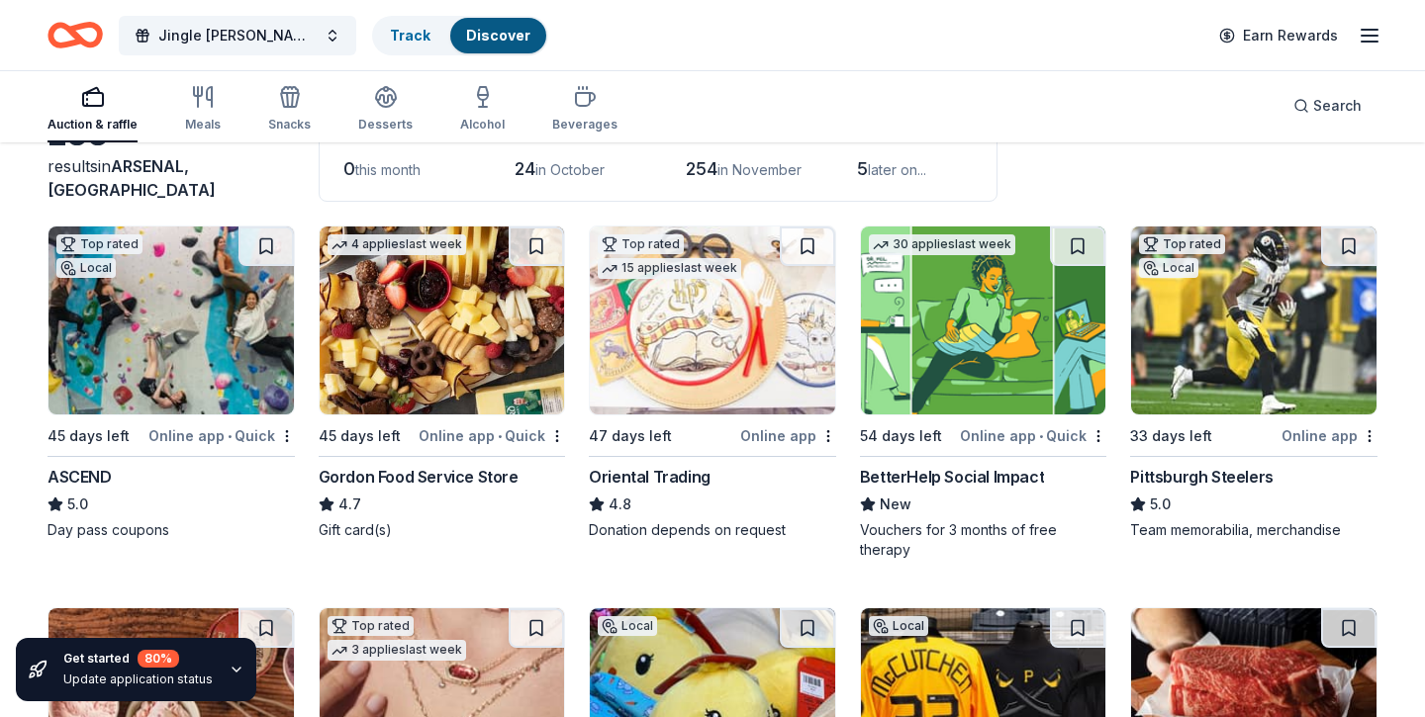
scroll to position [352, 0]
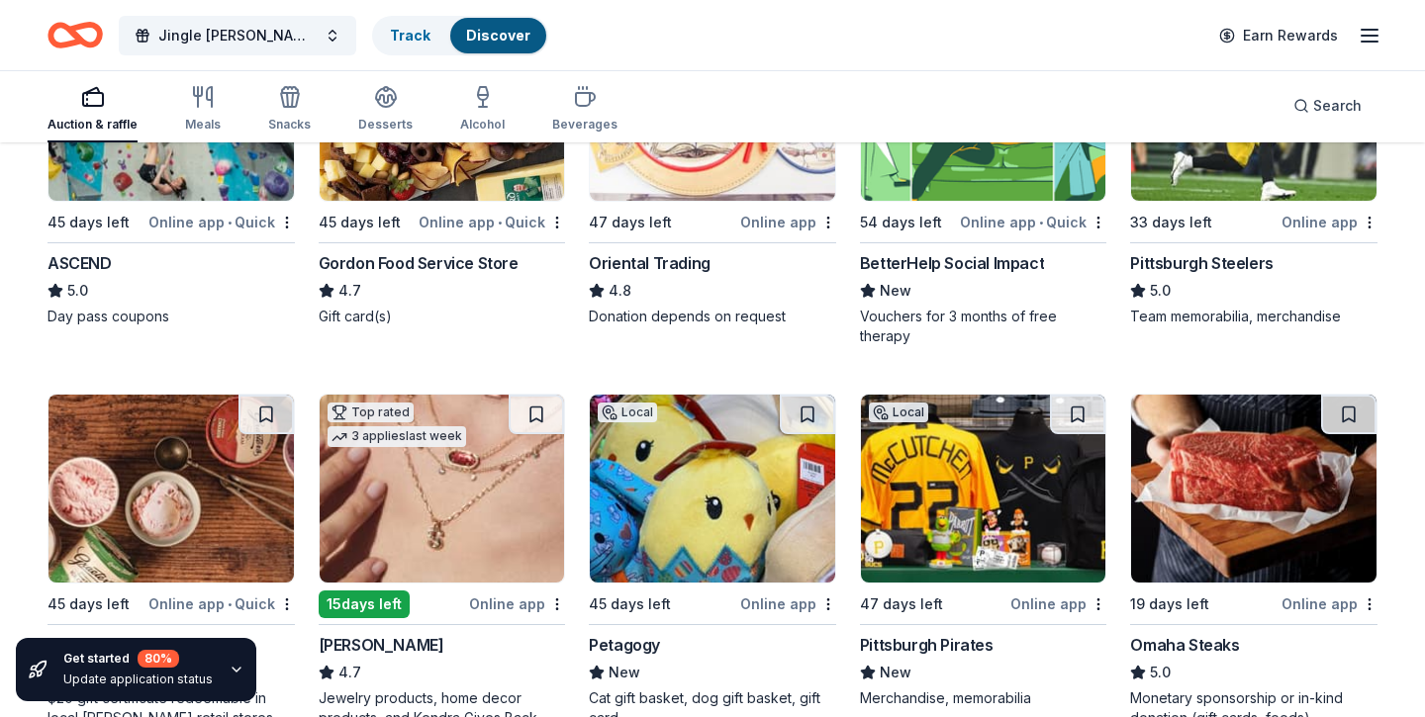
click at [1225, 488] on img at bounding box center [1253, 489] width 245 height 188
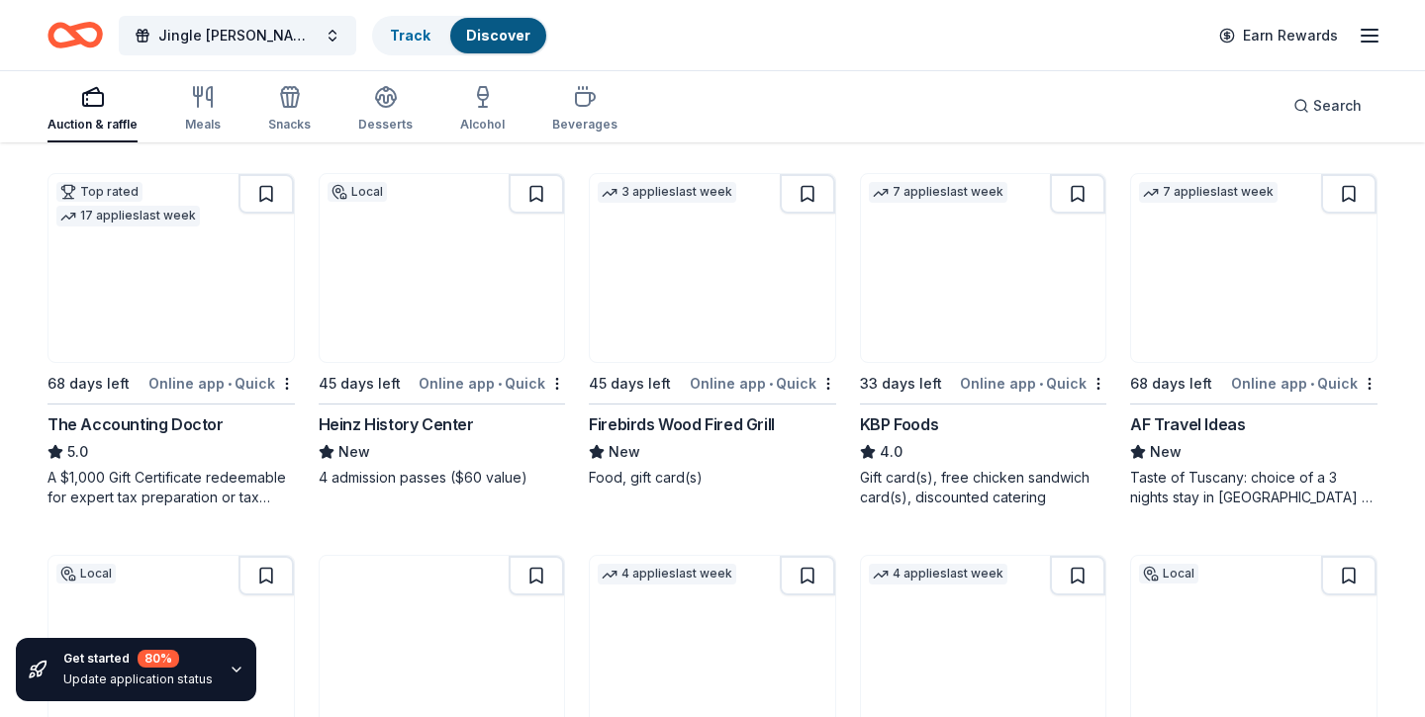
scroll to position [1438, 0]
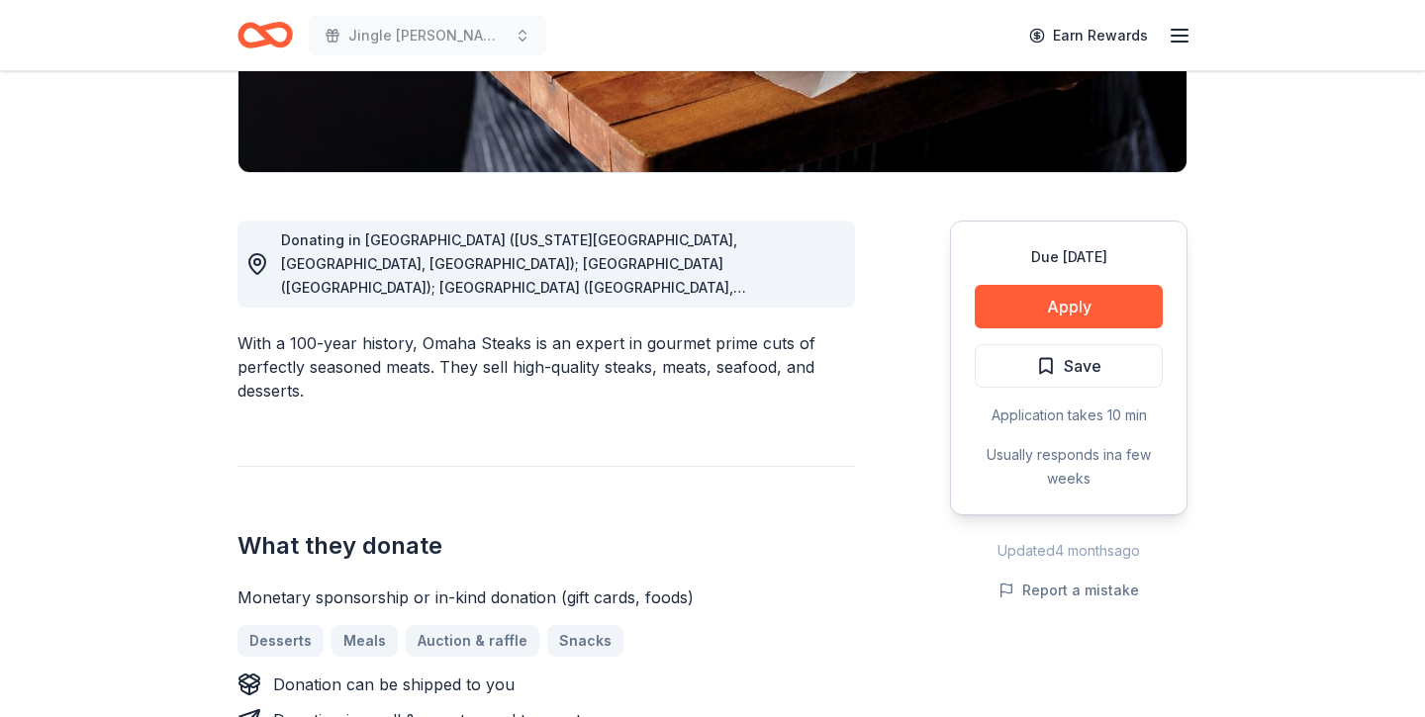
scroll to position [396, 0]
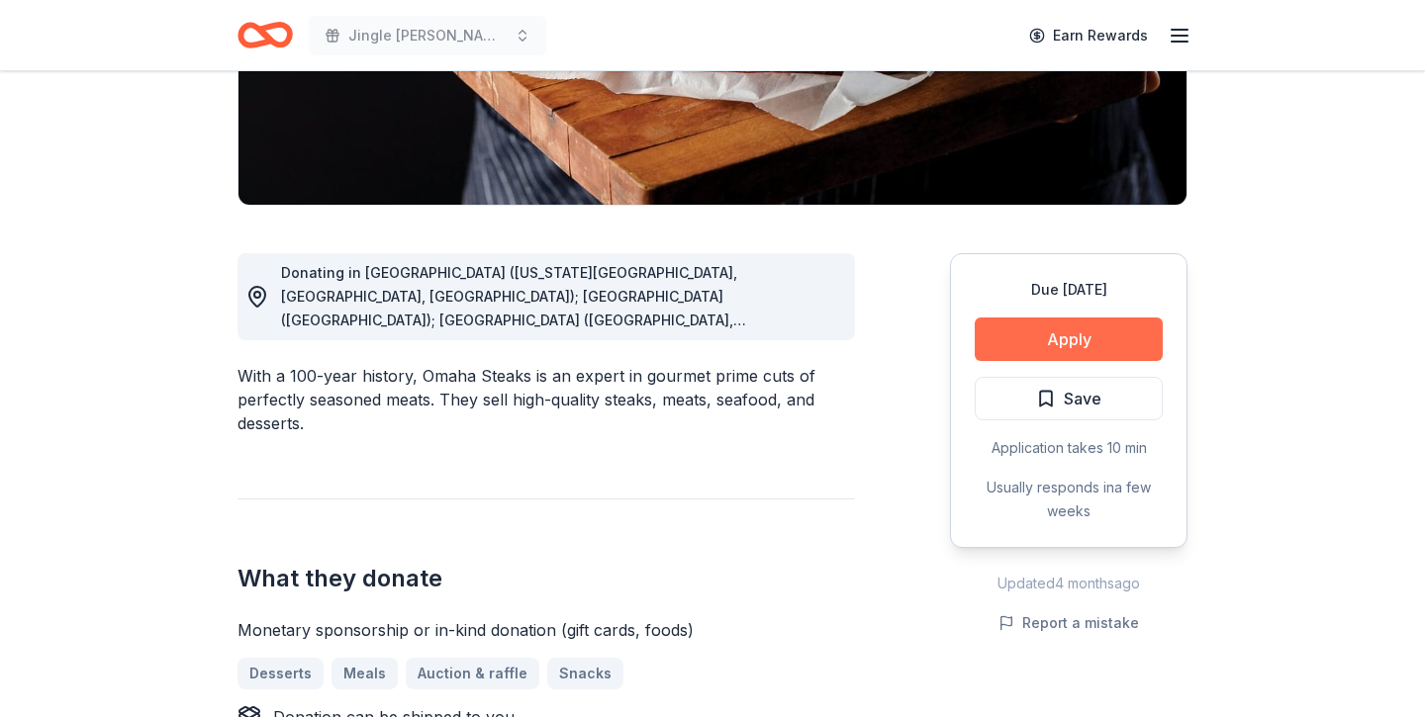
click at [1012, 338] on button "Apply" at bounding box center [1068, 340] width 188 height 44
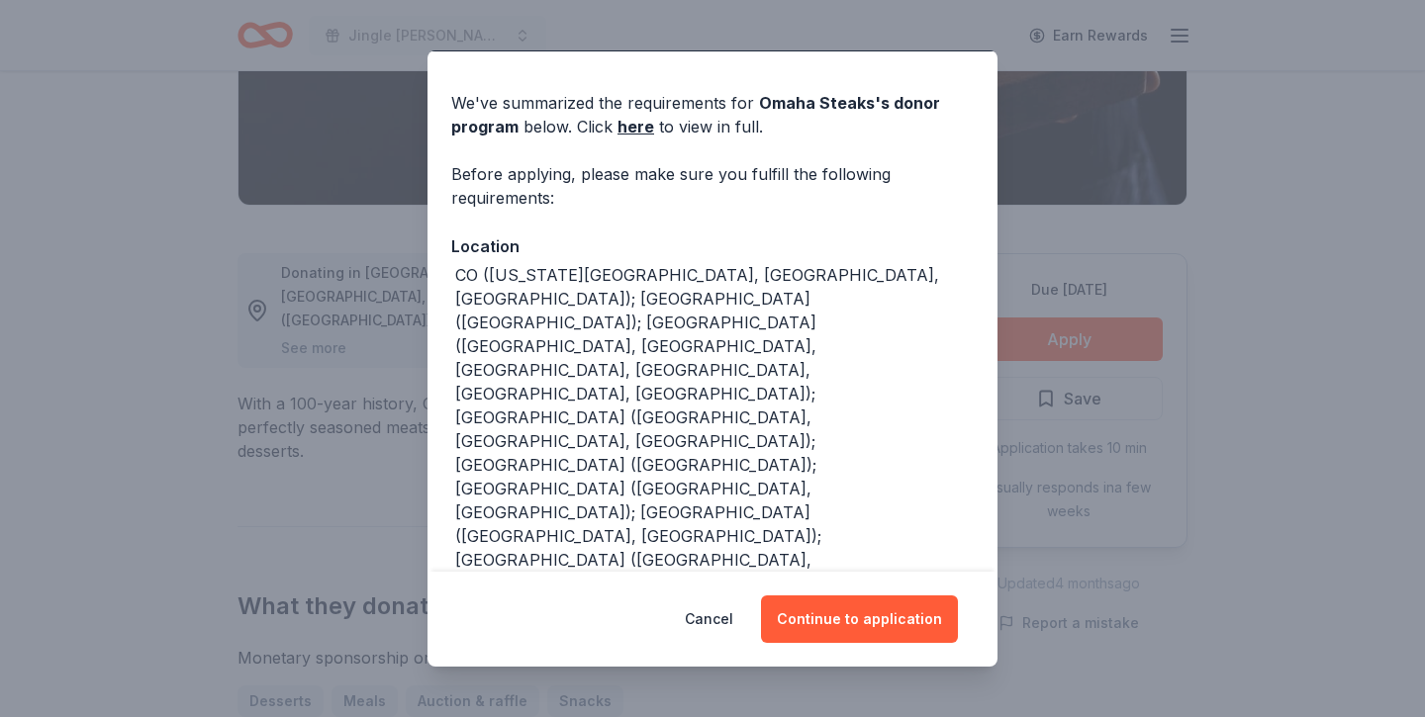
scroll to position [65, 0]
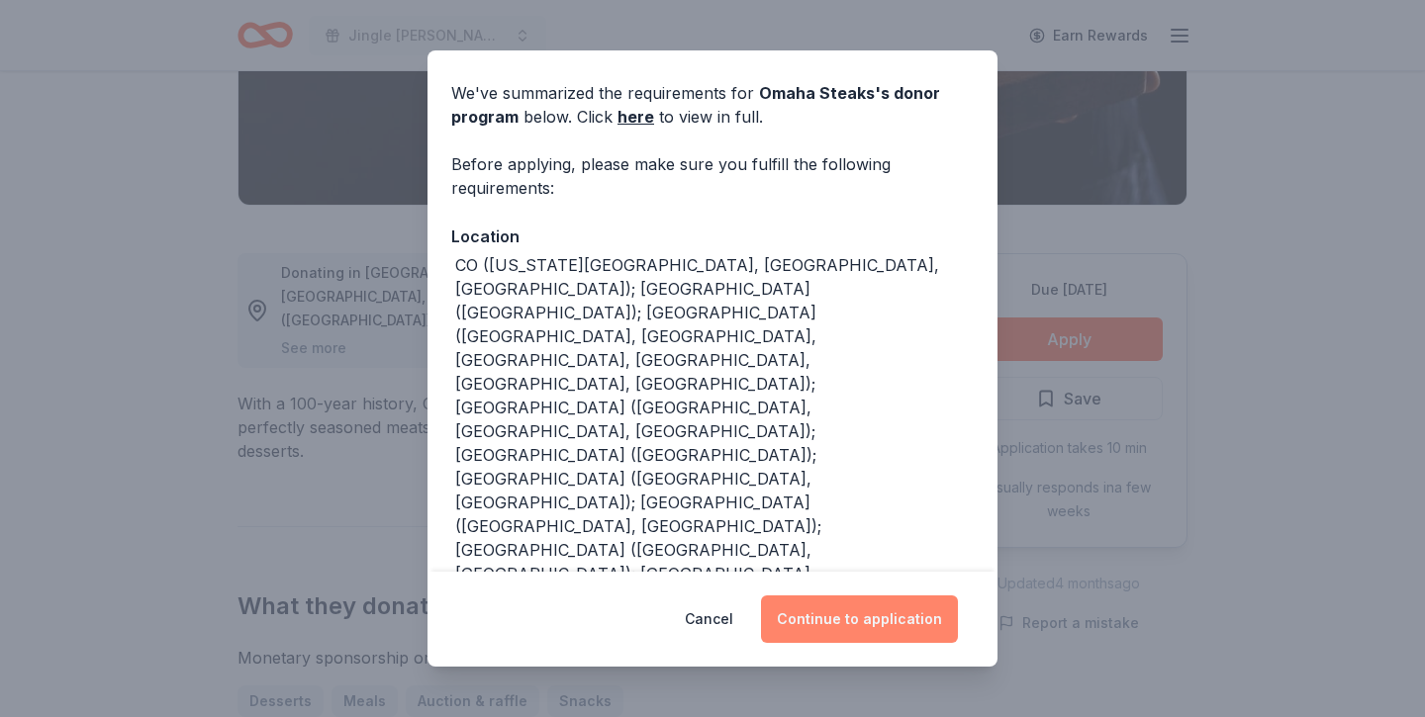
click at [855, 624] on button "Continue to application" at bounding box center [859, 619] width 197 height 47
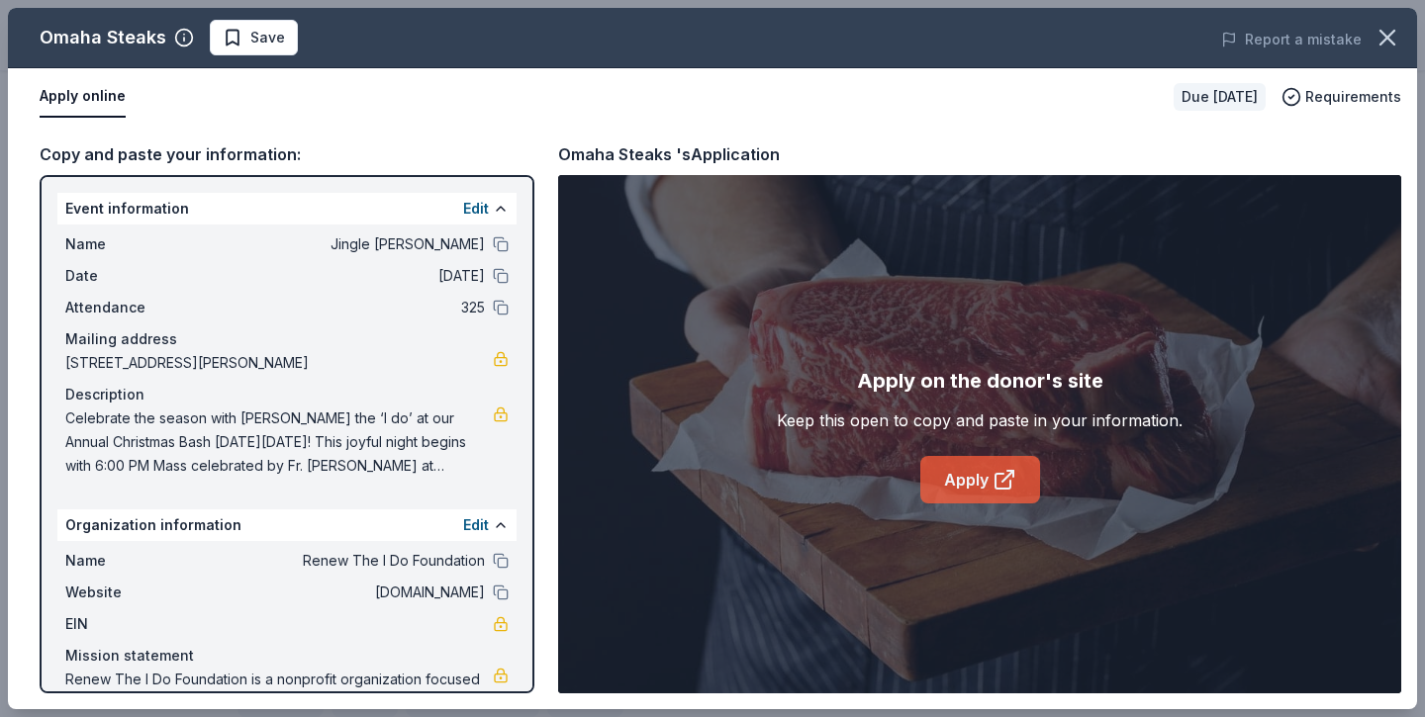
click at [967, 479] on link "Apply" at bounding box center [980, 479] width 120 height 47
